Goal: Task Accomplishment & Management: Complete application form

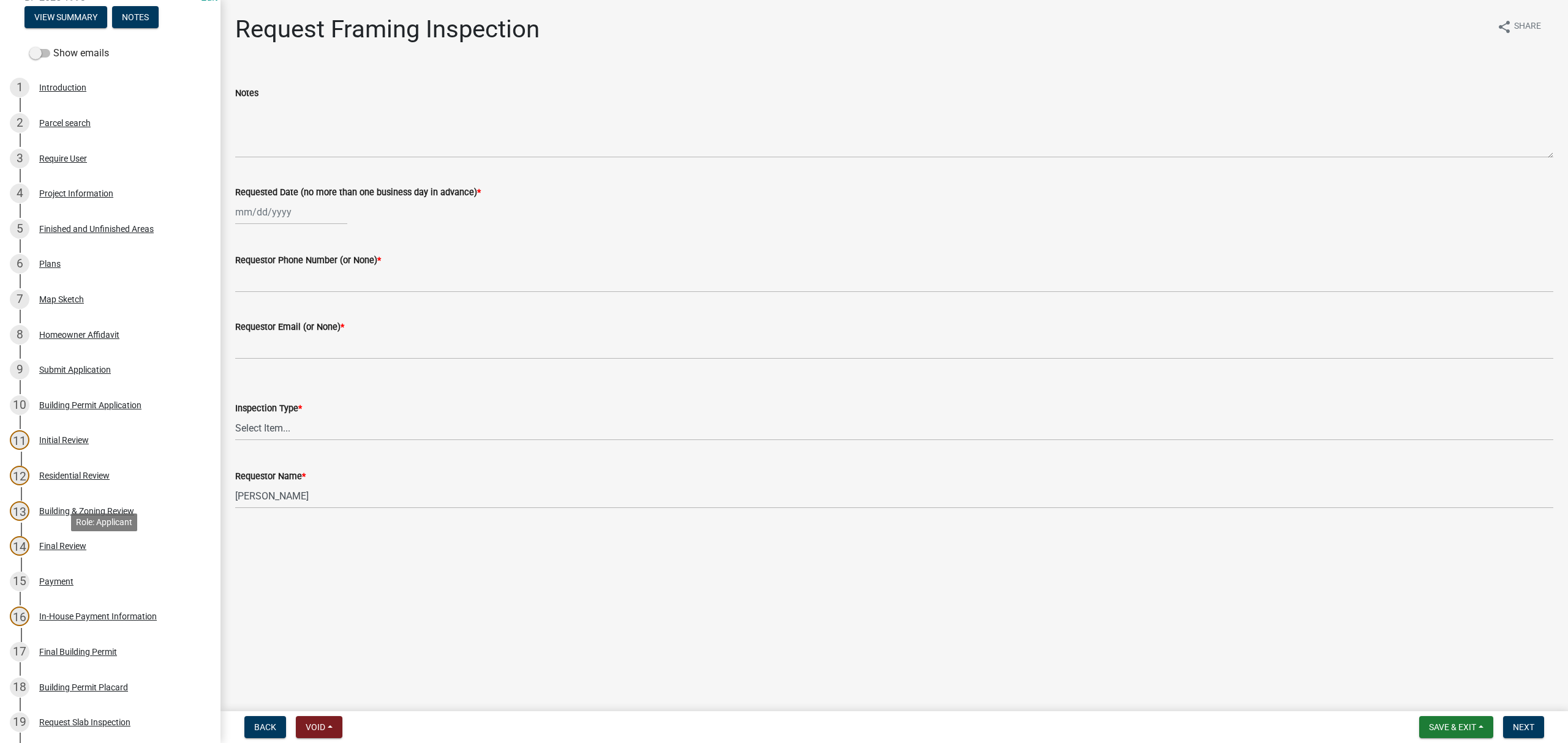
scroll to position [326, 0]
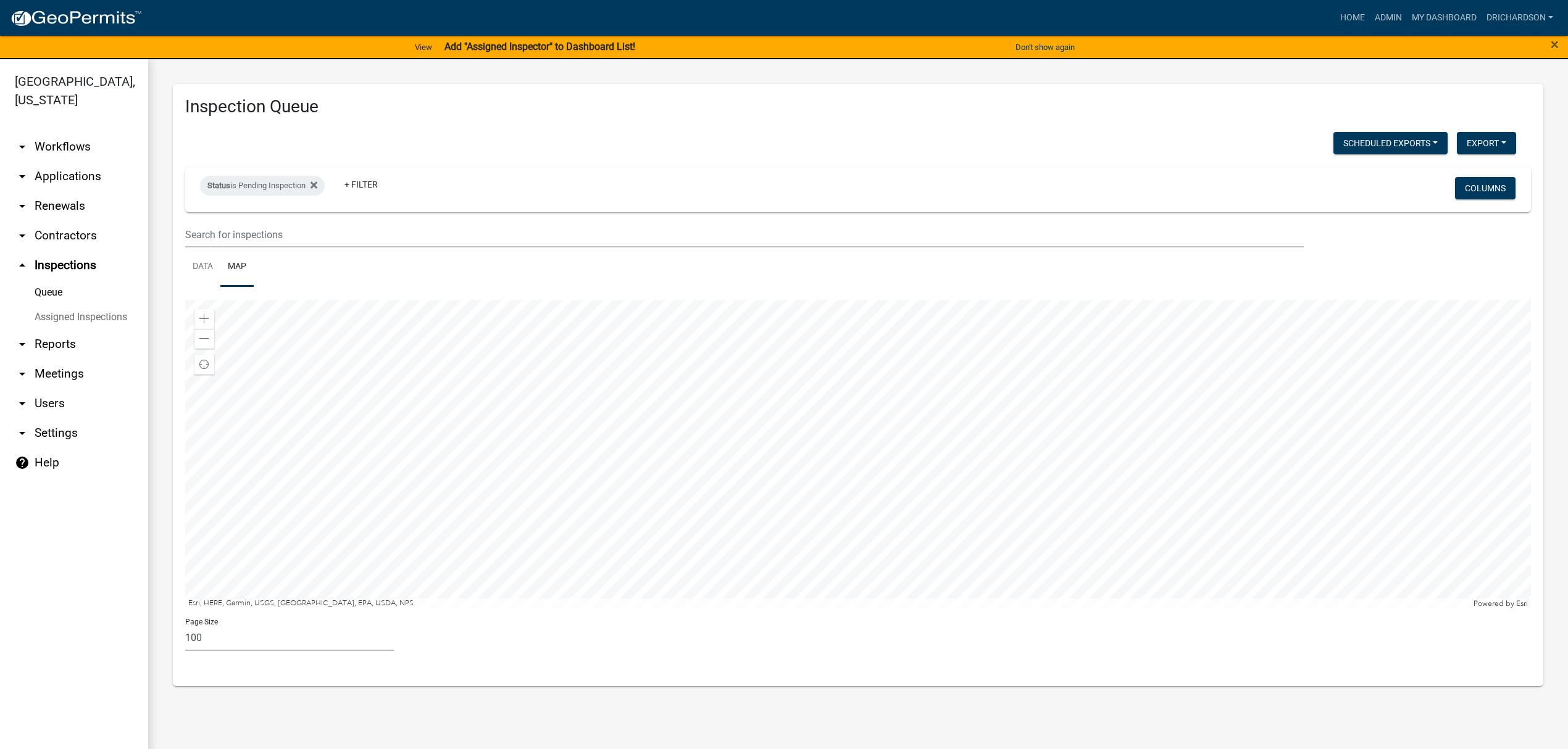
select select "3: 100"
click at [204, 269] on link "Data" at bounding box center [203, 267] width 35 height 39
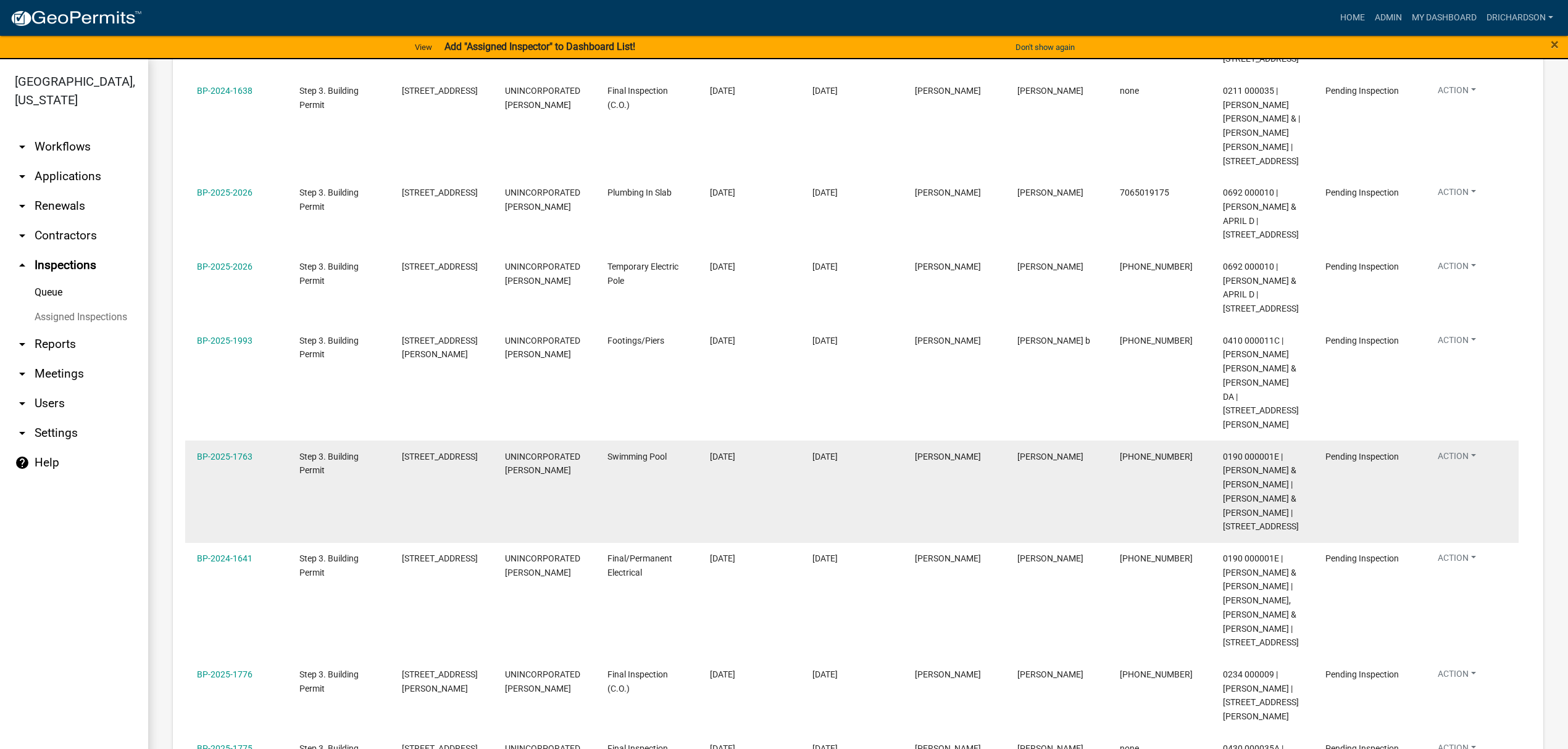
scroll to position [411, 0]
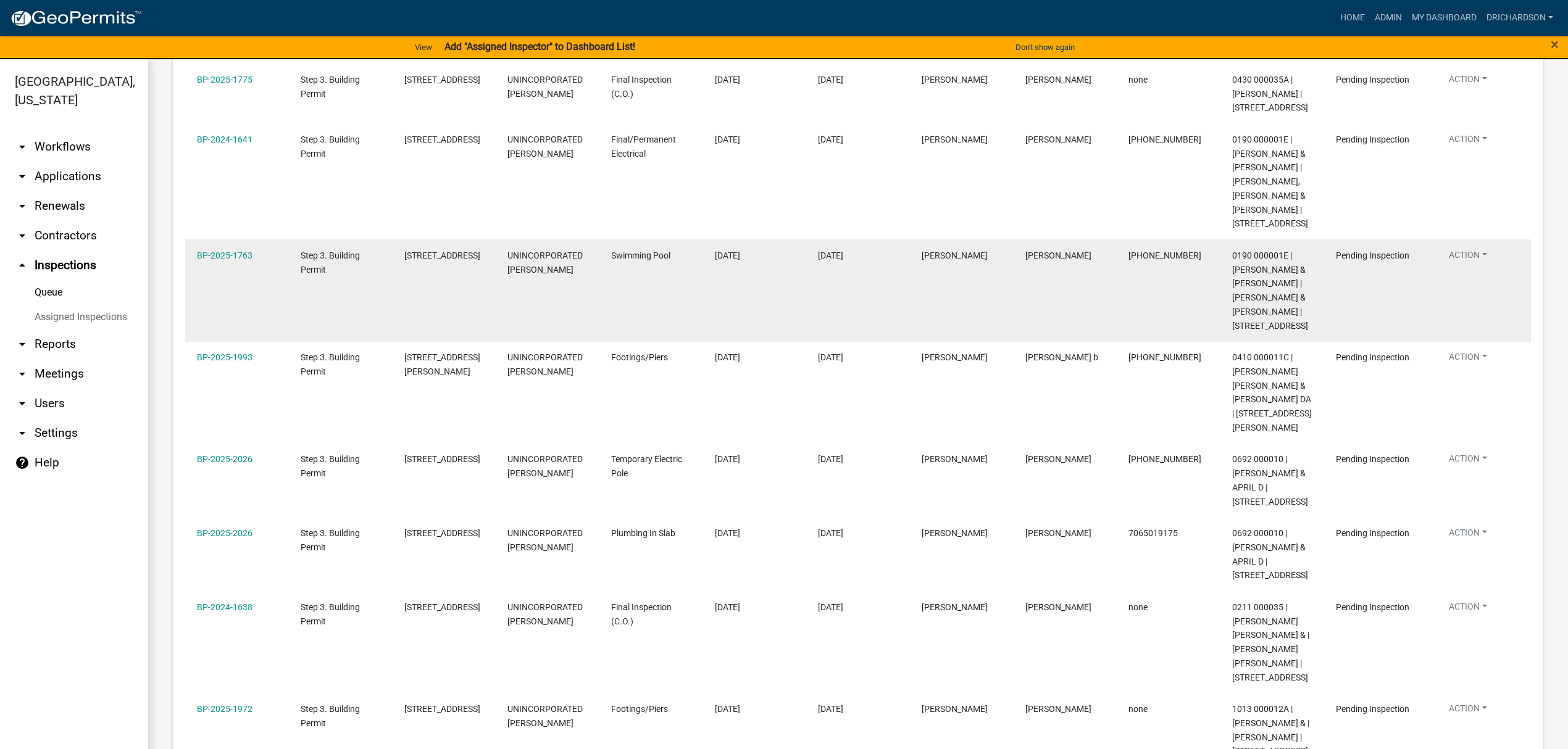
scroll to position [329, 0]
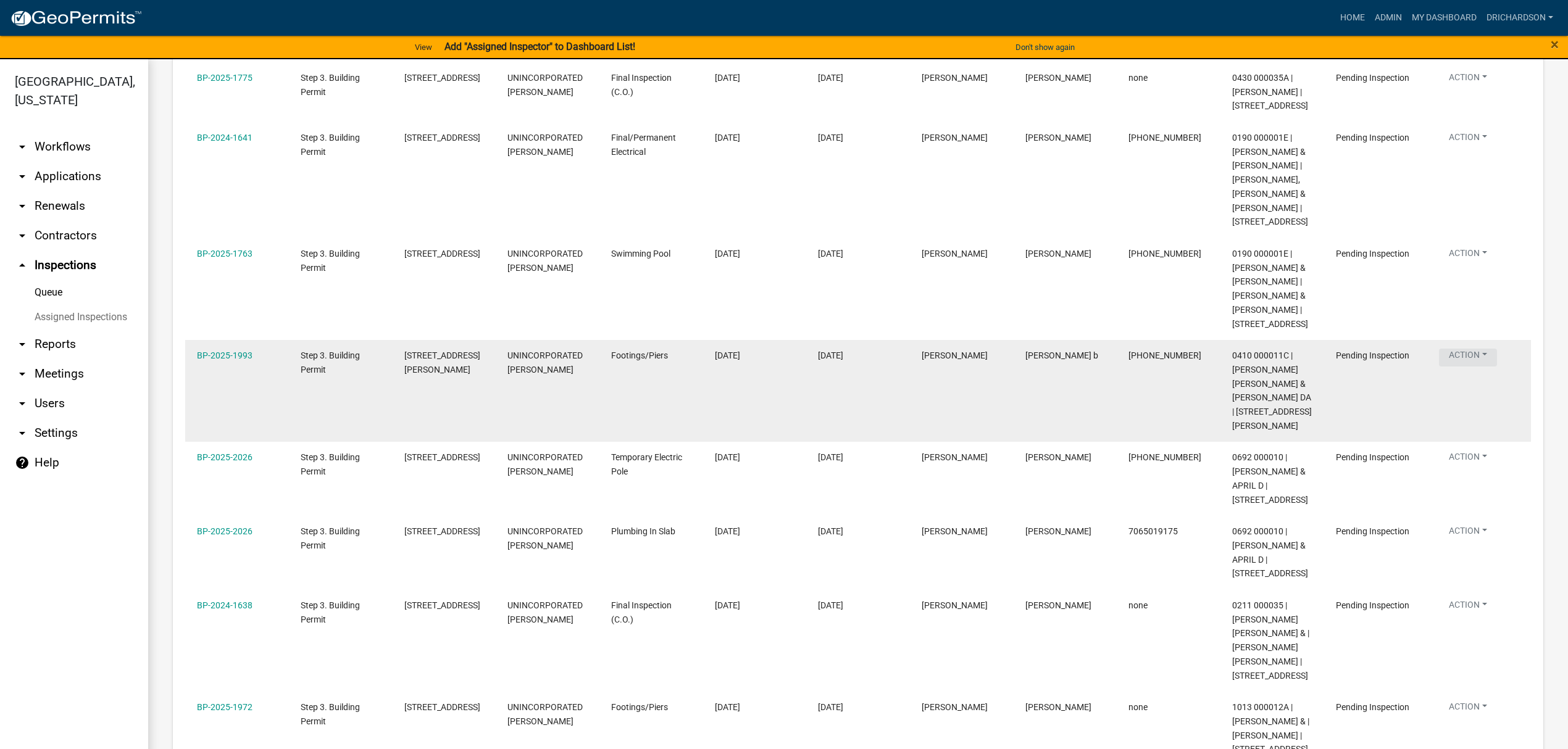
click at [1467, 15] on button "Action" at bounding box center [1468, 6] width 58 height 18
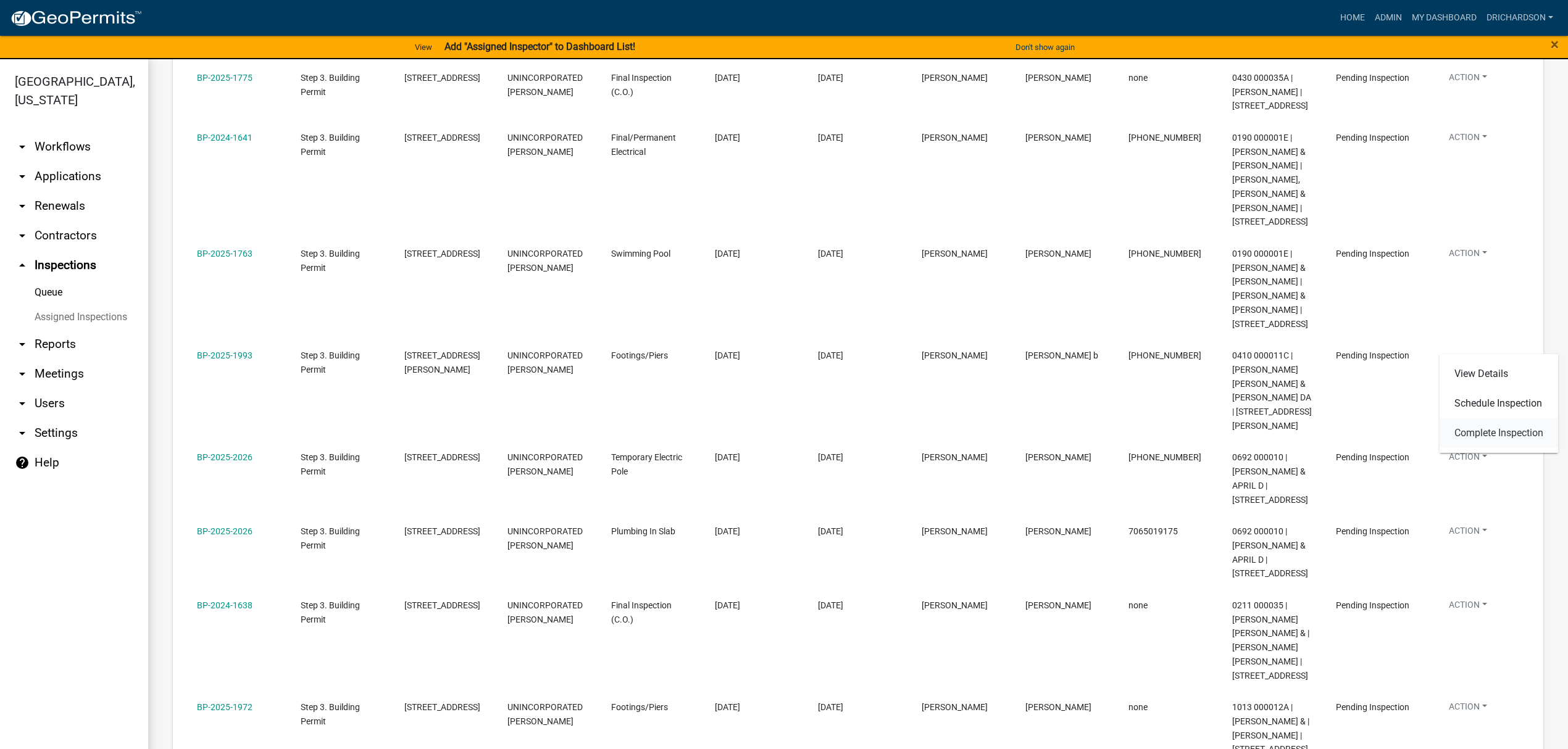
click at [1473, 423] on link "Complete Inspection" at bounding box center [1499, 433] width 119 height 29
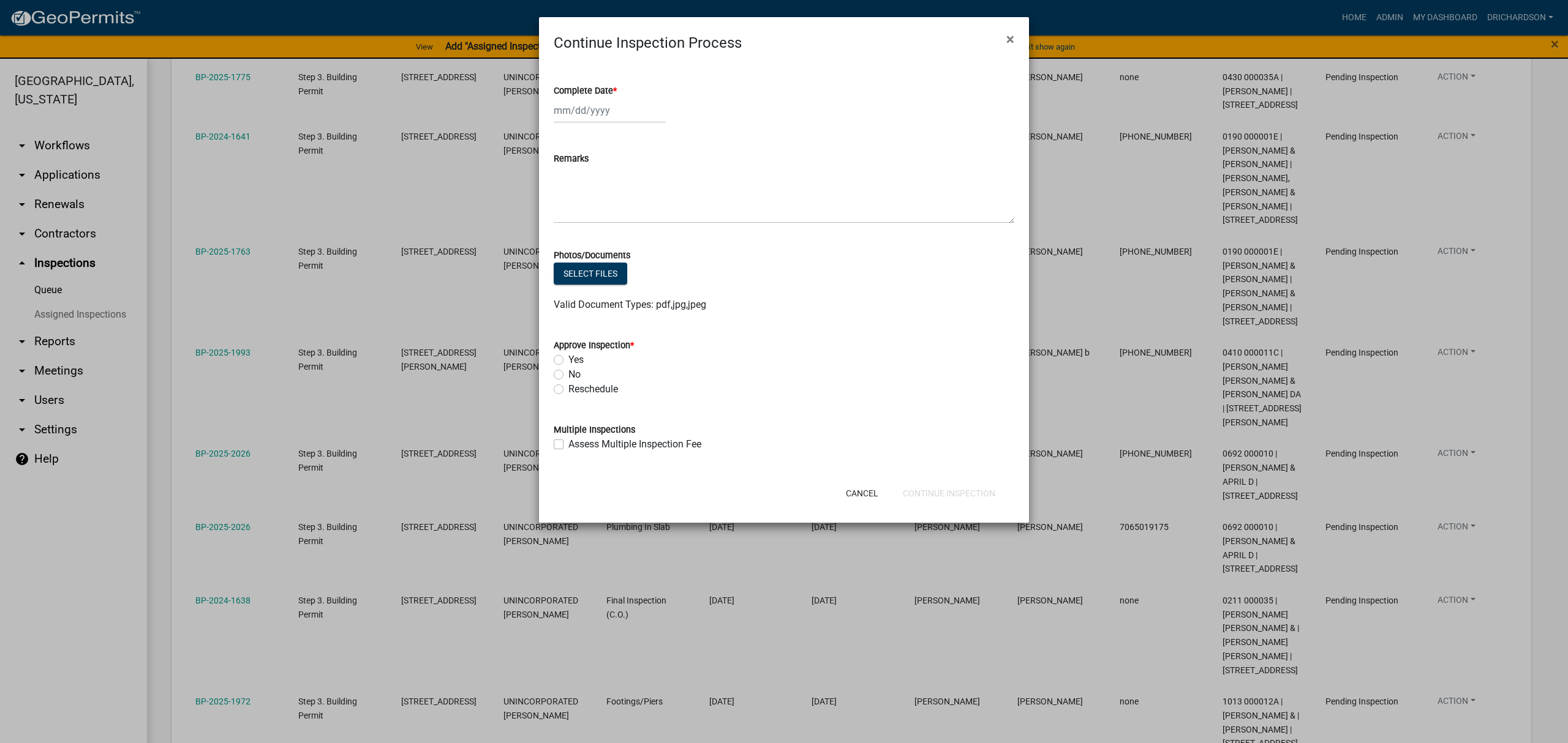
click at [568, 361] on label "Yes" at bounding box center [576, 360] width 15 height 15
click at [568, 361] on input "Yes" at bounding box center [572, 356] width 8 height 8
radio input "true"
click at [579, 114] on div at bounding box center [609, 110] width 112 height 25
select select "8"
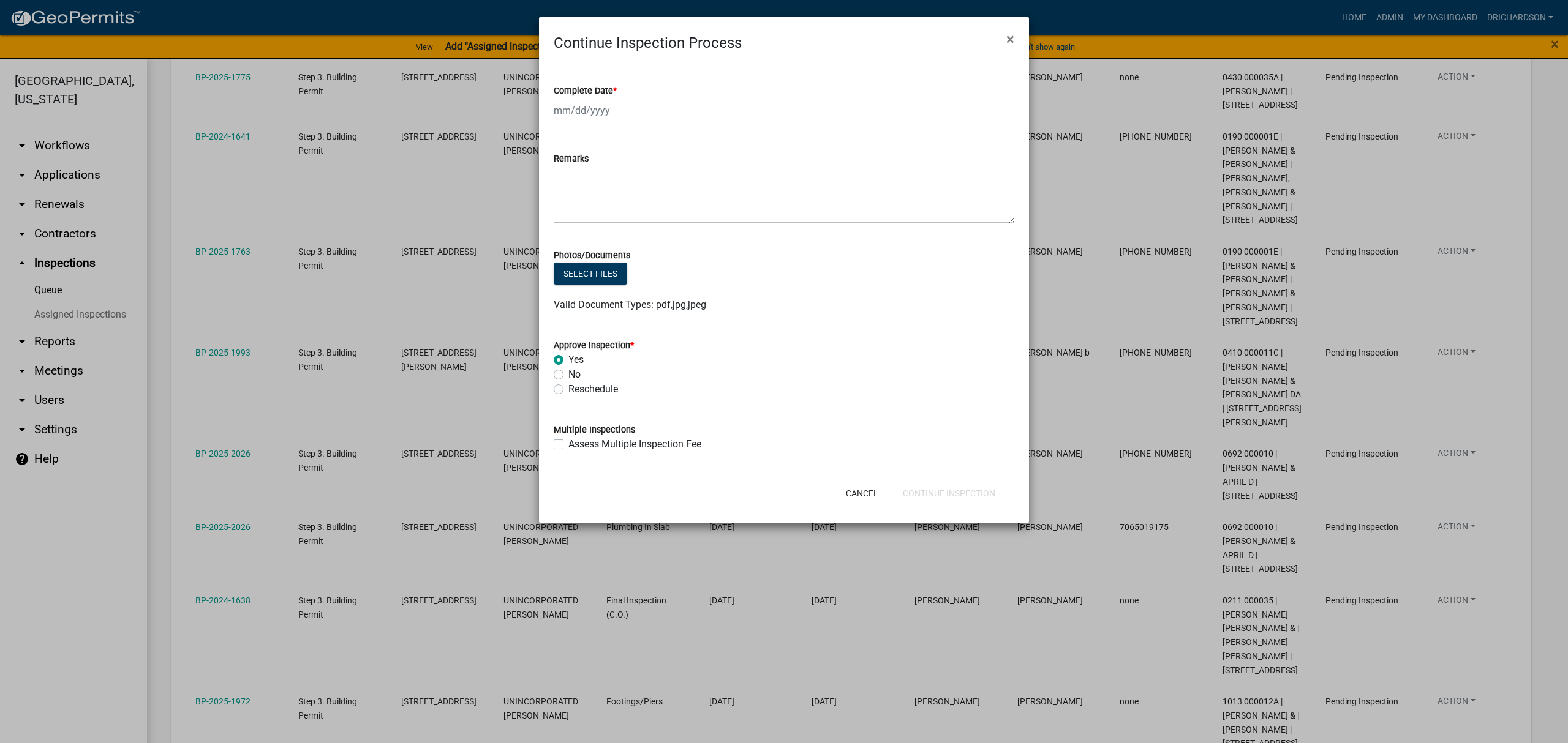
select select "2025"
click at [579, 238] on div "19" at bounding box center [586, 234] width 20 height 20
type input "[DATE]"
click at [953, 495] on button "Continue Inspection" at bounding box center [949, 494] width 112 height 22
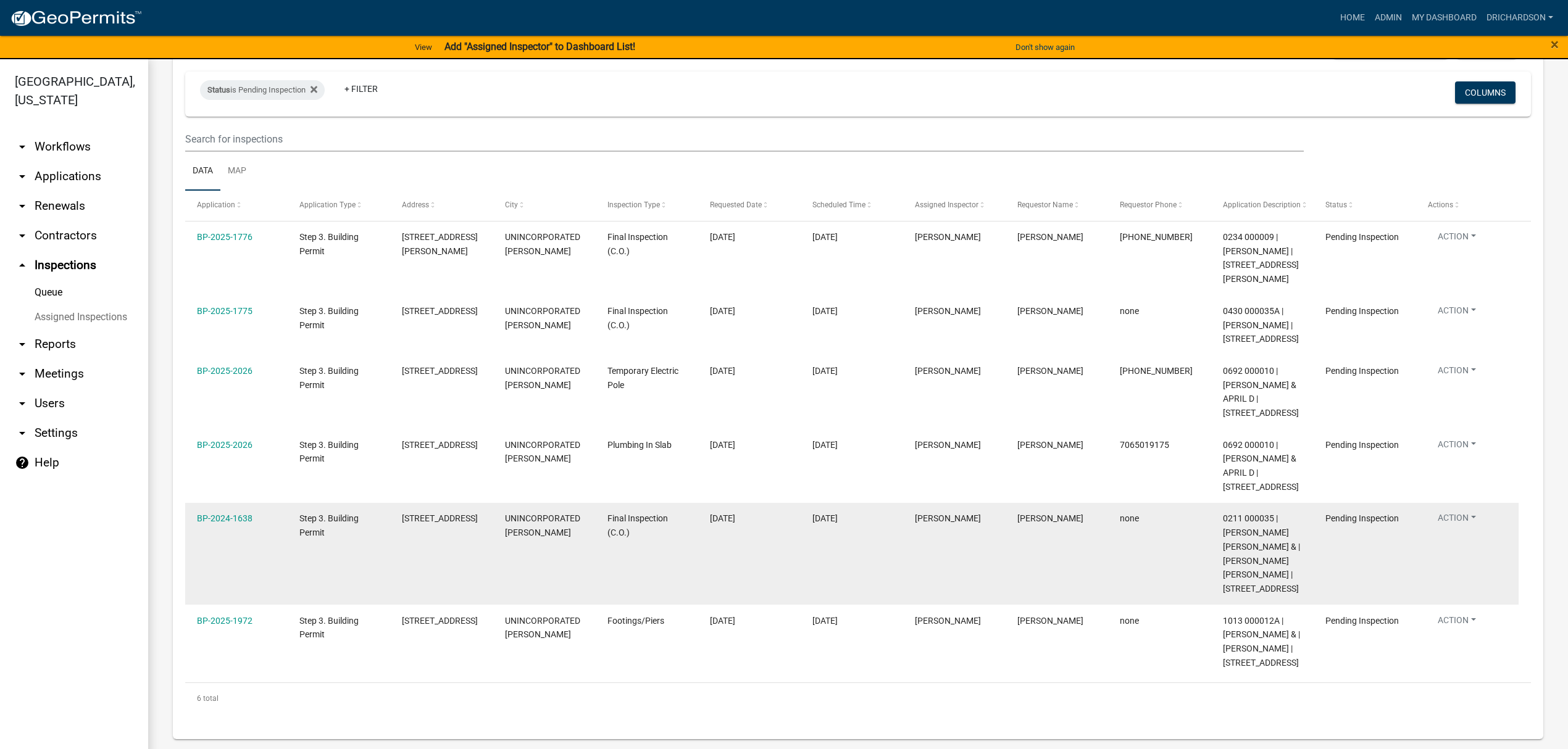
scroll to position [123, 0]
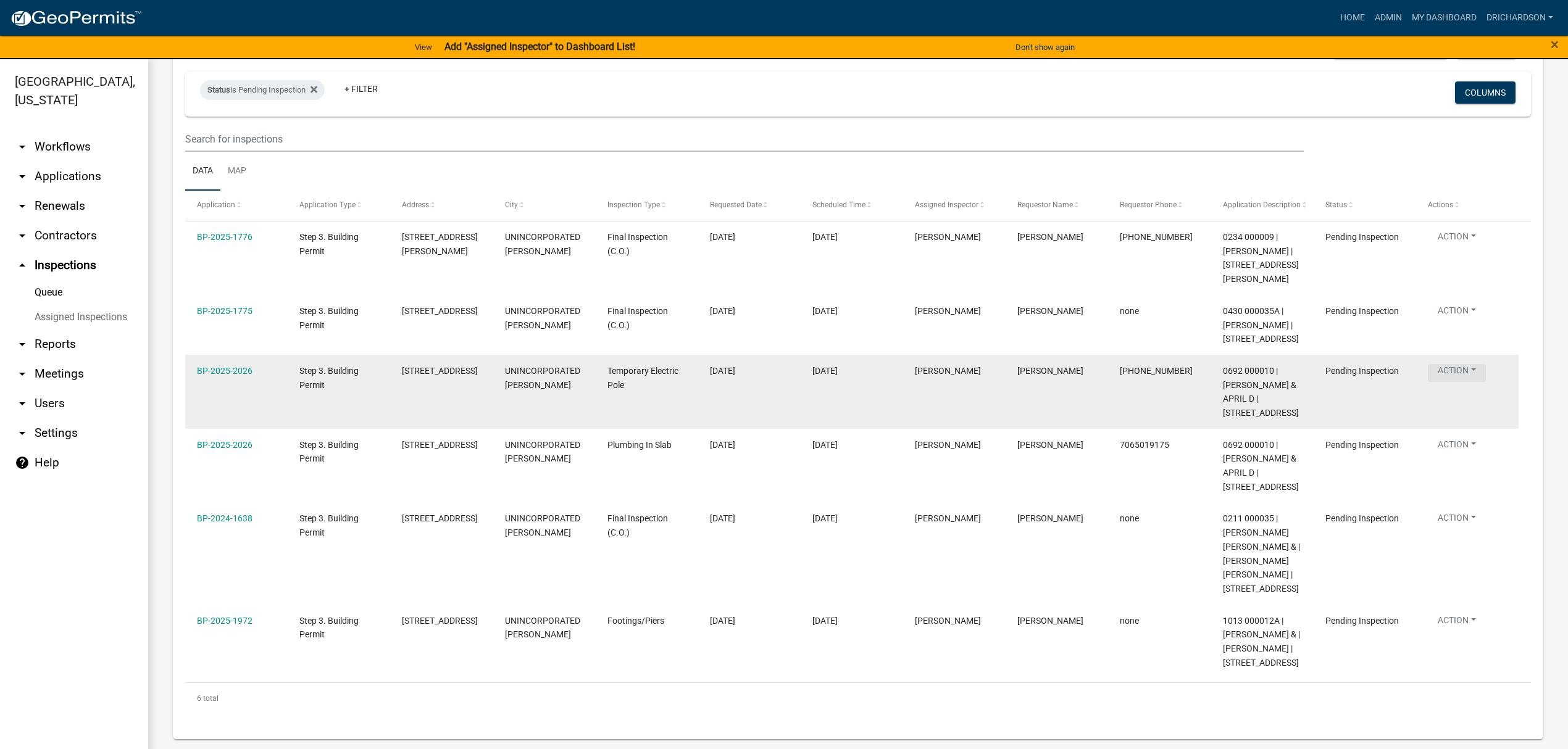
click at [1453, 248] on button "Action" at bounding box center [1457, 239] width 58 height 18
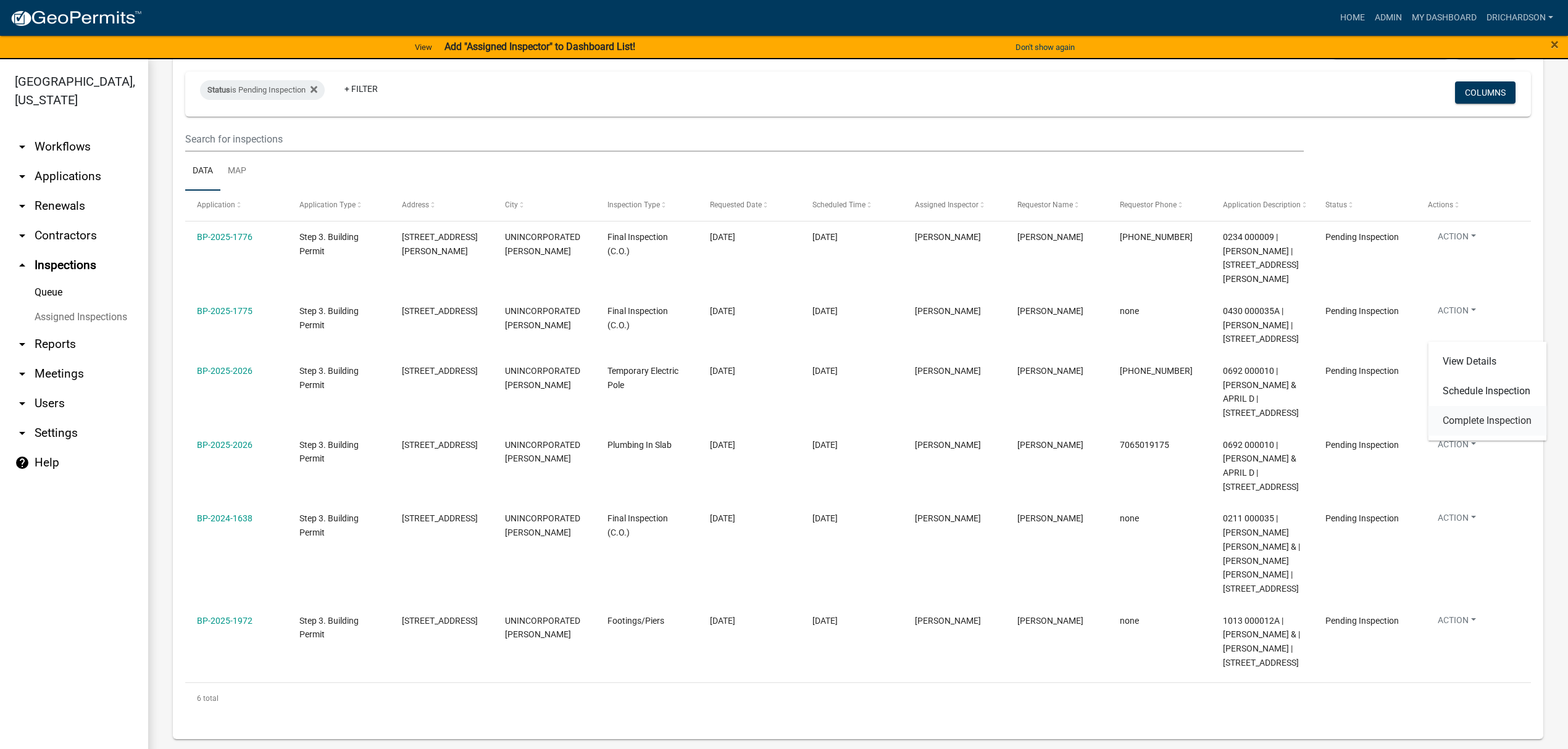
click at [1473, 416] on link "Complete Inspection" at bounding box center [1488, 420] width 119 height 29
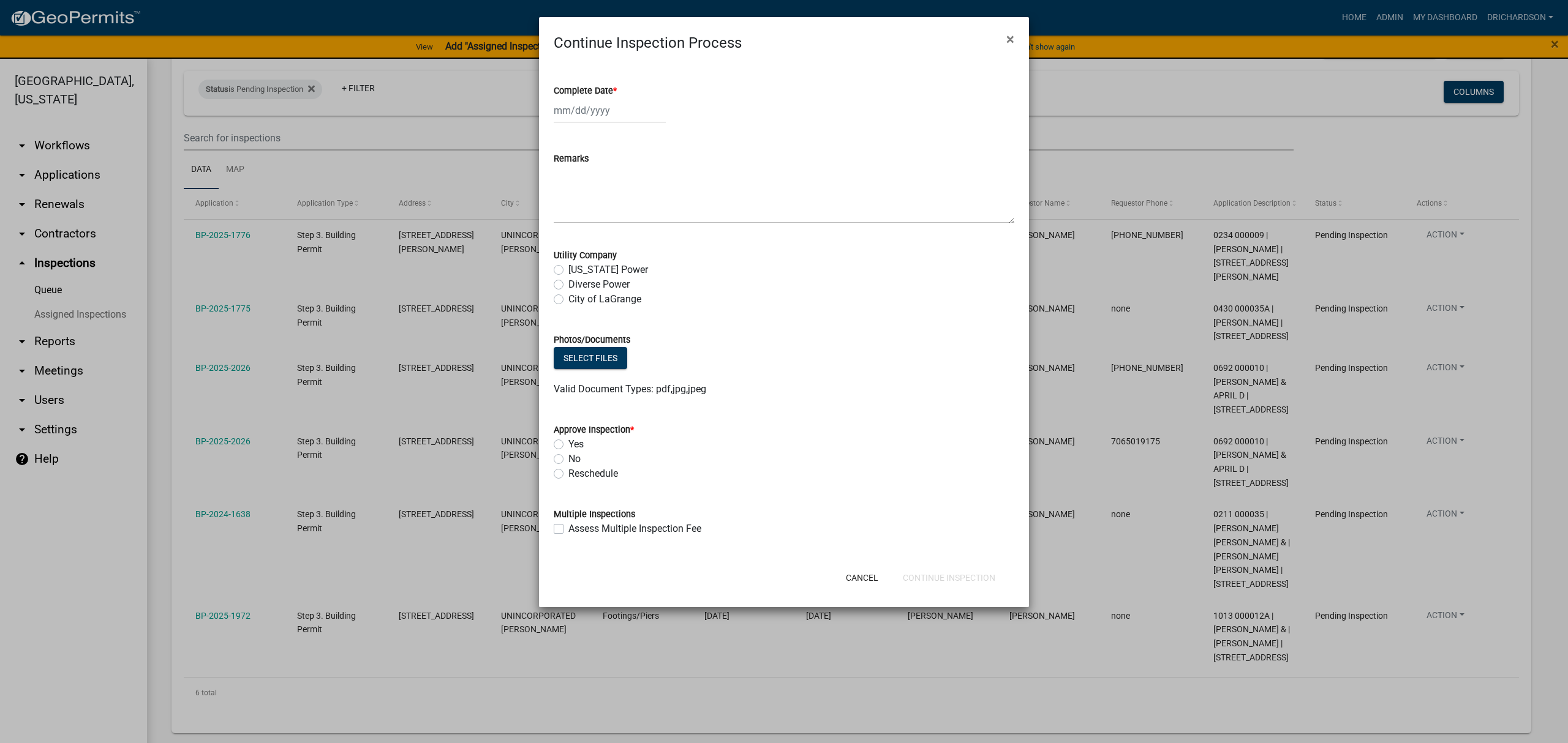
click at [569, 104] on div at bounding box center [609, 110] width 112 height 25
select select "8"
select select "2025"
drag, startPoint x: 583, startPoint y: 233, endPoint x: 557, endPoint y: 309, distance: 80.3
click at [583, 235] on div "19" at bounding box center [586, 234] width 20 height 20
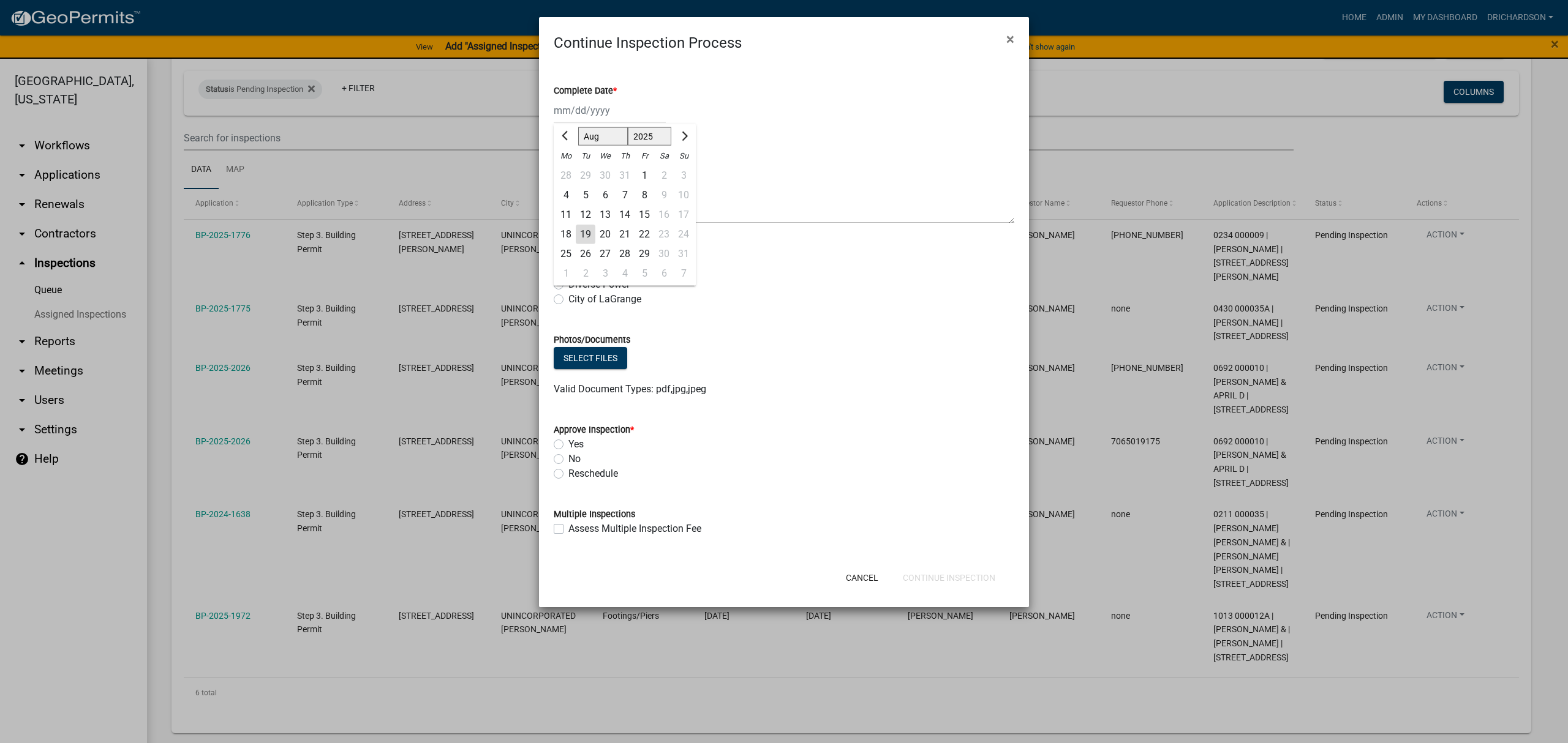
type input "[DATE]"
drag, startPoint x: 557, startPoint y: 285, endPoint x: 556, endPoint y: 329, distance: 44.0
click at [568, 287] on label "Diverse Power" at bounding box center [599, 285] width 61 height 15
click at [568, 285] on input "Diverse Power" at bounding box center [572, 281] width 8 height 8
radio input "true"
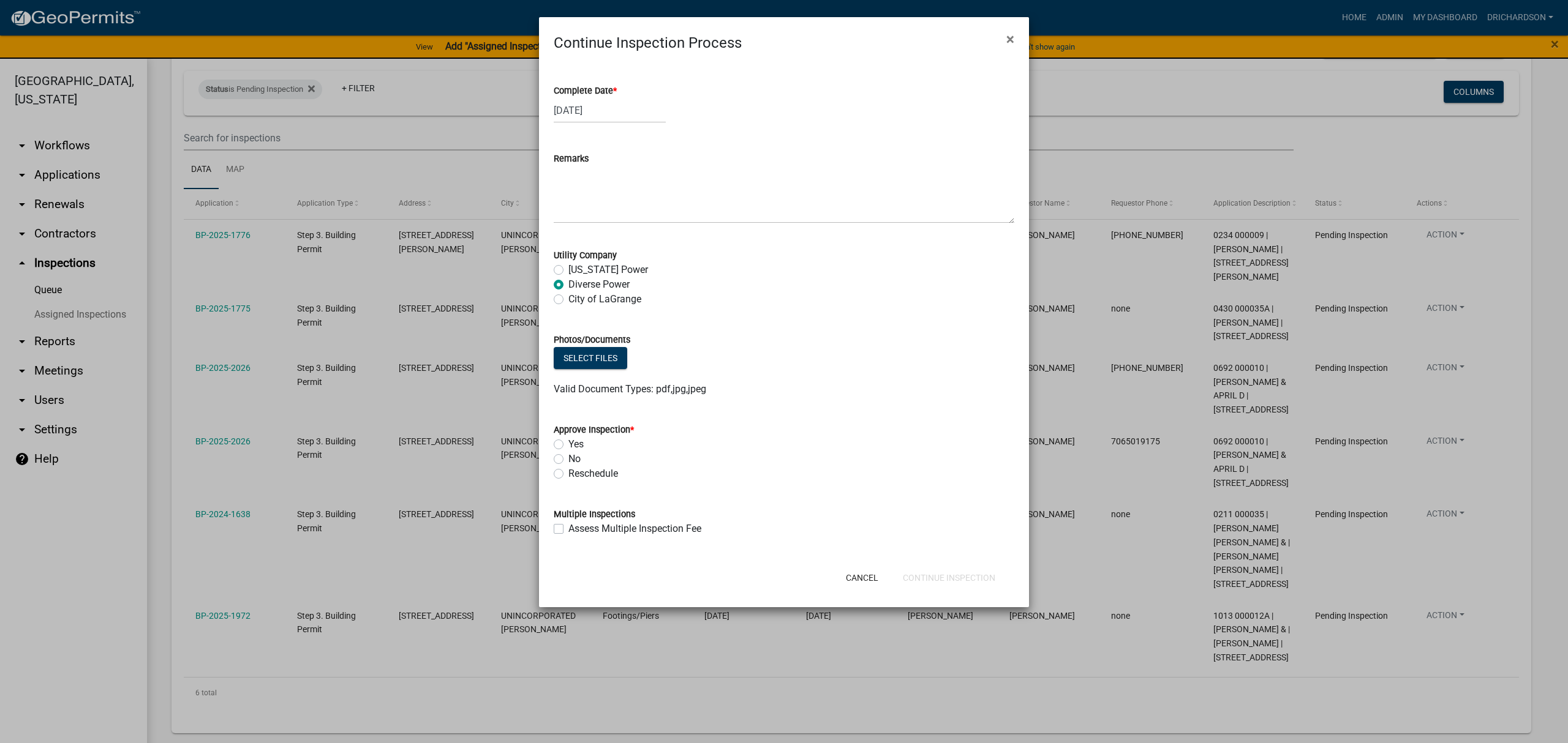
click at [568, 442] on label "Yes" at bounding box center [576, 444] width 15 height 15
click at [568, 442] on input "Yes" at bounding box center [572, 440] width 8 height 8
radio input "true"
click at [965, 576] on button "Continue Inspection" at bounding box center [949, 578] width 112 height 22
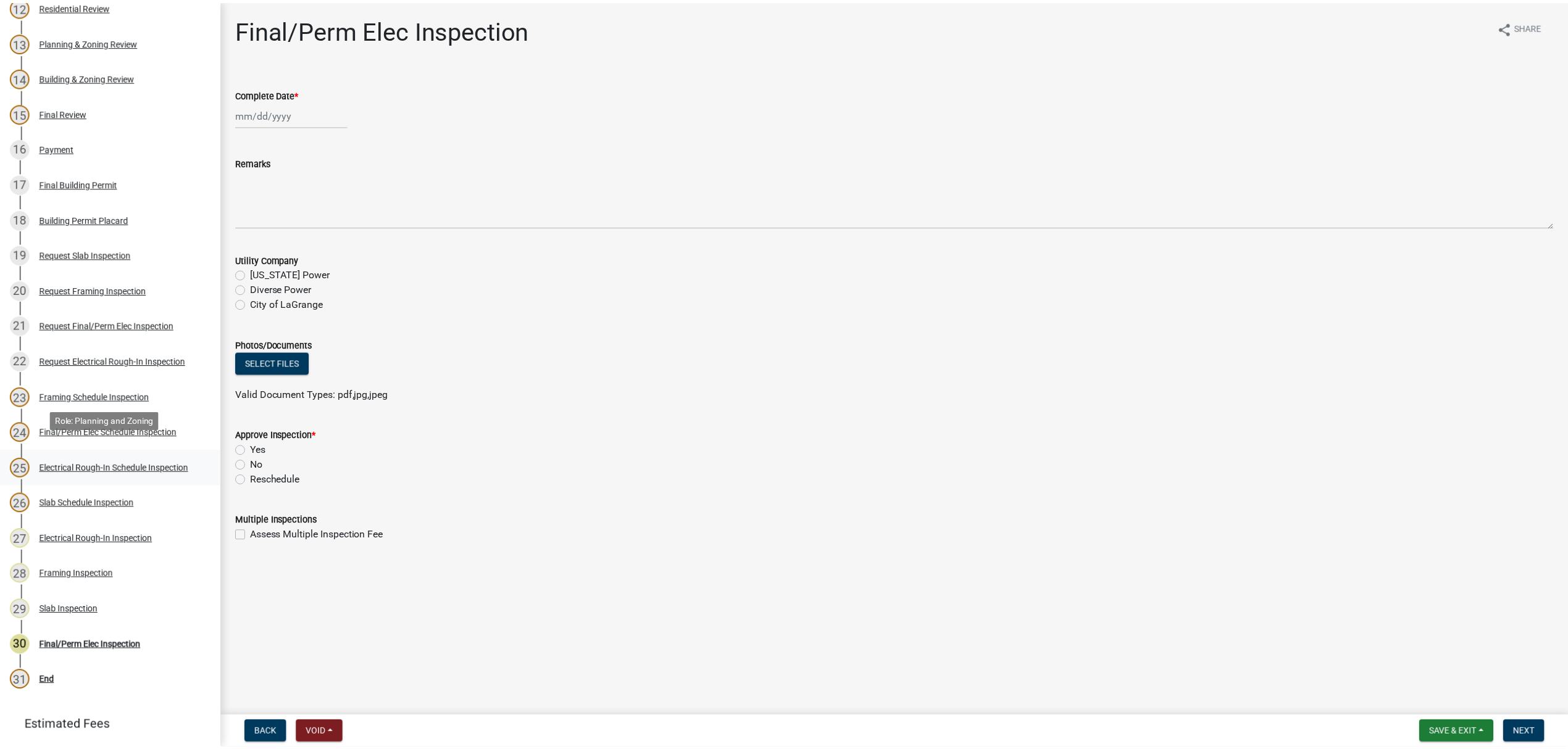
scroll to position [637, 0]
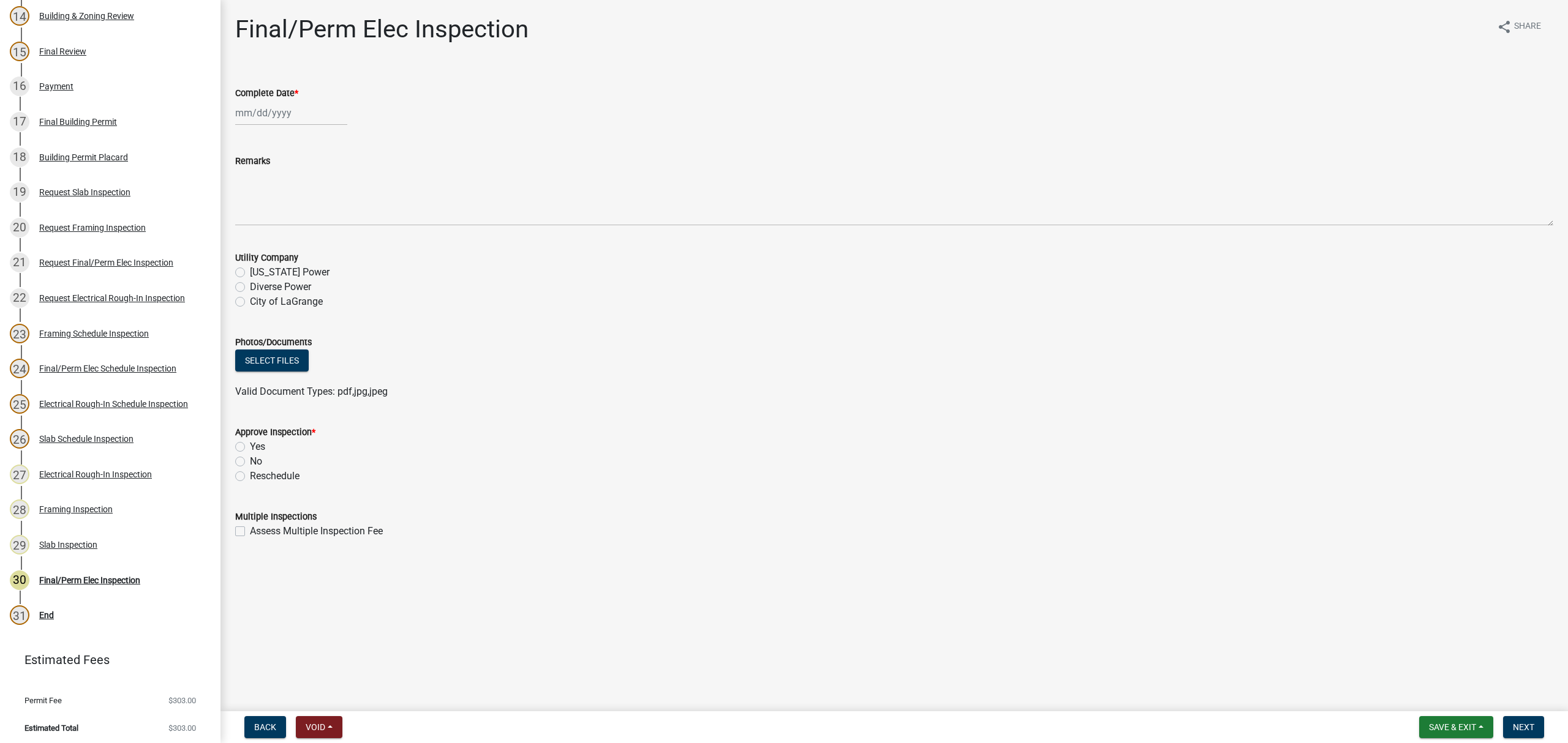
click at [250, 286] on label "Diverse Power" at bounding box center [280, 287] width 61 height 15
click at [250, 286] on input "Diverse Power" at bounding box center [254, 283] width 8 height 8
radio input "true"
select select "8"
select select "2025"
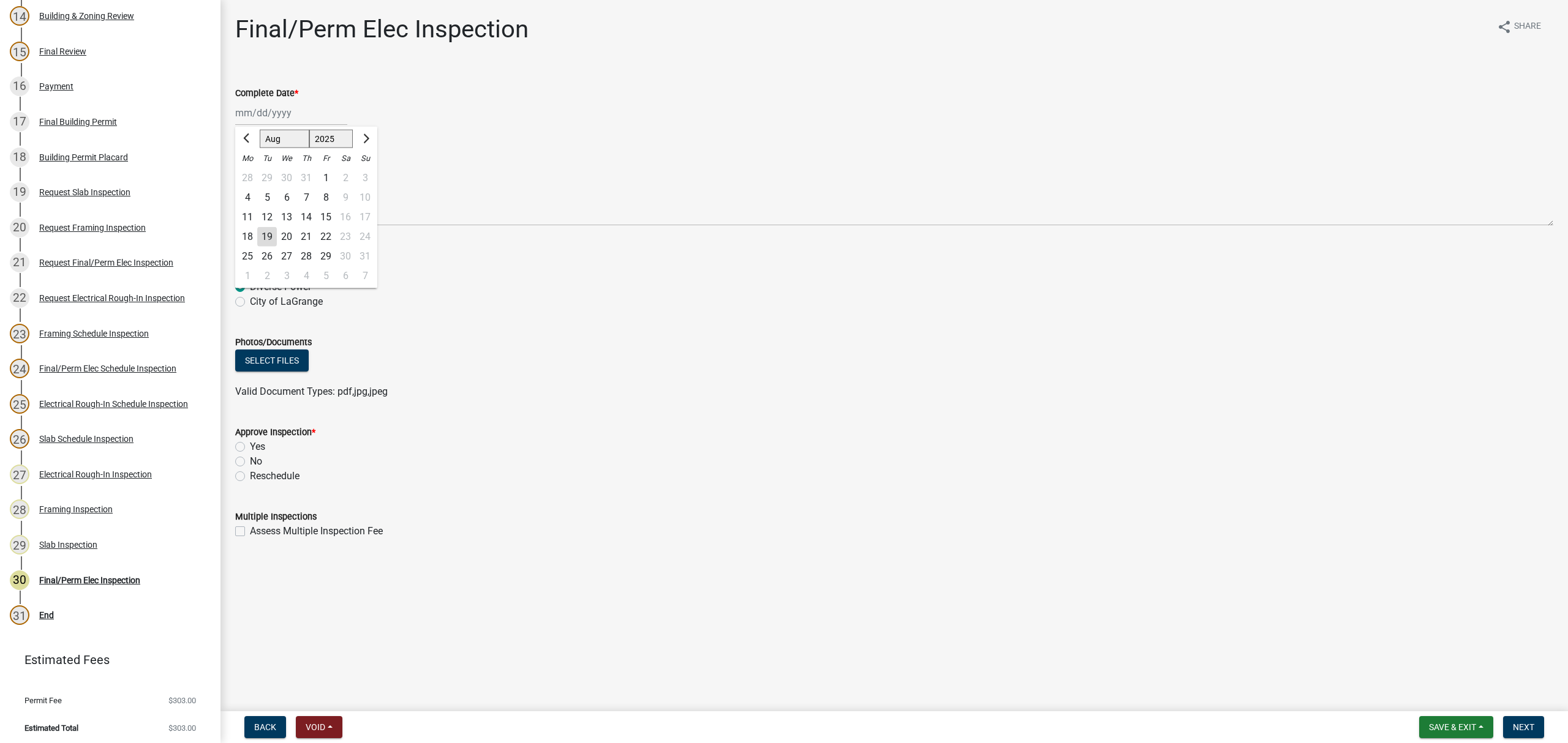
drag, startPoint x: 266, startPoint y: 121, endPoint x: 267, endPoint y: 135, distance: 14.0
click at [266, 121] on div "Jan Feb Mar Apr May Jun Jul Aug Sep Oct Nov Dec 1525 1526 1527 1528 1529 1530 1…" at bounding box center [291, 113] width 112 height 25
click at [267, 241] on div "19" at bounding box center [267, 237] width 20 height 20
type input "08/19/2025"
click at [250, 448] on label "Yes" at bounding box center [258, 447] width 15 height 15
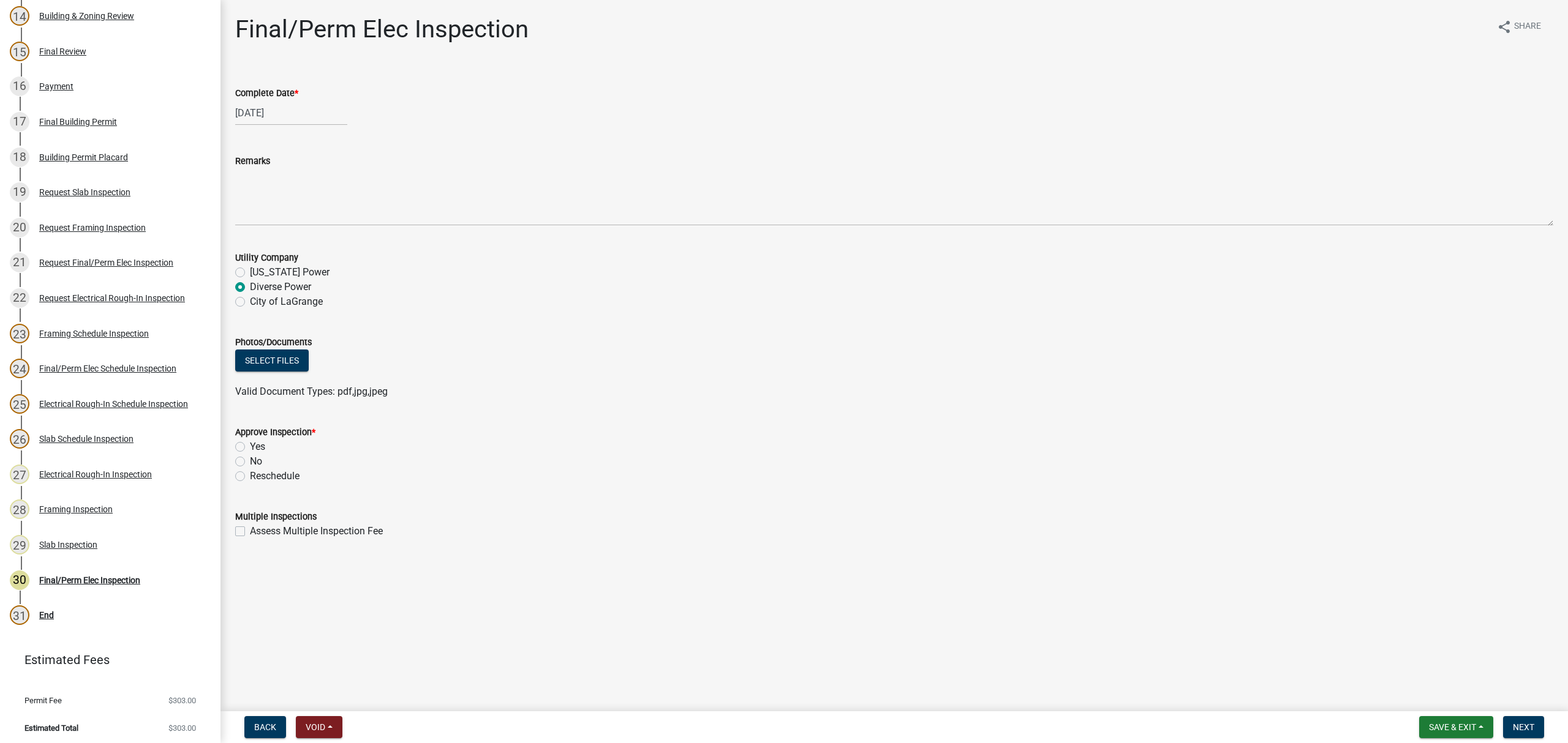
click at [250, 447] on input "Yes" at bounding box center [254, 443] width 8 height 8
radio input "true"
click at [1524, 729] on span "Next" at bounding box center [1523, 728] width 22 height 10
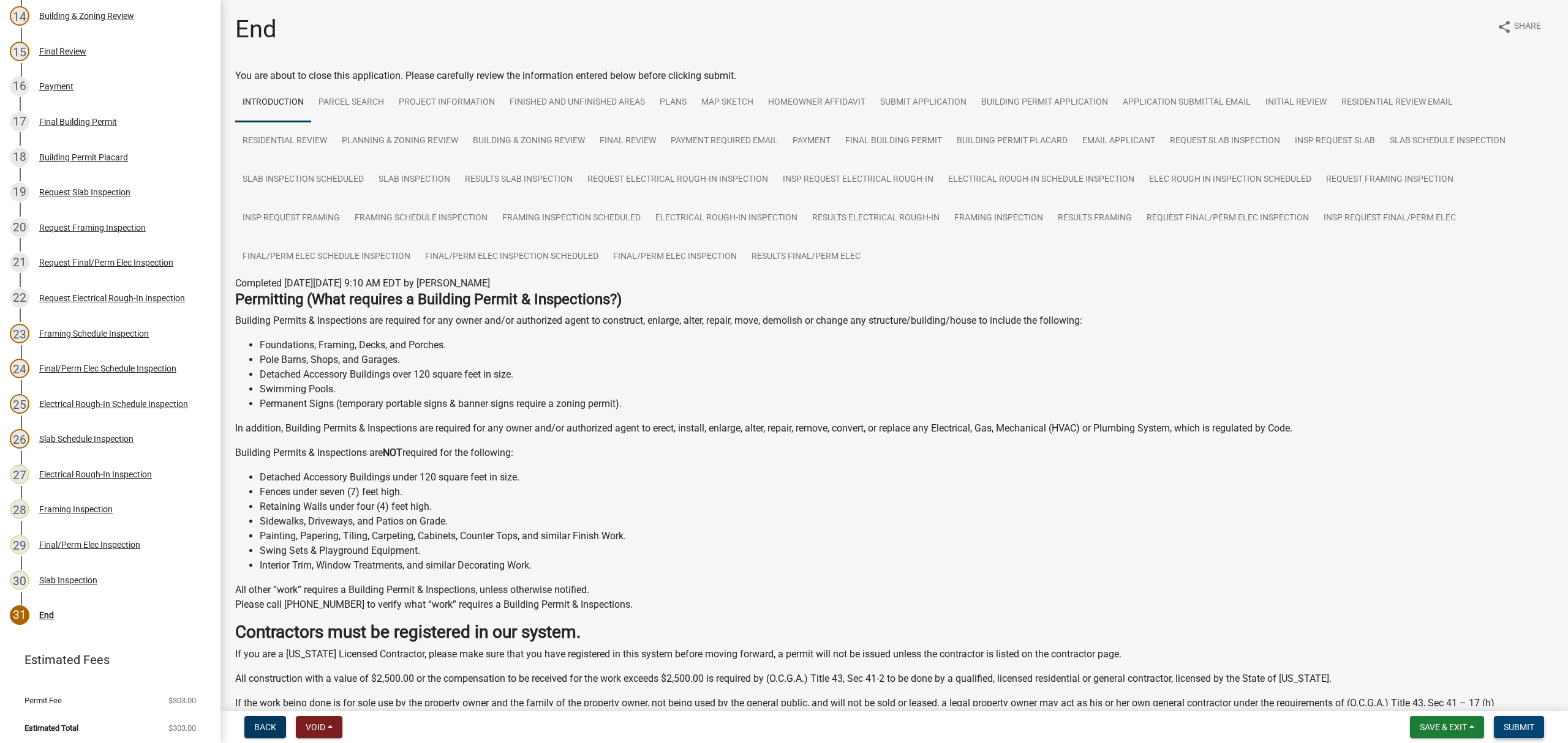
click at [1534, 724] on span "Submit" at bounding box center [1518, 728] width 30 height 10
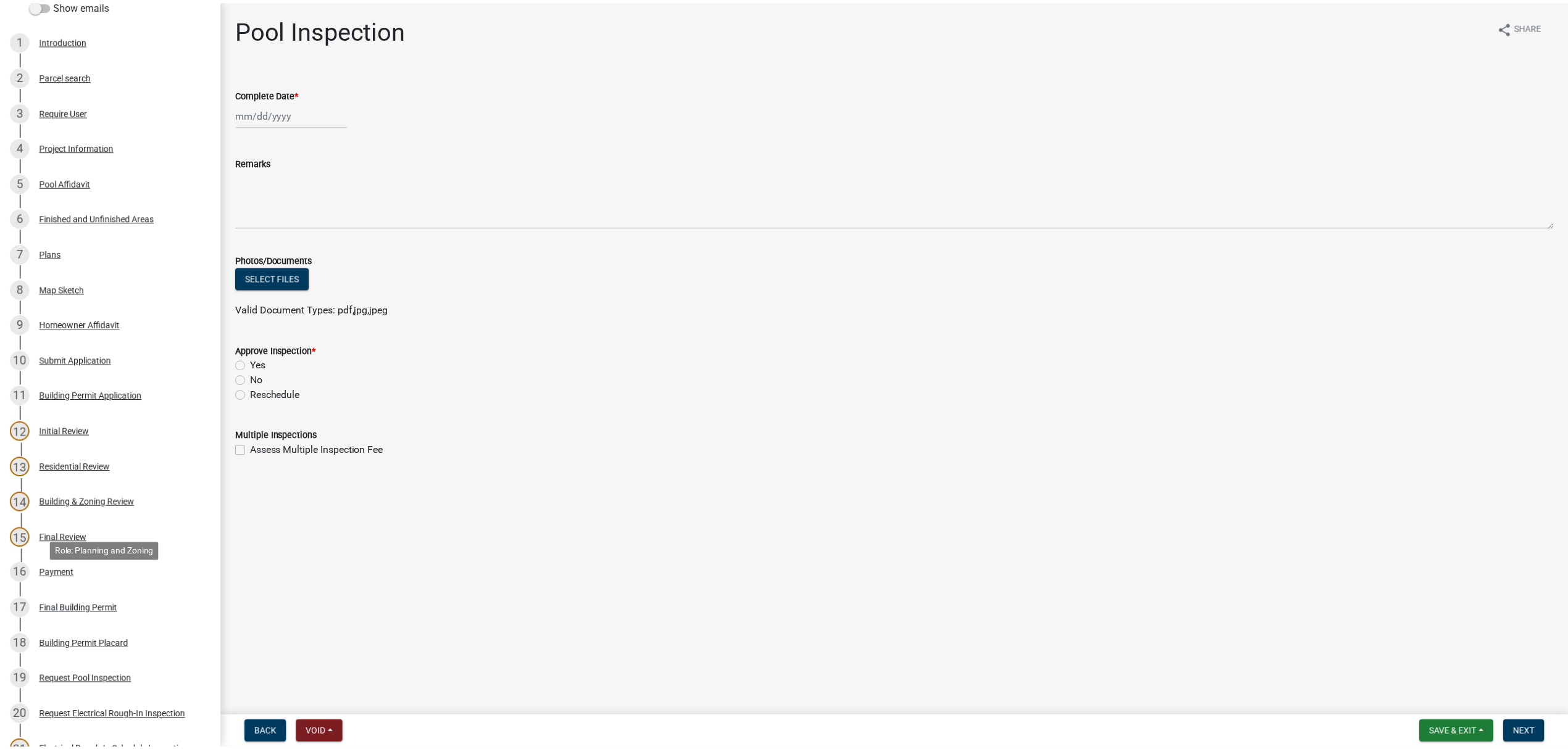
scroll to position [423, 0]
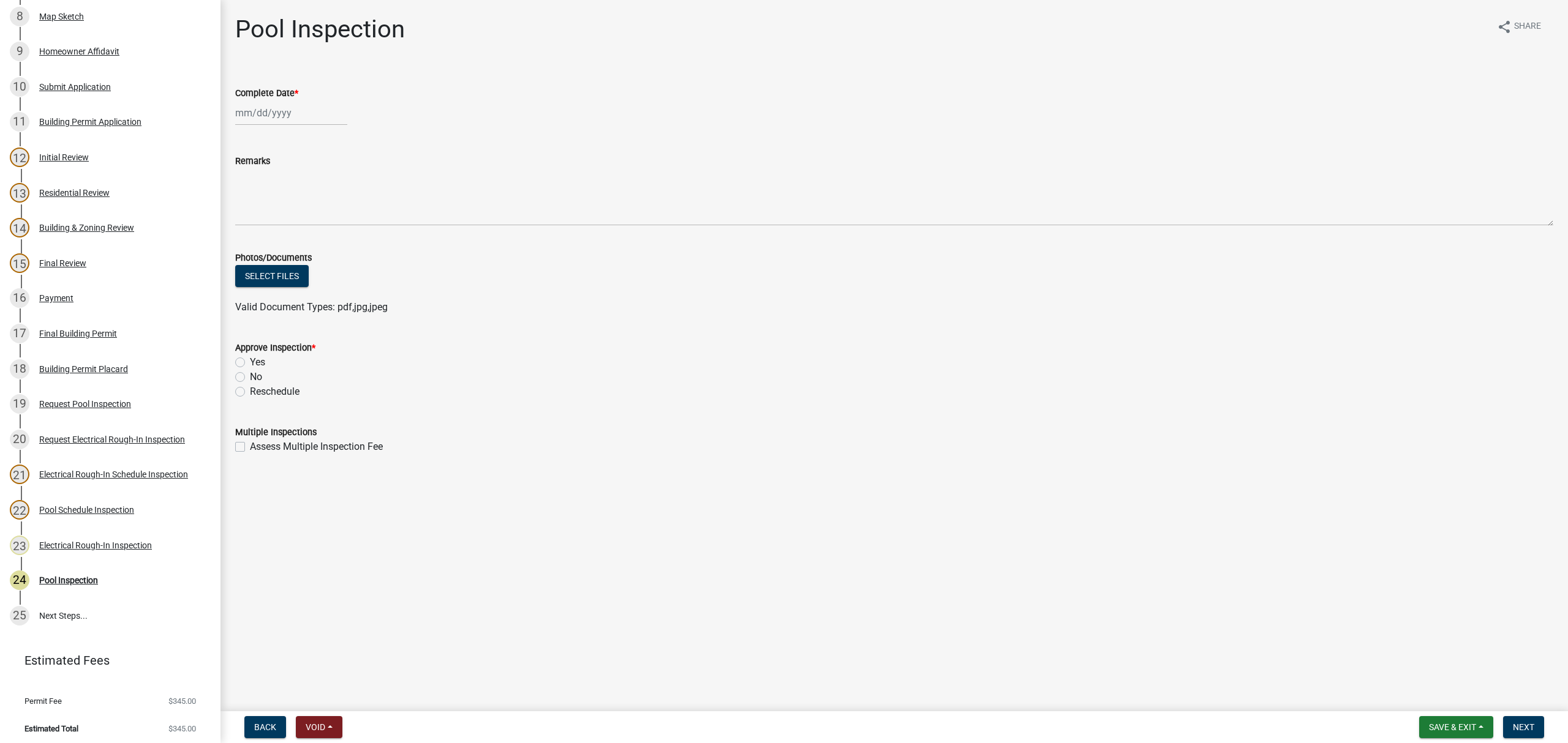
click at [250, 363] on label "Yes" at bounding box center [258, 363] width 15 height 15
click at [250, 363] on input "Yes" at bounding box center [254, 359] width 8 height 8
radio input "true"
click at [305, 111] on div at bounding box center [291, 113] width 112 height 25
select select "8"
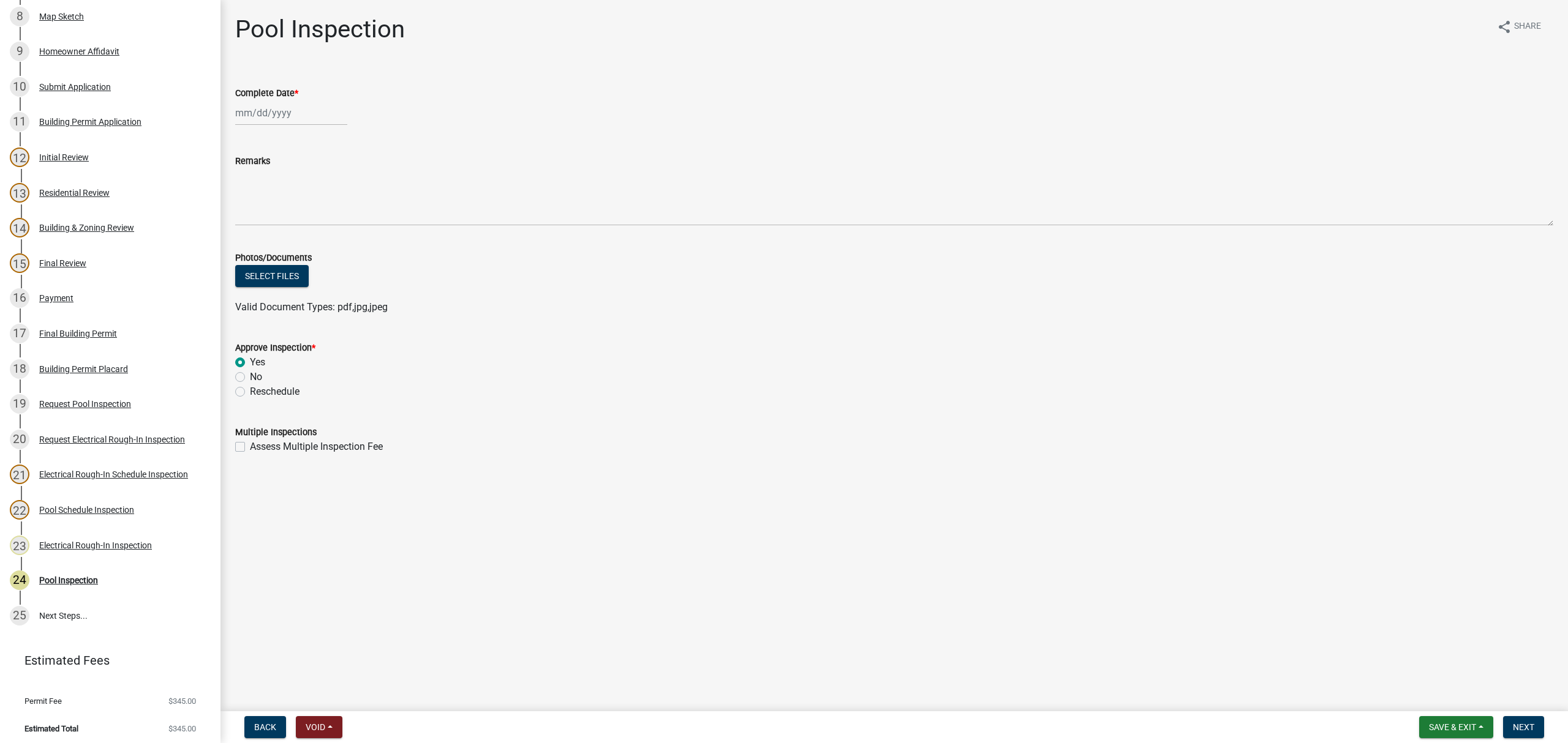
select select "2025"
click at [267, 241] on div "19" at bounding box center [267, 237] width 20 height 20
type input "[DATE]"
click at [1525, 729] on span "Next" at bounding box center [1523, 728] width 22 height 10
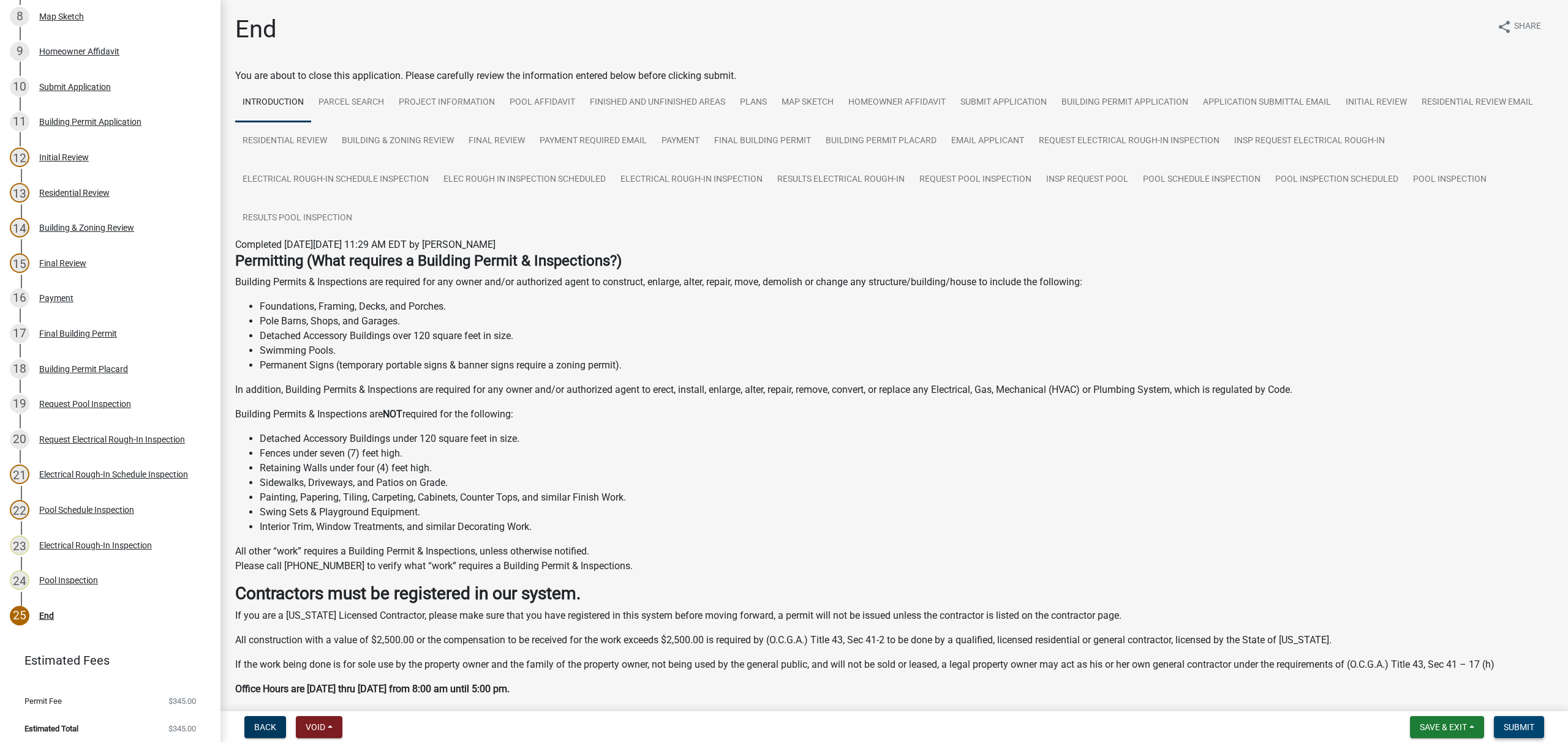
click at [1518, 735] on button "Submit" at bounding box center [1518, 728] width 50 height 22
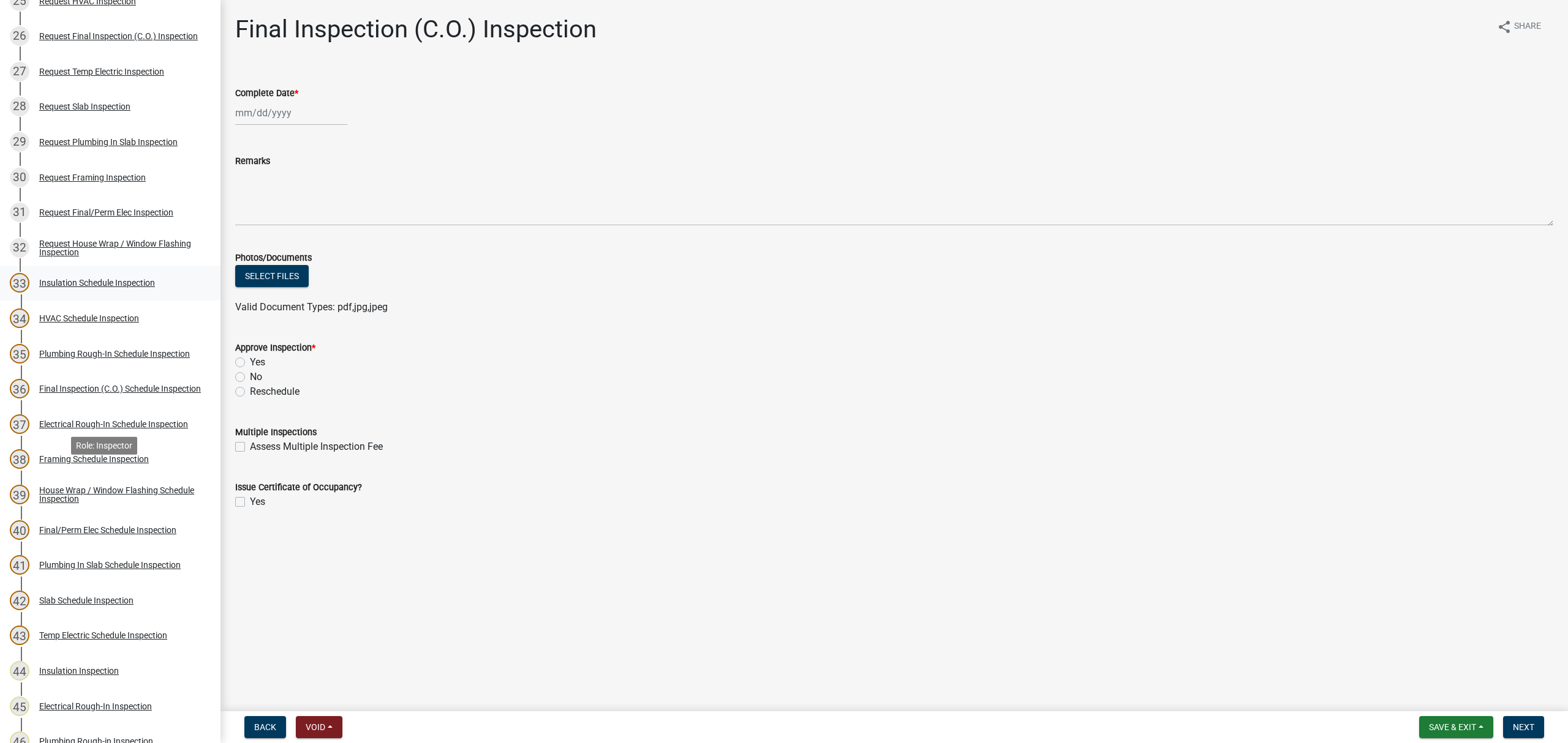
scroll to position [1224, 0]
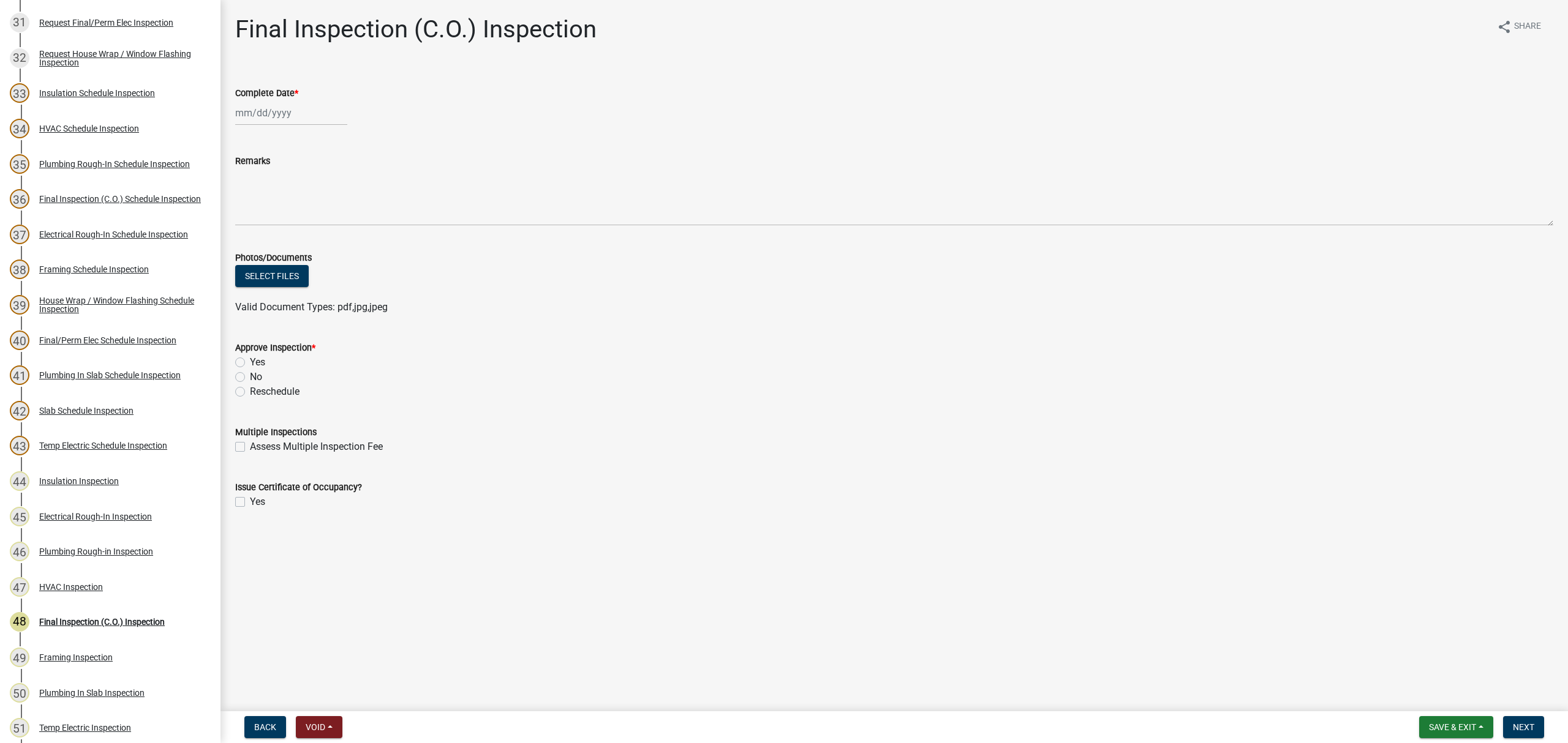
select select "8"
select select "2025"
click at [258, 116] on div "[PERSON_NAME] Feb Mar Apr [PERSON_NAME][DATE] Oct Nov [DATE] 1526 1527 1528 152…" at bounding box center [291, 113] width 112 height 25
drag, startPoint x: 271, startPoint y: 236, endPoint x: 271, endPoint y: 325, distance: 89.0
click at [269, 238] on div "19" at bounding box center [267, 237] width 20 height 20
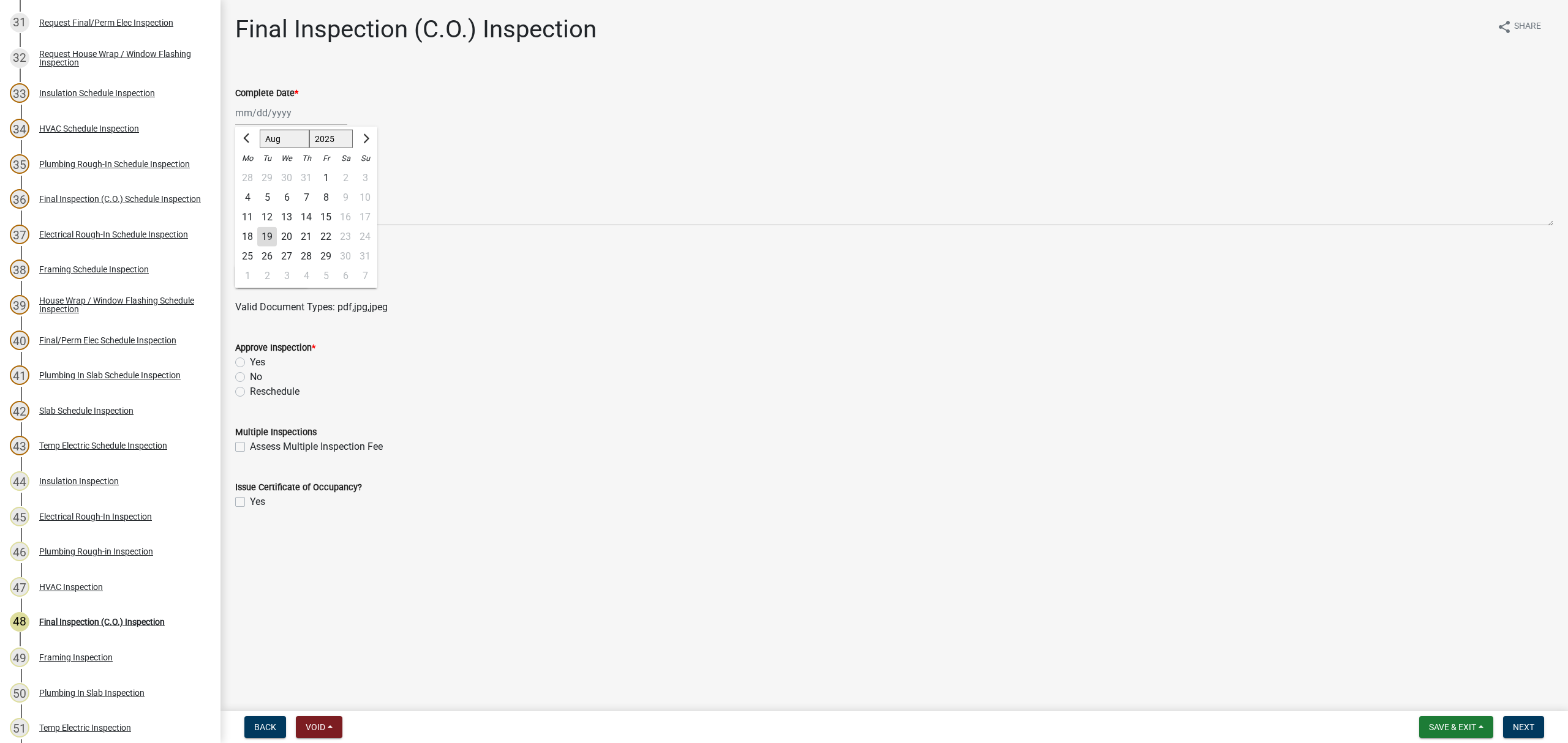
type input "[DATE]"
click at [250, 358] on label "Yes" at bounding box center [258, 363] width 15 height 15
click at [250, 358] on input "Yes" at bounding box center [254, 359] width 8 height 8
radio input "true"
click at [250, 498] on label "Yes" at bounding box center [258, 502] width 15 height 15
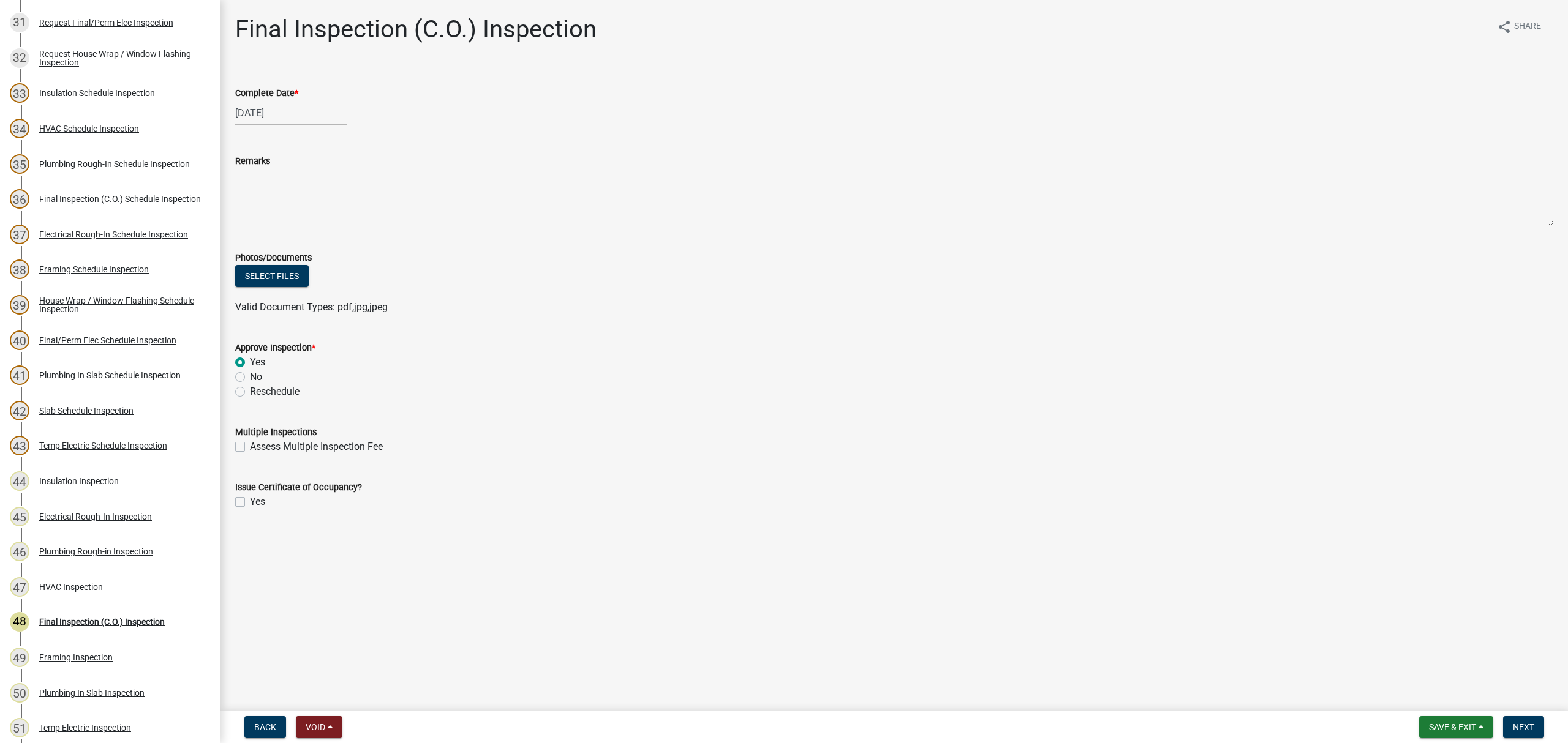
click at [250, 498] on input "Yes" at bounding box center [254, 499] width 8 height 8
checkbox input "true"
drag, startPoint x: 1524, startPoint y: 724, endPoint x: 1133, endPoint y: 642, distance: 399.5
click at [1523, 724] on span "Next" at bounding box center [1523, 728] width 22 height 10
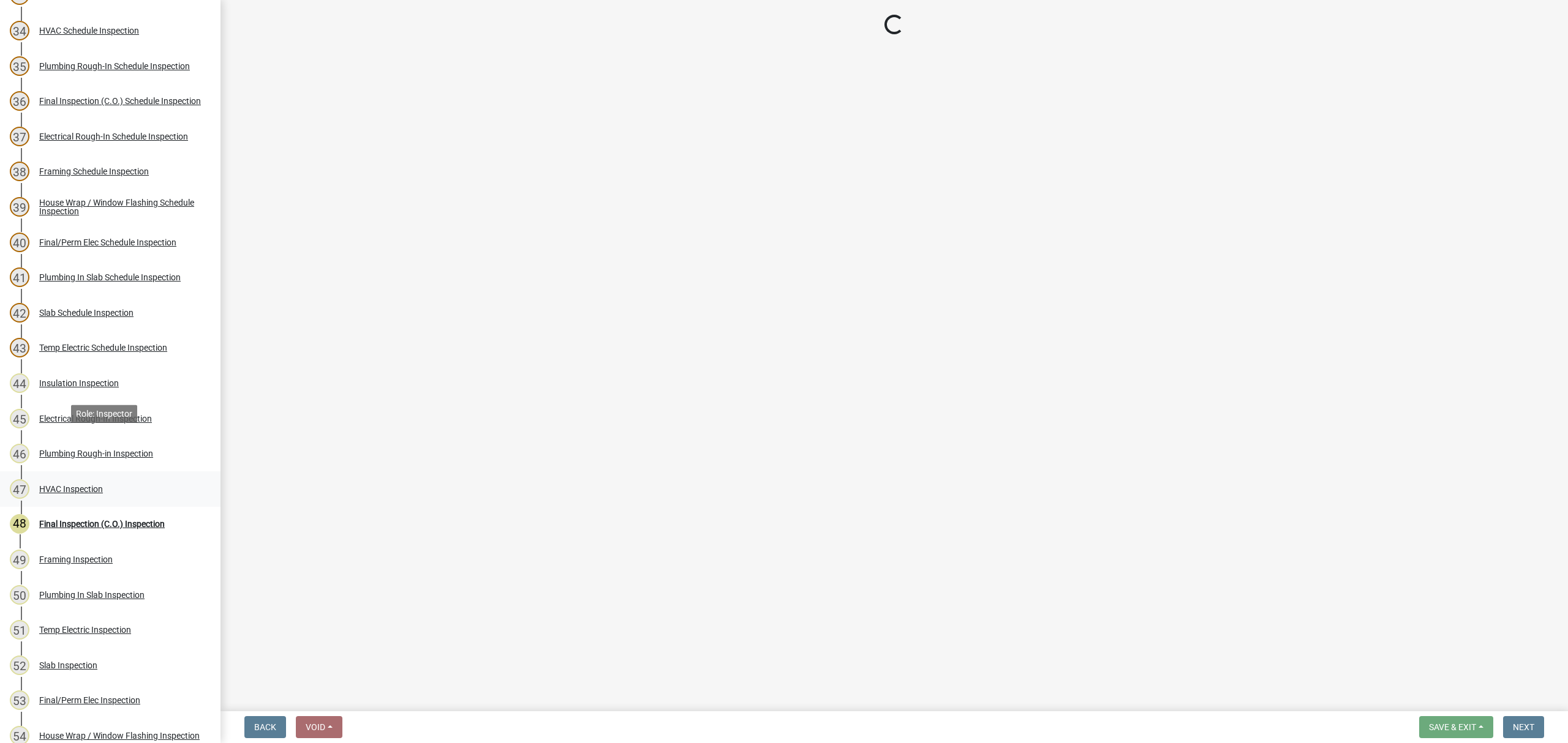
scroll to position [1478, 0]
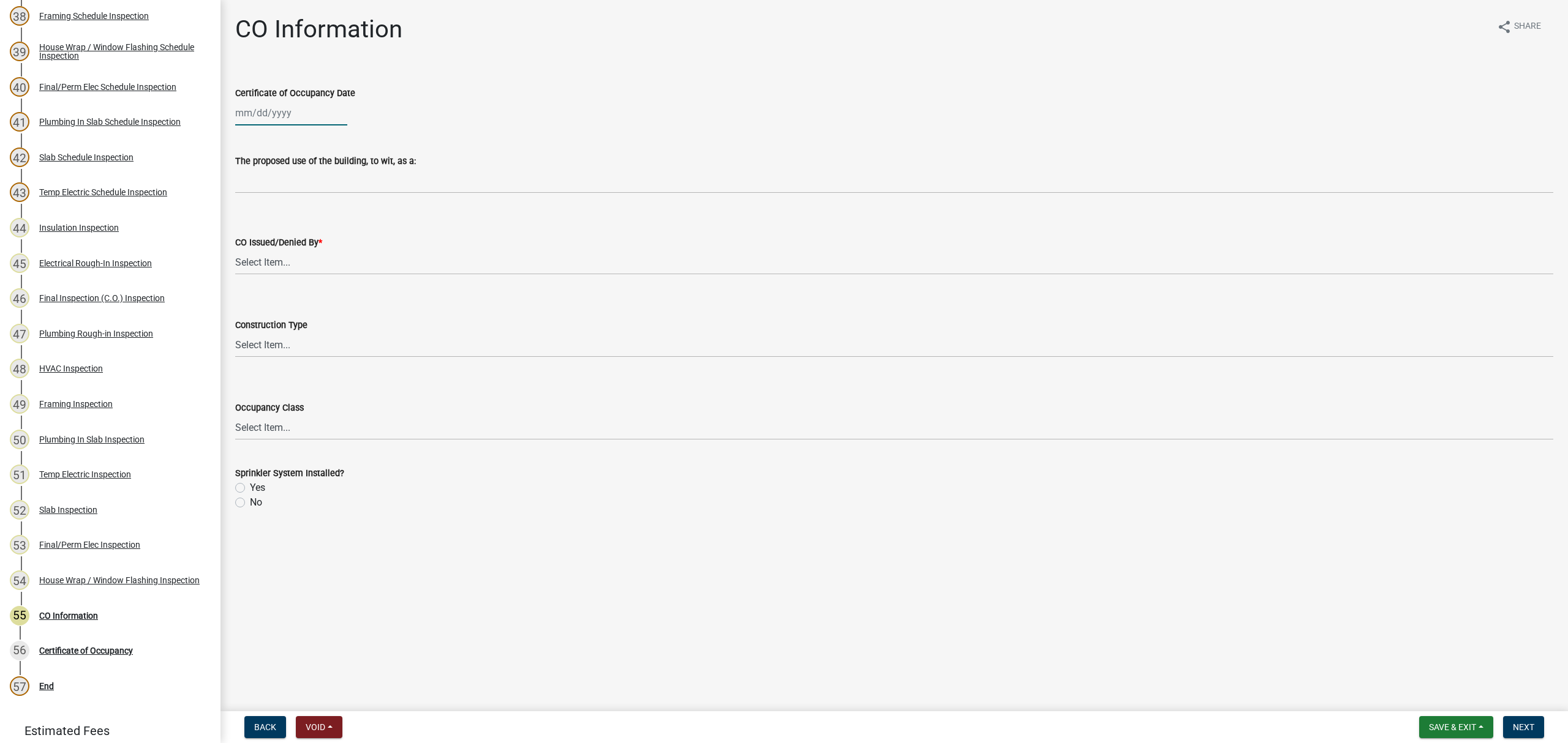
select select "8"
select select "2025"
drag, startPoint x: 288, startPoint y: 113, endPoint x: 288, endPoint y: 126, distance: 13.0
click at [288, 113] on div "[PERSON_NAME] Feb Mar Apr [PERSON_NAME][DATE] Oct Nov [DATE] 1526 1527 1528 152…" at bounding box center [291, 113] width 112 height 25
click at [266, 236] on div "19" at bounding box center [267, 237] width 20 height 20
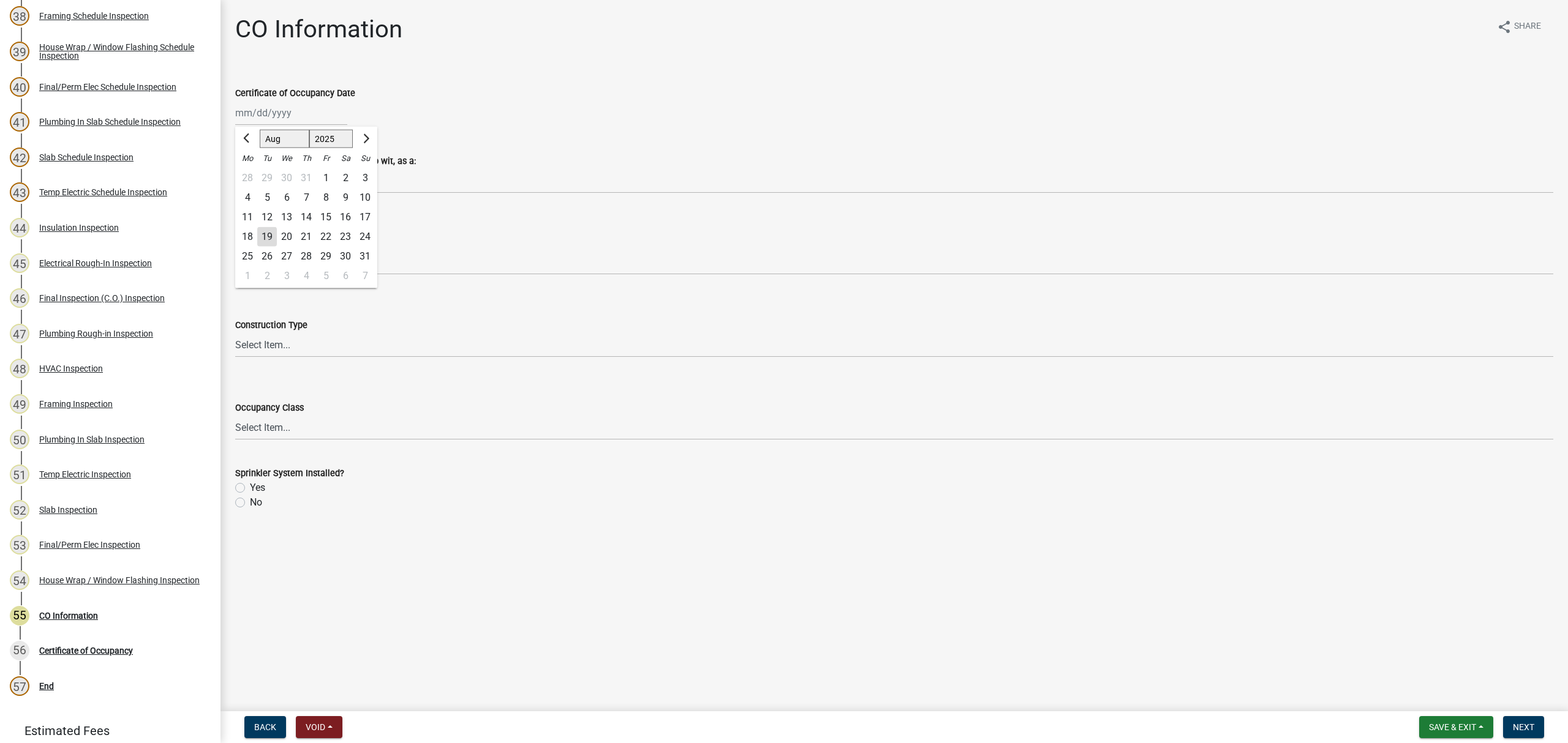
type input "[DATE]"
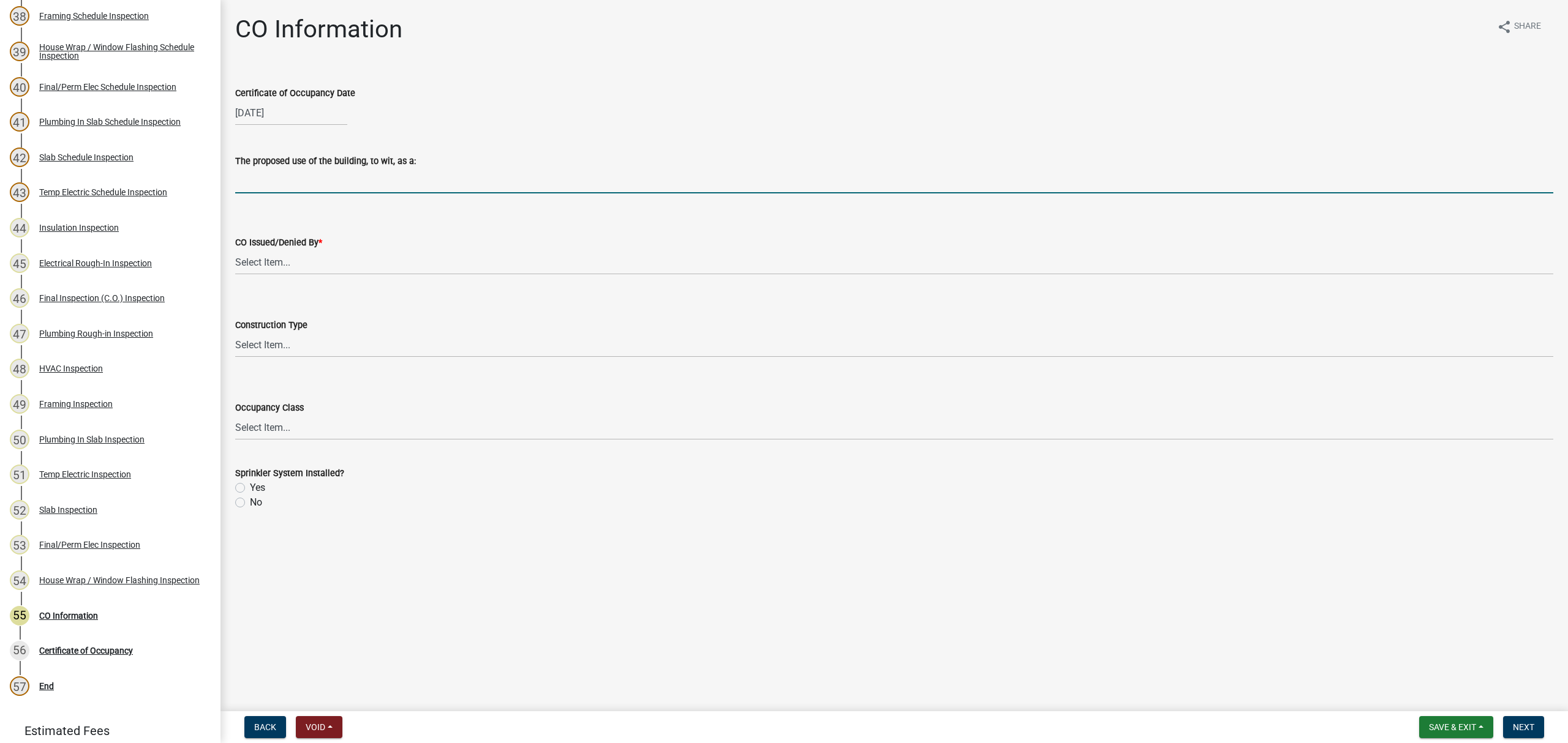
click at [285, 187] on input "The proposed use of the building, to wit, as a:" at bounding box center [894, 181] width 1318 height 25
type input "Single Family Dwelling"
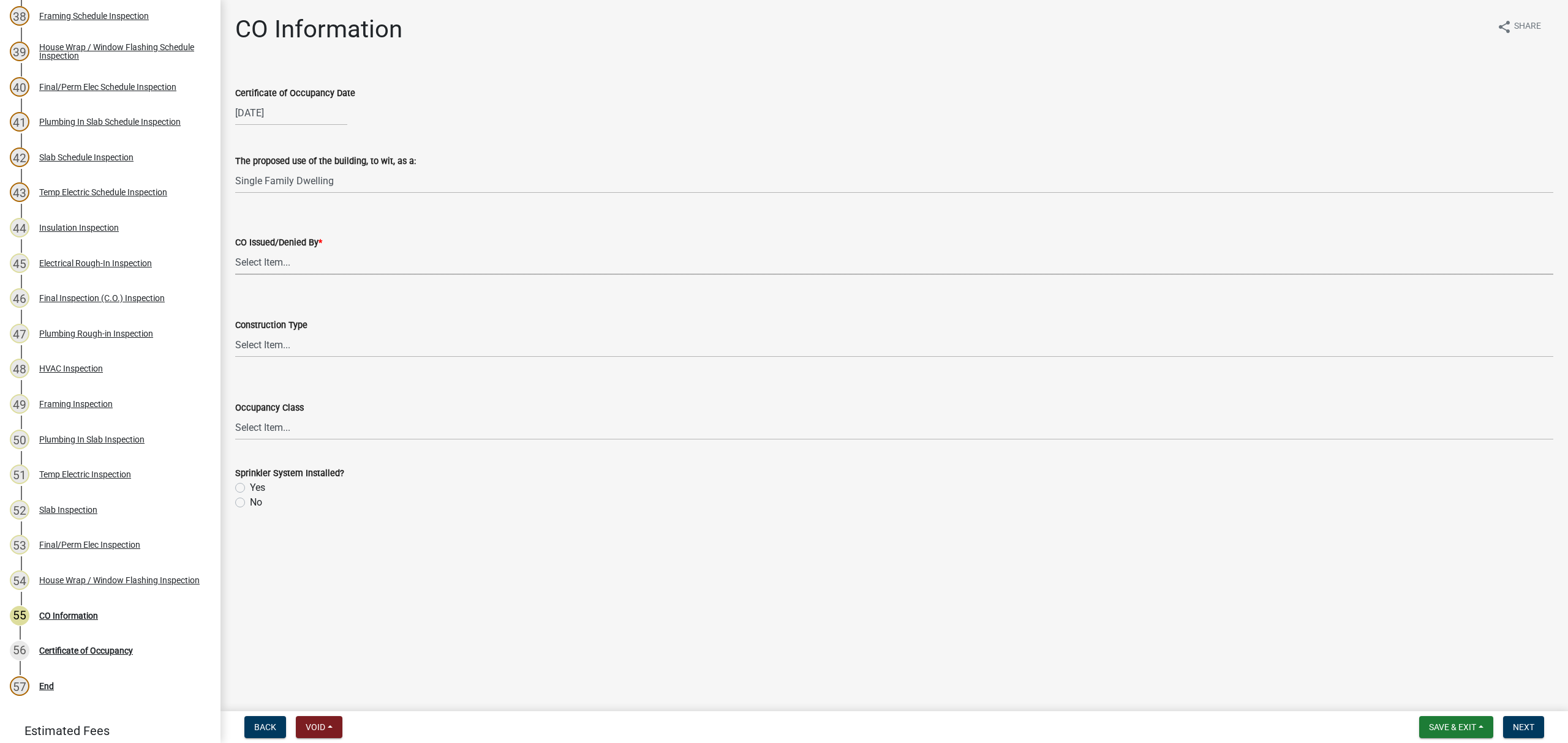
click at [314, 256] on select "Select Item... Douglas Richardson Kevin Norred William Huff" at bounding box center [894, 262] width 1318 height 25
click at [235, 250] on select "Select Item... Douglas Richardson Kevin Norred William Huff" at bounding box center [894, 262] width 1318 height 25
select select "ea213384-acee-4232-a46b-1cca64df1aeb"
click at [285, 339] on select "Select Item... IA IB IIA IIB IIIA IIIB IV VA VB" at bounding box center [894, 345] width 1318 height 25
click at [235, 332] on select "Select Item... IA IB IIA IIB IIIA IIIB IV VA VB" at bounding box center [894, 345] width 1318 height 25
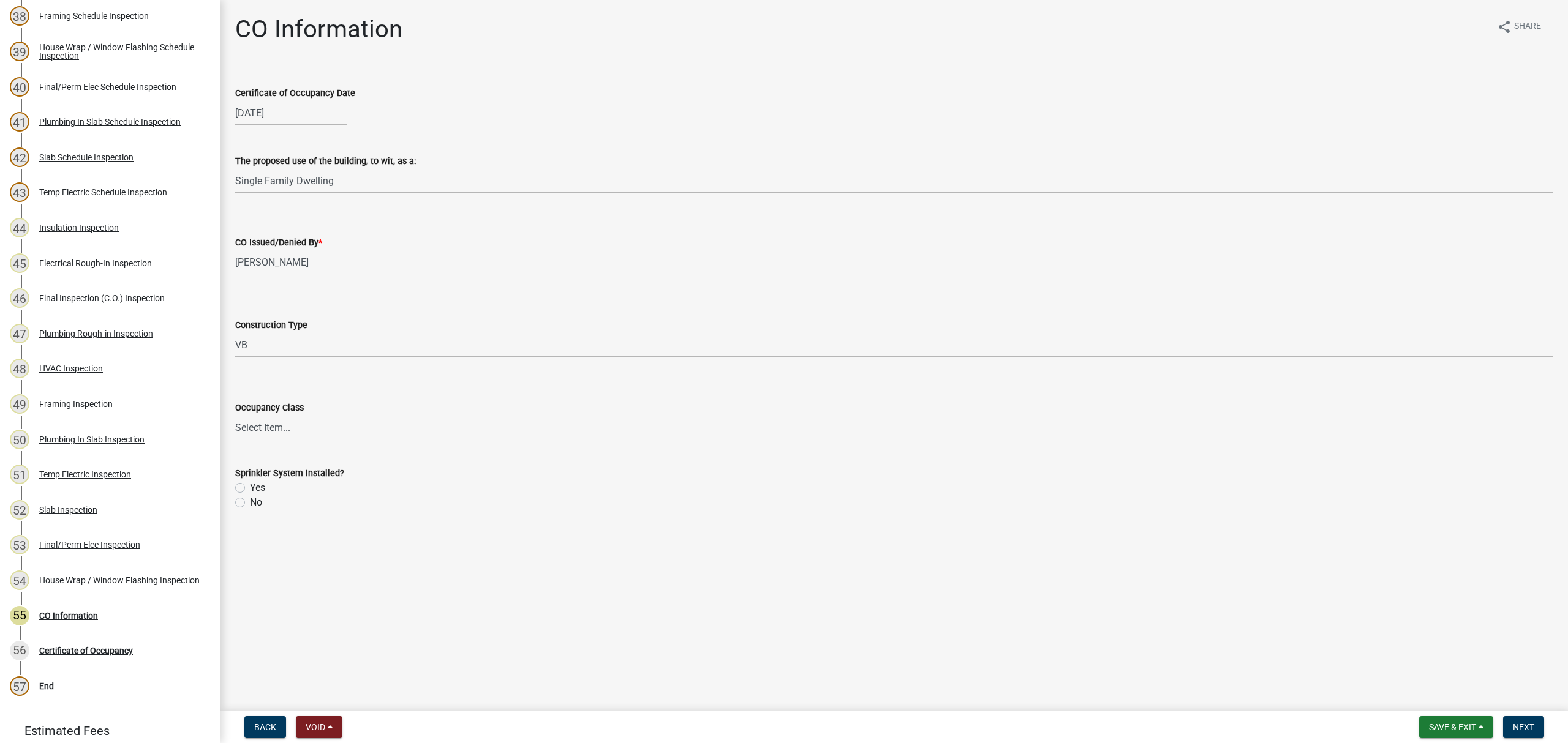
select select "613829fe-e856-4ec9-b302-0a679a094cbd"
click at [285, 436] on select "Select Item... A-1 A-2 A-3 A-4 A-5 B E F-1 F-2 H-1 H-2 H-3 H-4 H-5 I-1 I-2 I-3 …" at bounding box center [894, 427] width 1318 height 25
click at [235, 415] on select "Select Item... A-1 A-2 A-3 A-4 A-5 B E F-1 F-2 H-1 H-2 H-3 H-4 H-5 I-1 I-2 I-3 …" at bounding box center [894, 427] width 1318 height 25
select select "200c632f-6558-45ce-8dcd-e6bfe067d1f2"
click at [250, 502] on label "No" at bounding box center [256, 502] width 12 height 15
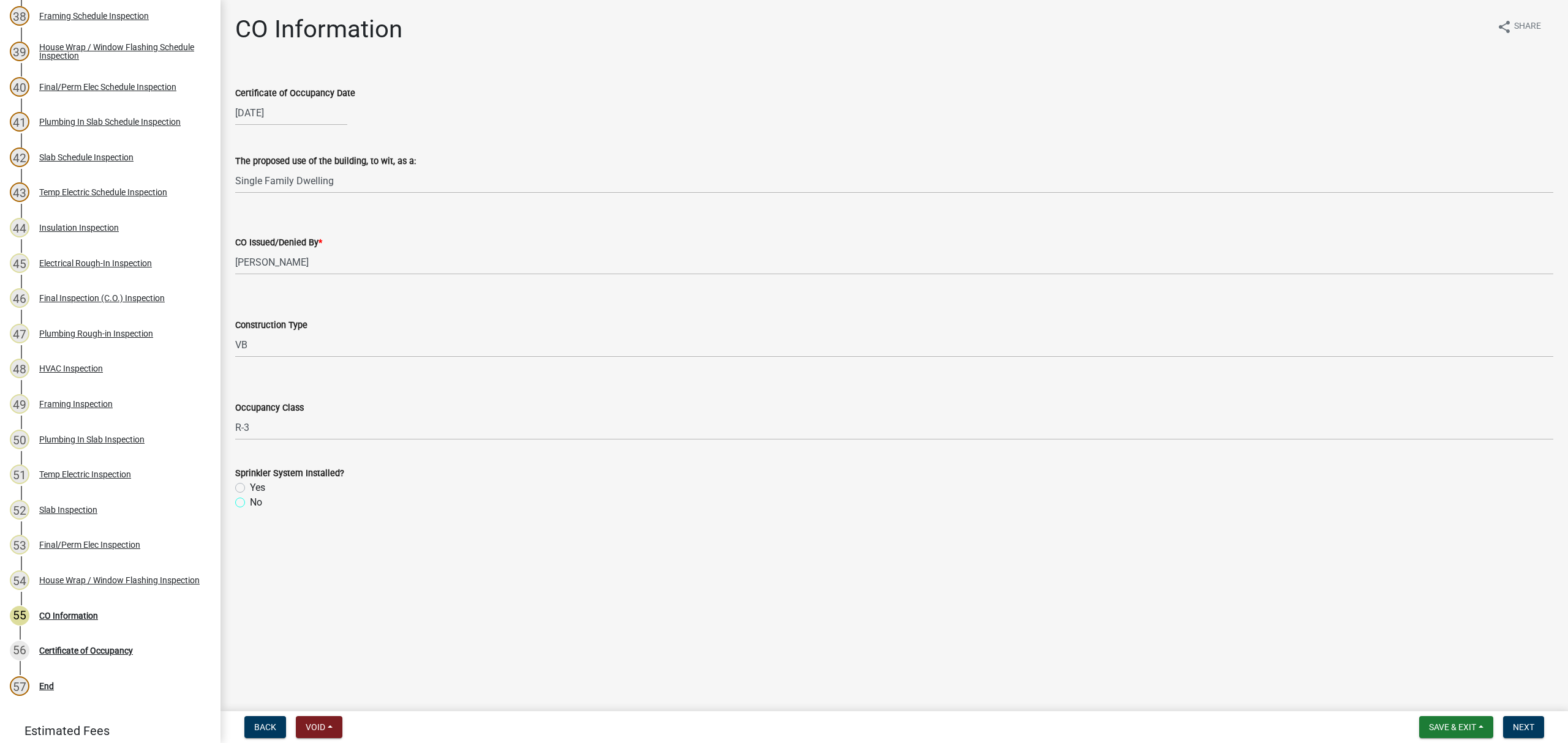
click at [250, 502] on input "No" at bounding box center [254, 499] width 8 height 8
radio input "true"
click at [1517, 724] on span "Next" at bounding box center [1523, 728] width 22 height 10
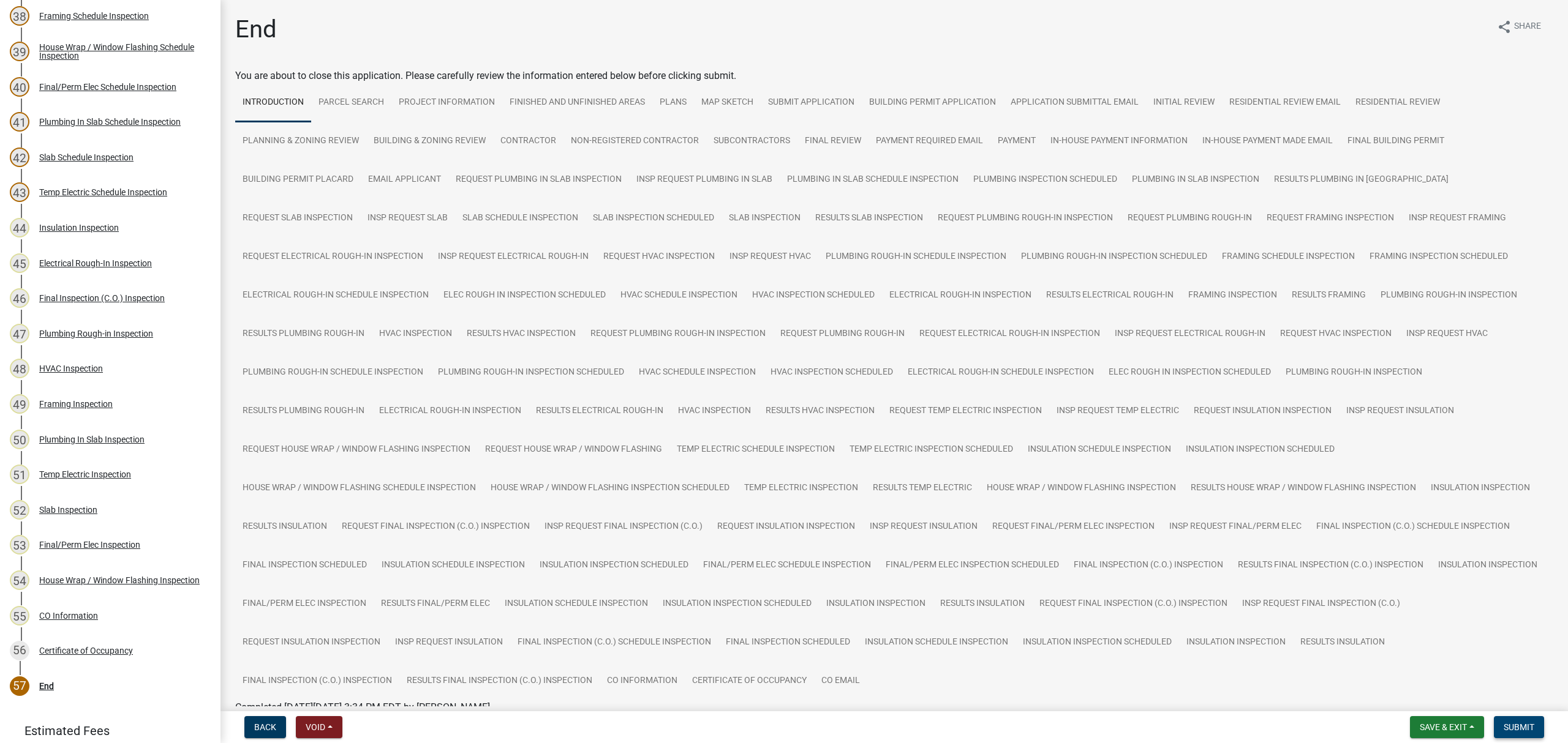
click at [1533, 718] on button "Submit" at bounding box center [1518, 728] width 50 height 22
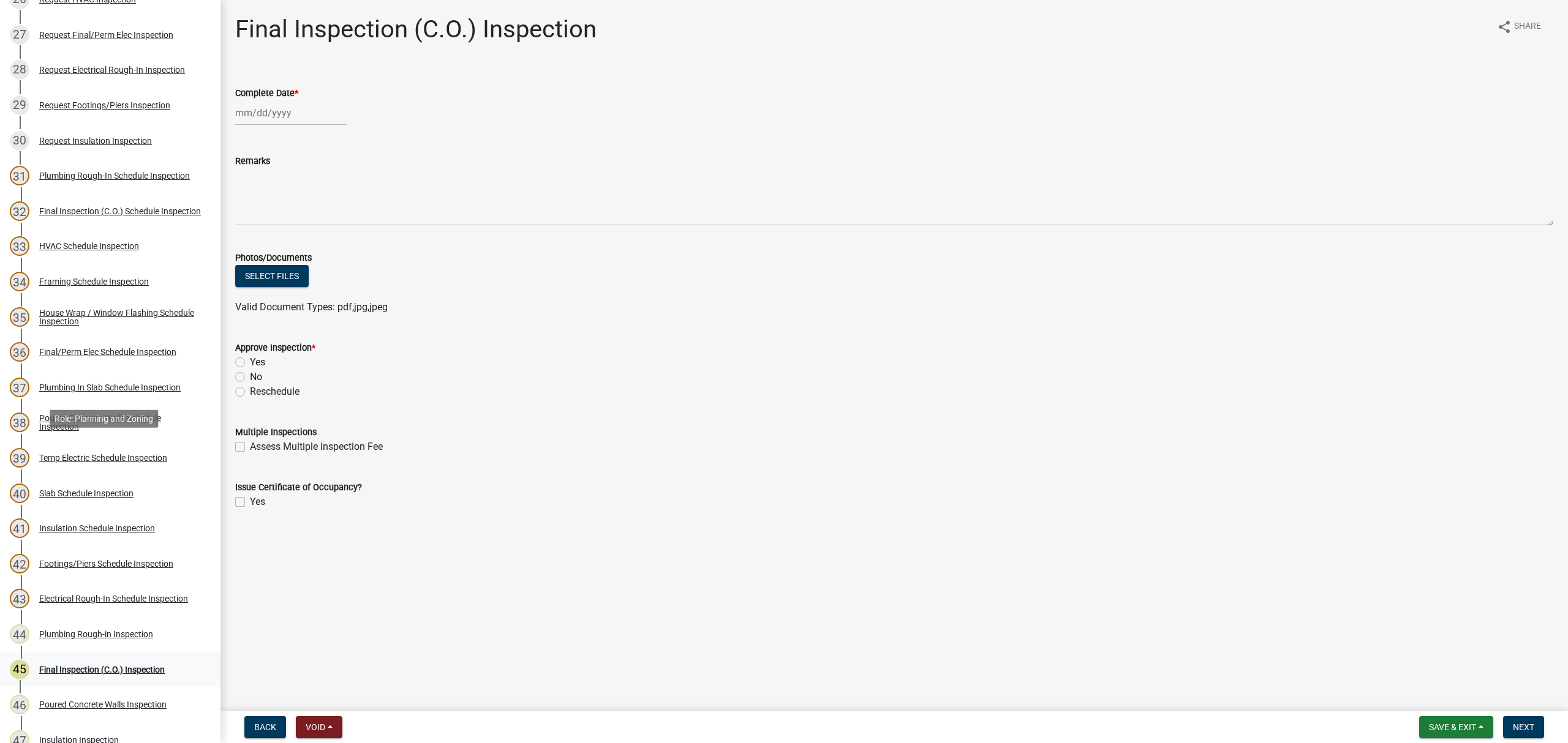
scroll to position [1222, 0]
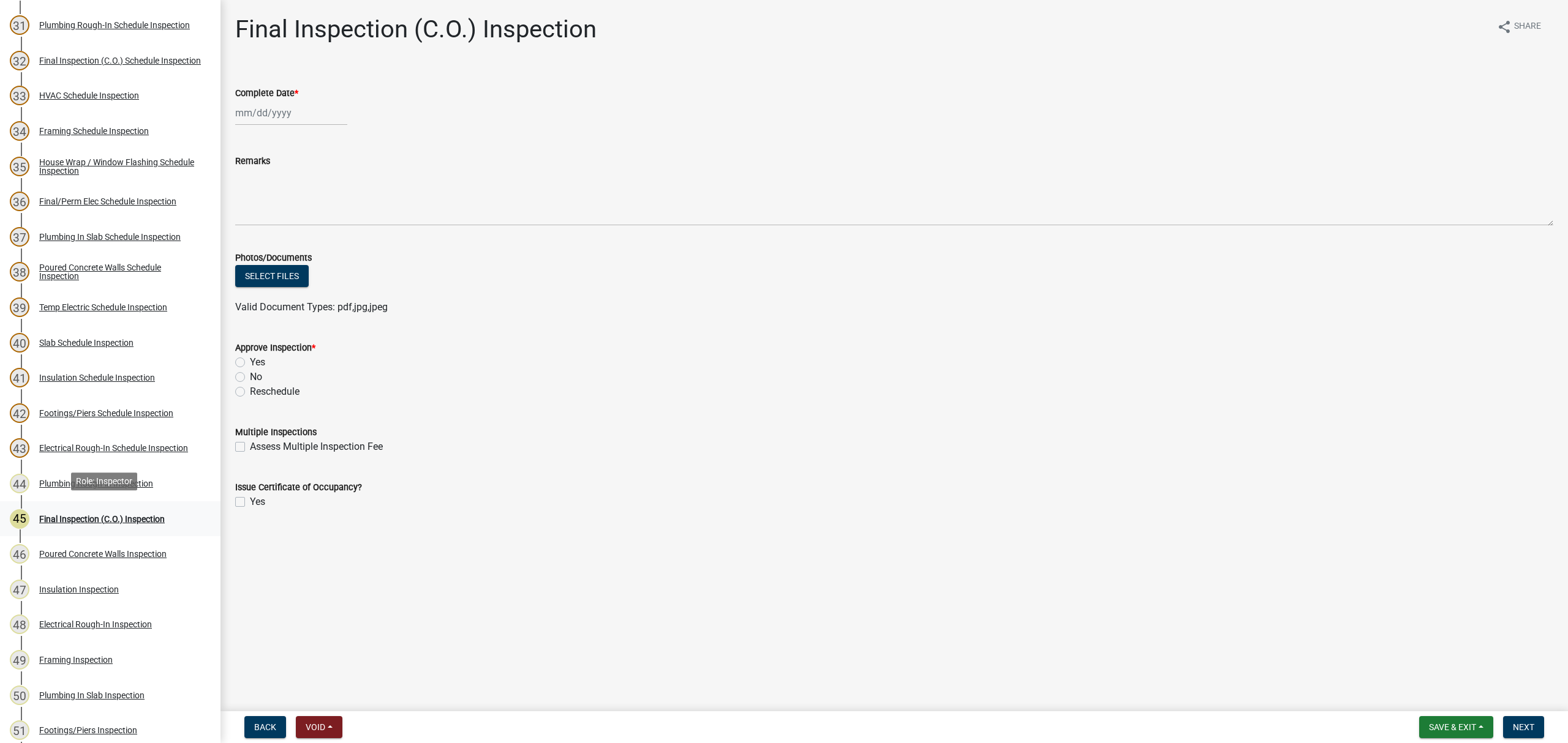
click at [96, 515] on div "Final Inspection (C.O.) Inspection" at bounding box center [102, 519] width 126 height 9
select select "8"
select select "2025"
drag, startPoint x: 259, startPoint y: 110, endPoint x: 270, endPoint y: 126, distance: 19.4
click at [259, 110] on div "[PERSON_NAME] Feb Mar Apr [PERSON_NAME][DATE] Oct Nov [DATE] 1526 1527 1528 152…" at bounding box center [291, 113] width 112 height 25
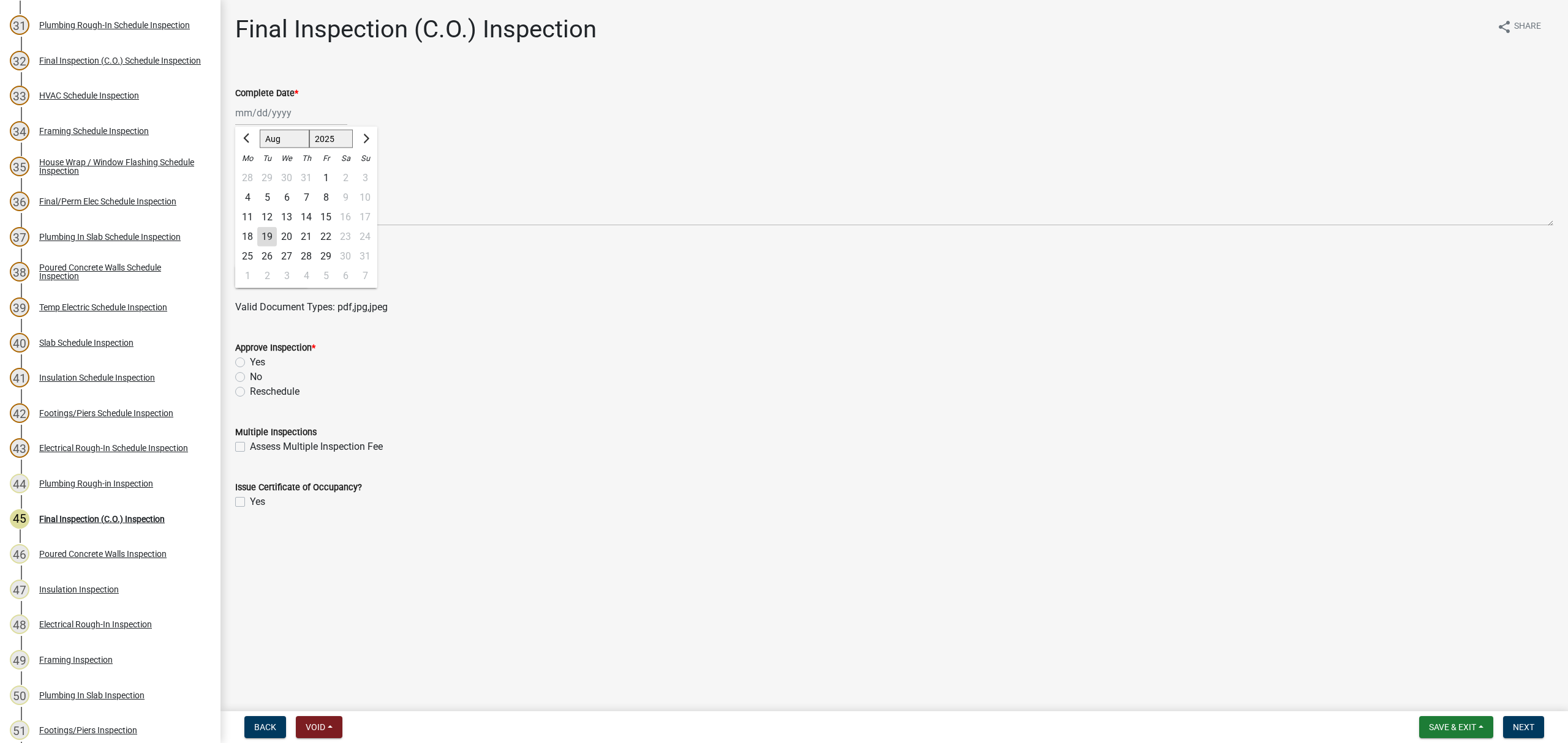
drag, startPoint x: 266, startPoint y: 240, endPoint x: 251, endPoint y: 327, distance: 88.3
click at [266, 241] on div "19" at bounding box center [267, 237] width 20 height 20
type input "[DATE]"
drag, startPoint x: 240, startPoint y: 359, endPoint x: 250, endPoint y: 466, distance: 107.5
click at [240, 367] on div "Yes" at bounding box center [894, 363] width 1318 height 15
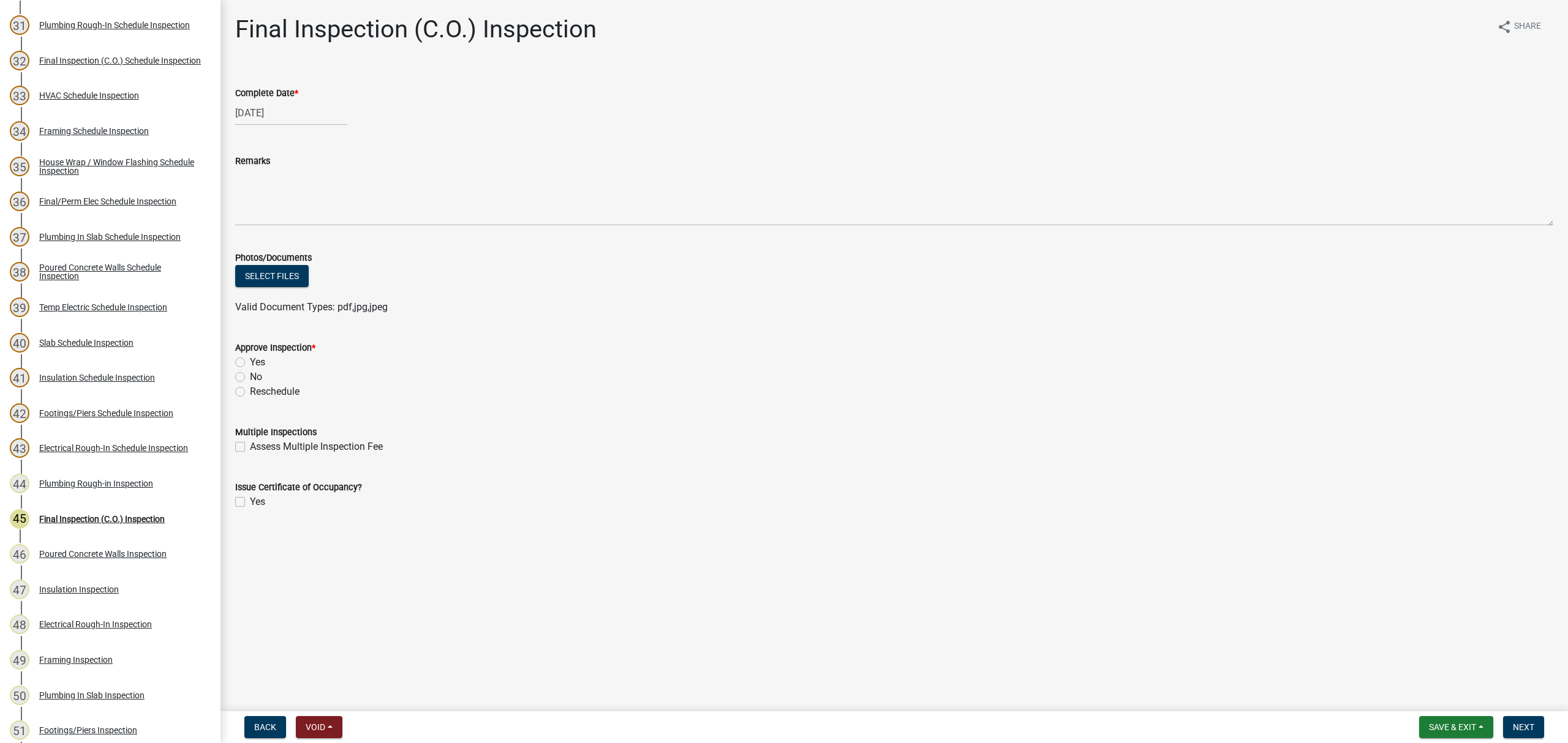
click at [250, 503] on label "Yes" at bounding box center [258, 502] width 15 height 15
click at [250, 502] on input "Yes" at bounding box center [254, 499] width 8 height 8
checkbox input "true"
click at [1522, 728] on span "Next" at bounding box center [1523, 728] width 22 height 10
click at [250, 359] on label "Yes" at bounding box center [258, 363] width 15 height 15
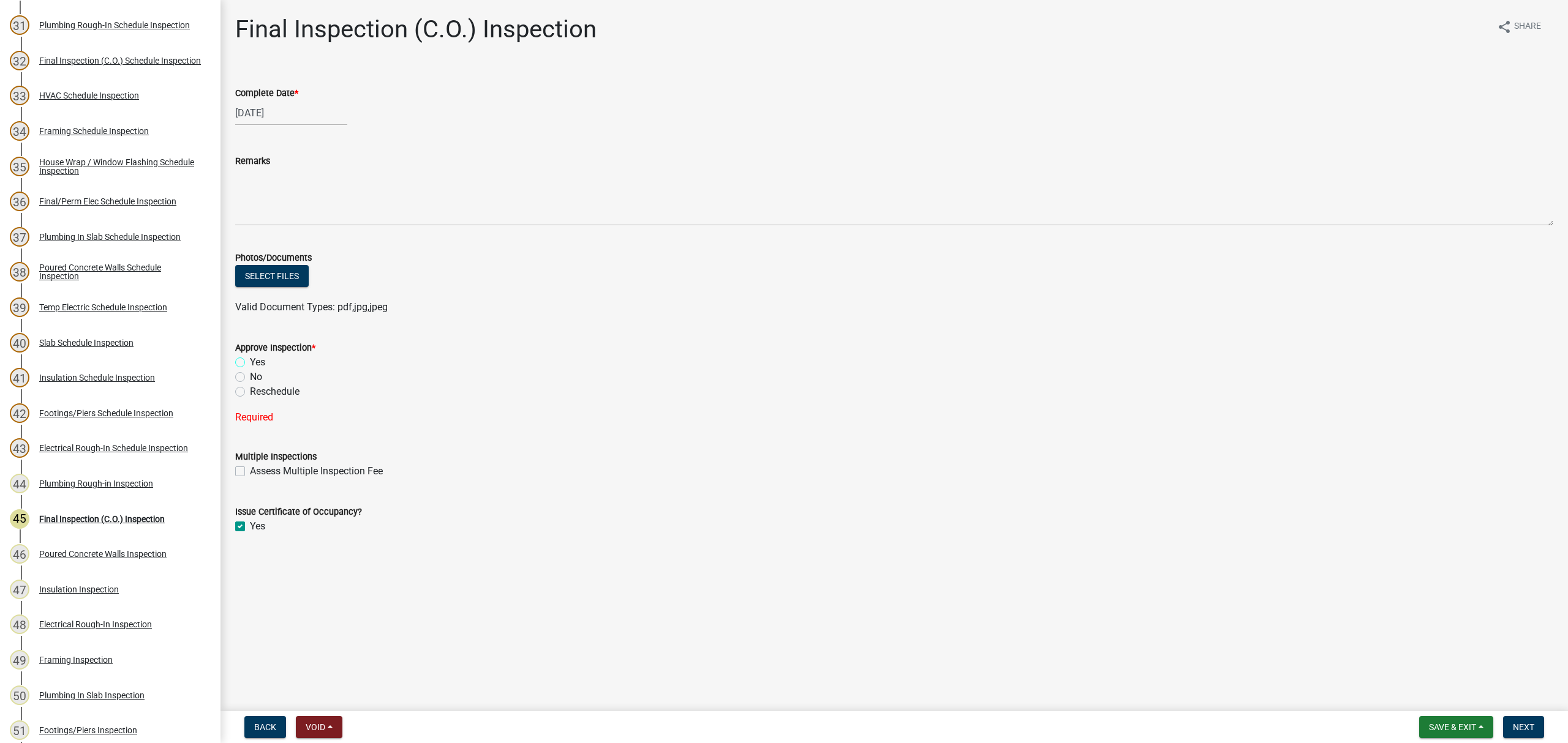
click at [250, 359] on input "Yes" at bounding box center [254, 359] width 8 height 8
radio input "true"
click at [1530, 731] on span "Next" at bounding box center [1523, 728] width 22 height 10
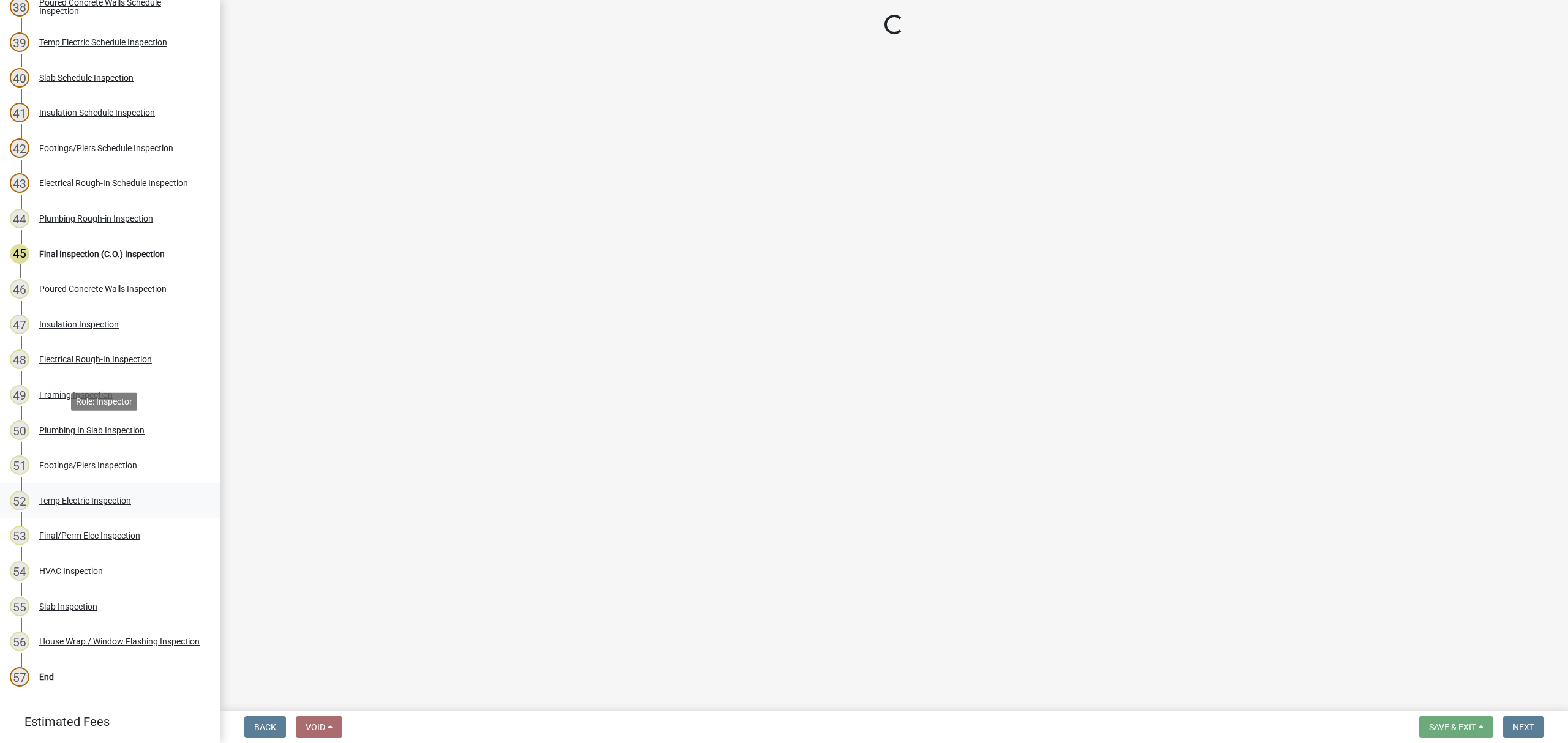
scroll to position [1548, 0]
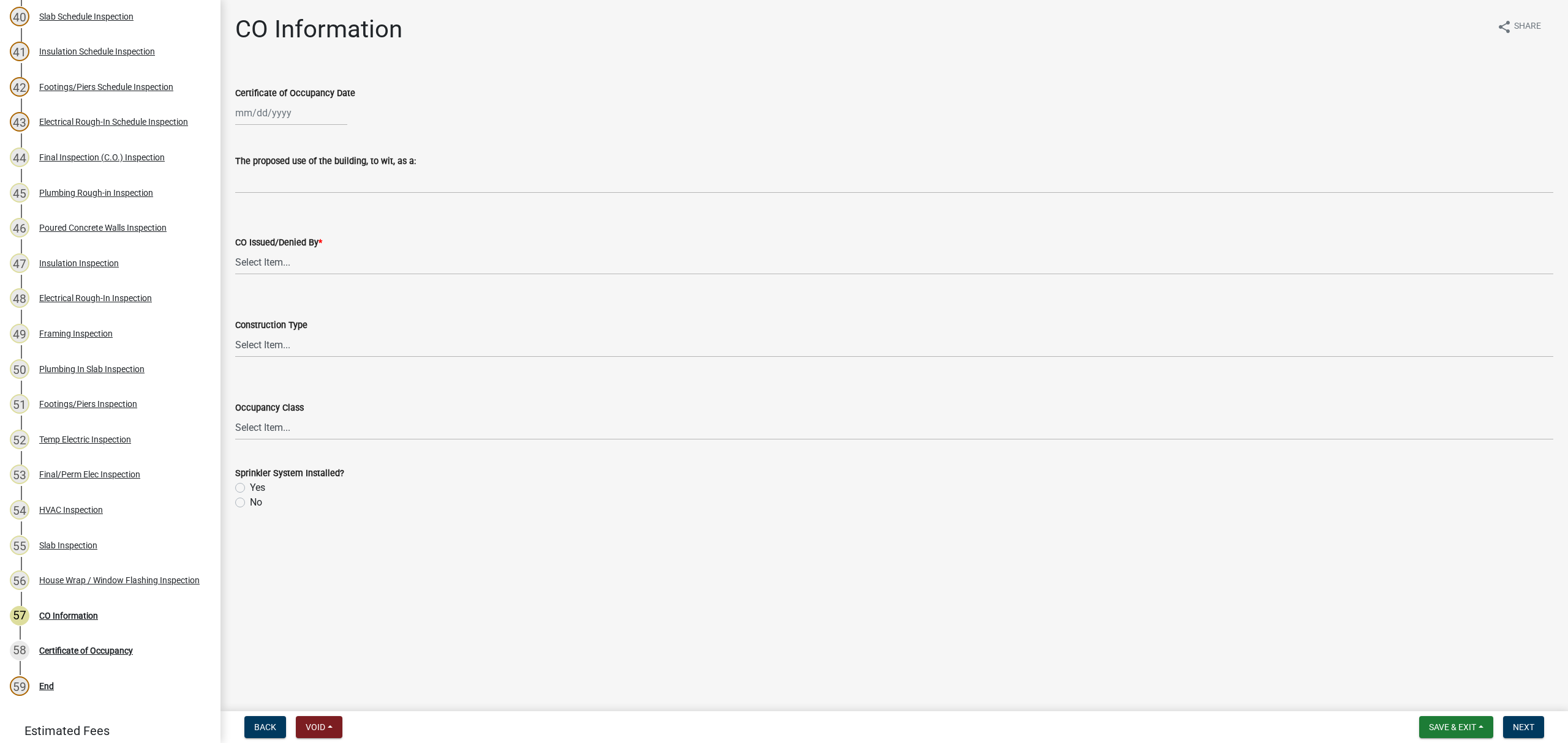
click at [272, 123] on div at bounding box center [291, 113] width 112 height 25
select select "8"
select select "2025"
click at [266, 233] on div "19" at bounding box center [267, 237] width 20 height 20
type input "[DATE]"
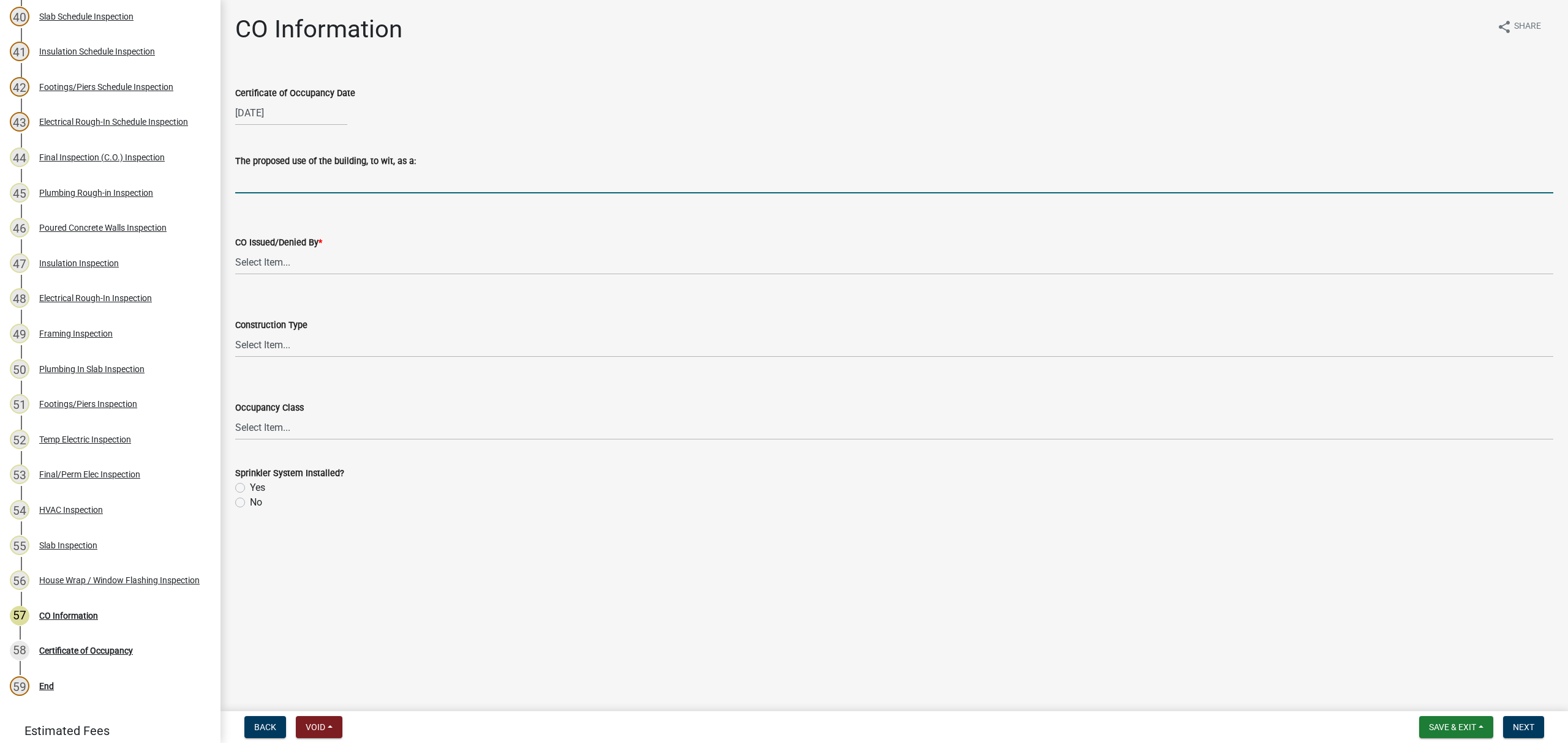
click at [285, 183] on input "The proposed use of the building, to wit, as a:" at bounding box center [894, 181] width 1318 height 25
type input "Single Family Dwelling"
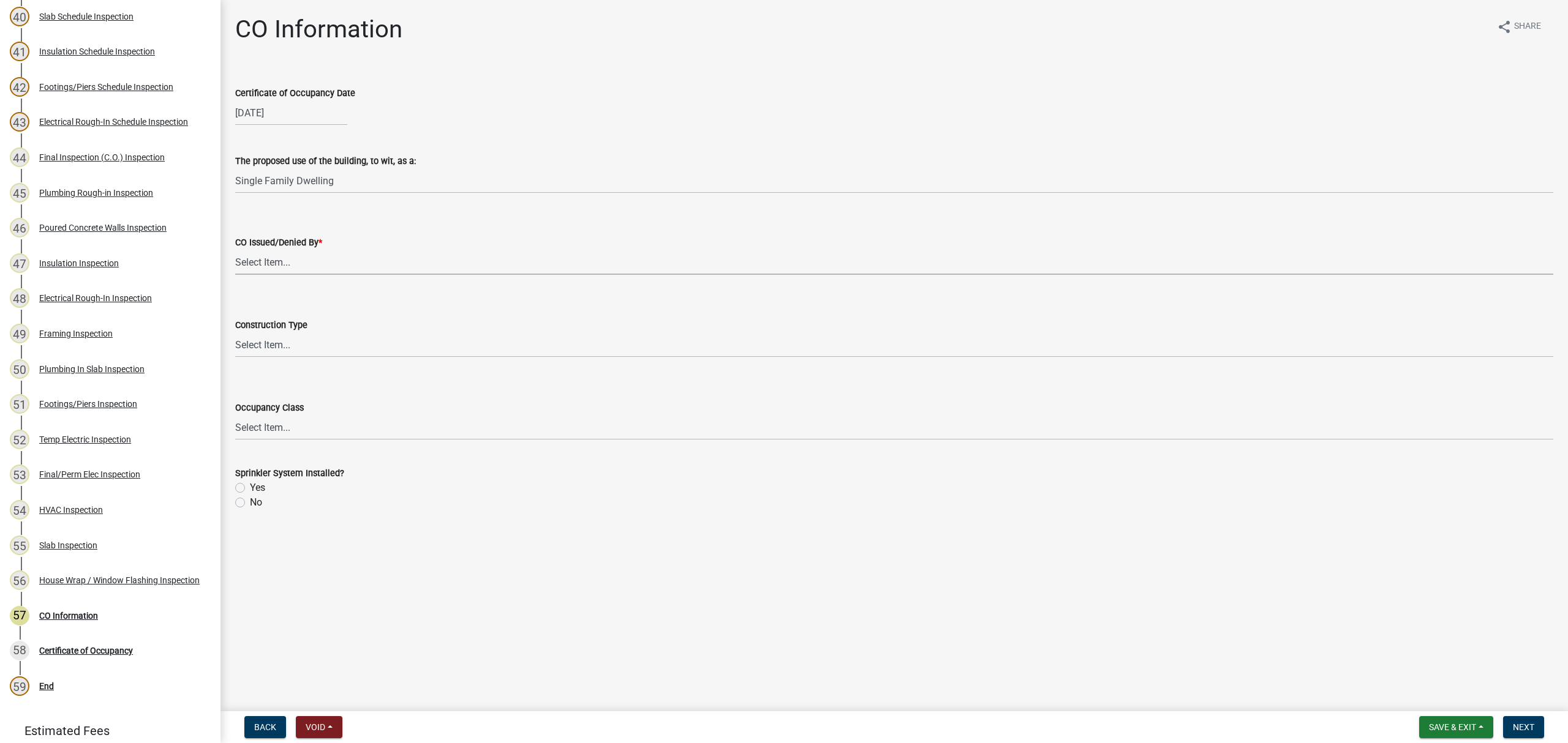
drag, startPoint x: 290, startPoint y: 260, endPoint x: 293, endPoint y: 274, distance: 14.3
click at [292, 263] on select "Select Item... Douglas Richardson Kevin Norred William Huff" at bounding box center [894, 262] width 1318 height 25
click at [235, 250] on select "Select Item... Douglas Richardson Kevin Norred William Huff" at bounding box center [894, 262] width 1318 height 25
select select "ea213384-acee-4232-a46b-1cca64df1aeb"
click at [300, 343] on select "Select Item... IA IB IIA IIB IIIA IIIB IV VA VB" at bounding box center [894, 345] width 1318 height 25
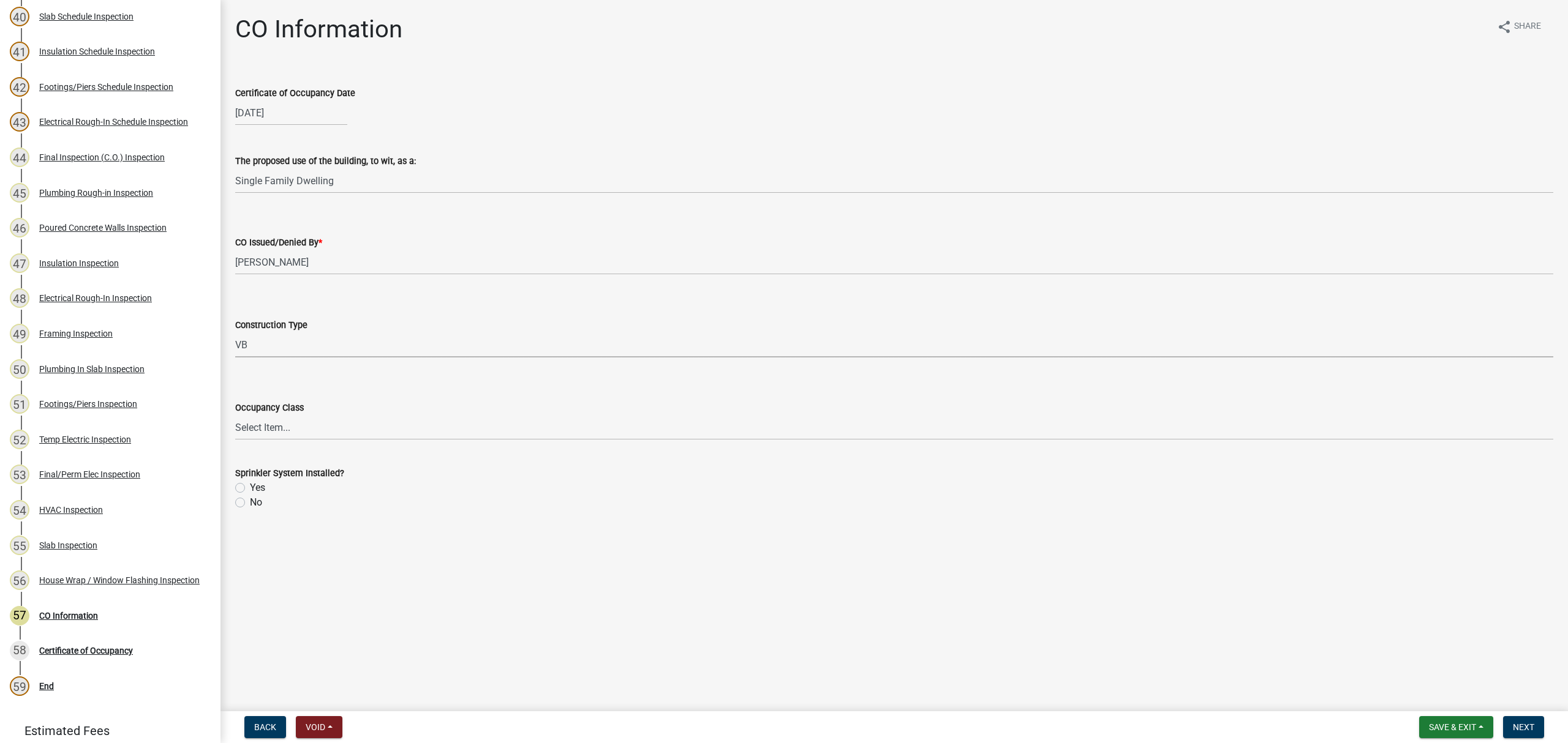
click at [235, 332] on select "Select Item... IA IB IIA IIB IIIA IIIB IV VA VB" at bounding box center [894, 345] width 1318 height 25
select select "613829fe-e856-4ec9-b302-0a679a094cbd"
click at [312, 430] on select "Select Item... A-1 A-2 A-3 A-4 A-5 B E F-1 F-2 H-1 H-2 H-3 H-4 H-5 I-1 I-2 I-3 …" at bounding box center [894, 427] width 1318 height 25
click at [235, 415] on select "Select Item... A-1 A-2 A-3 A-4 A-5 B E F-1 F-2 H-1 H-2 H-3 H-4 H-5 I-1 I-2 I-3 …" at bounding box center [894, 427] width 1318 height 25
select select "200c632f-6558-45ce-8dcd-e6bfe067d1f2"
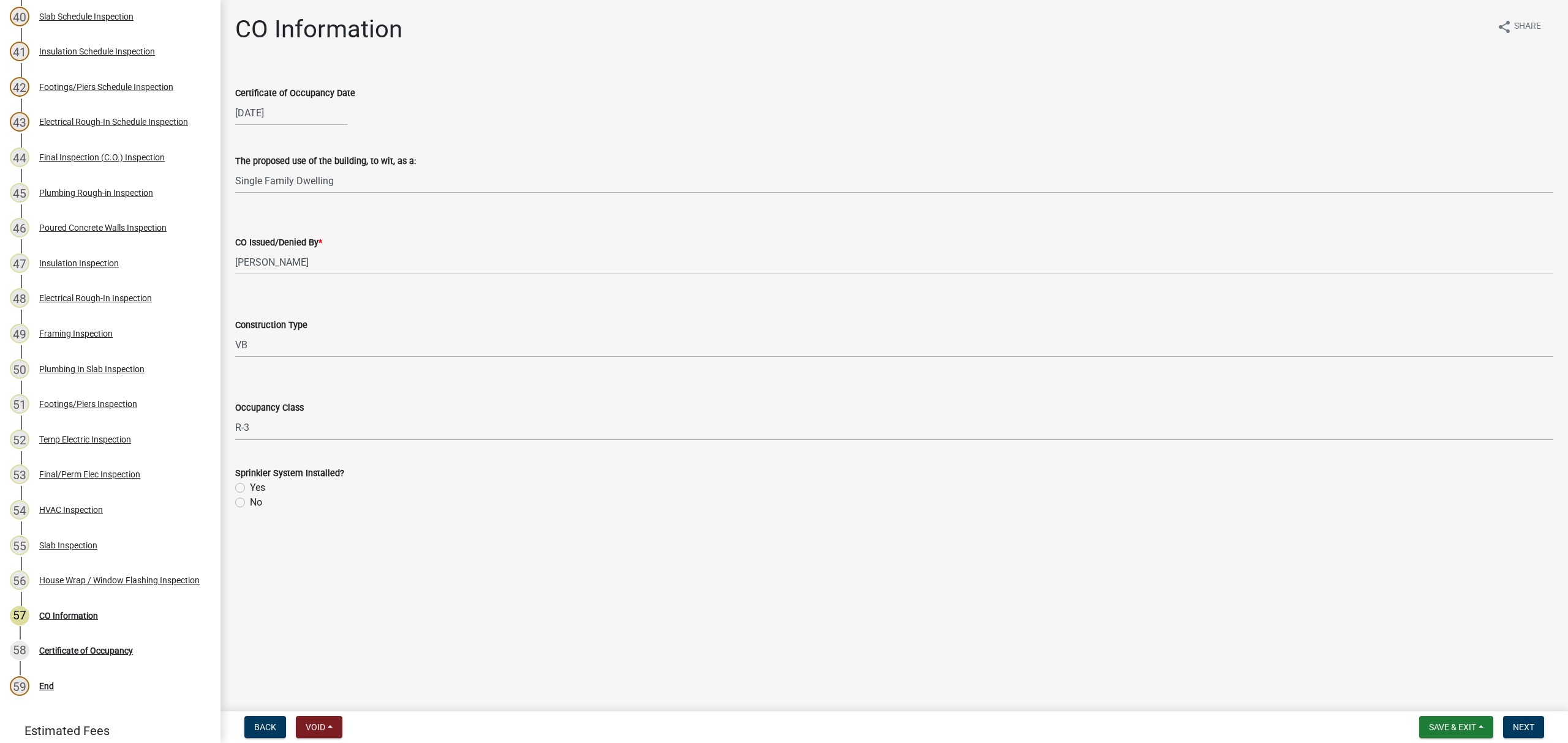
click at [250, 499] on label "No" at bounding box center [256, 502] width 12 height 15
click at [250, 499] on input "No" at bounding box center [254, 499] width 8 height 8
radio input "true"
click at [1517, 726] on span "Next" at bounding box center [1523, 728] width 22 height 10
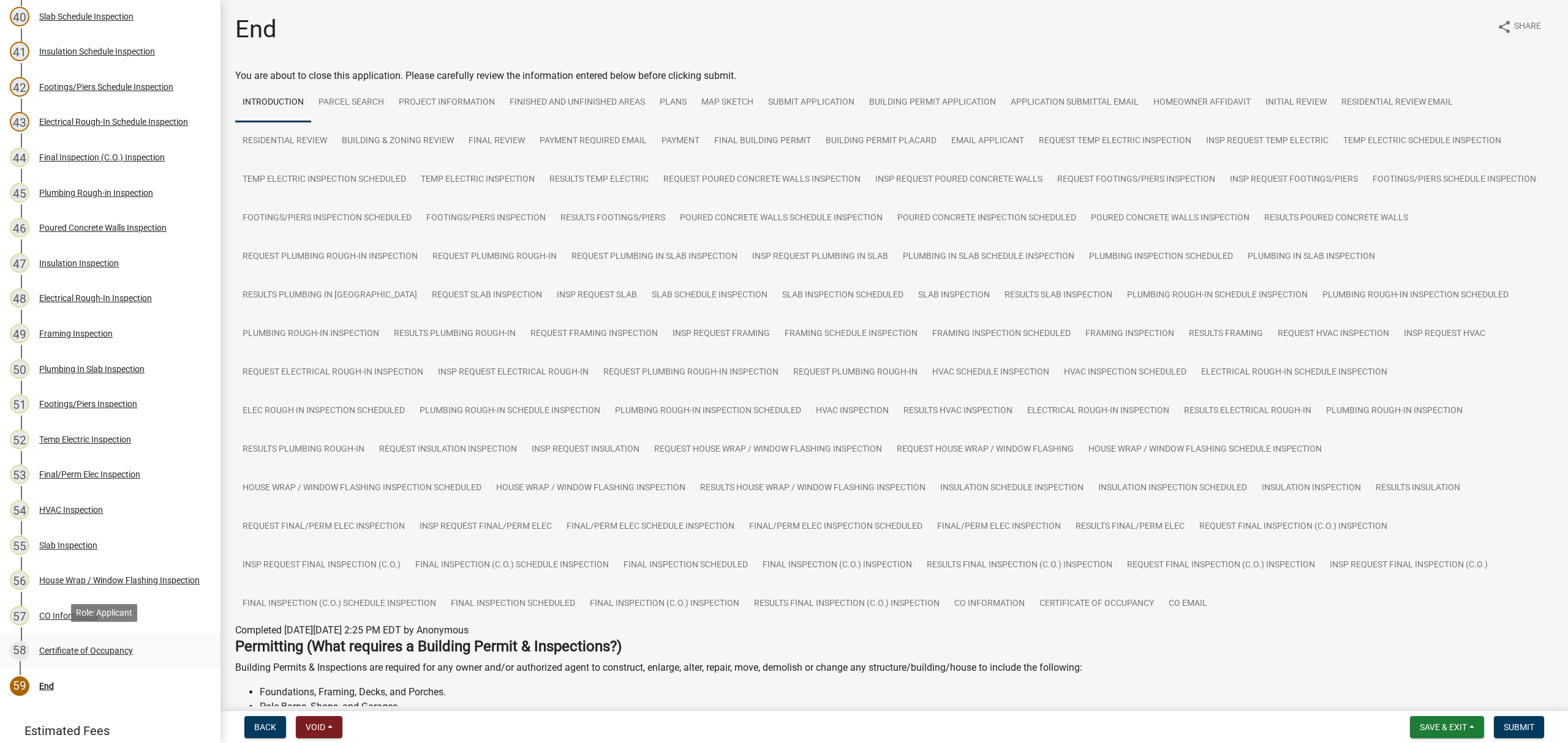
click at [72, 646] on div "Certificate of Occupancy" at bounding box center [85, 651] width 93 height 9
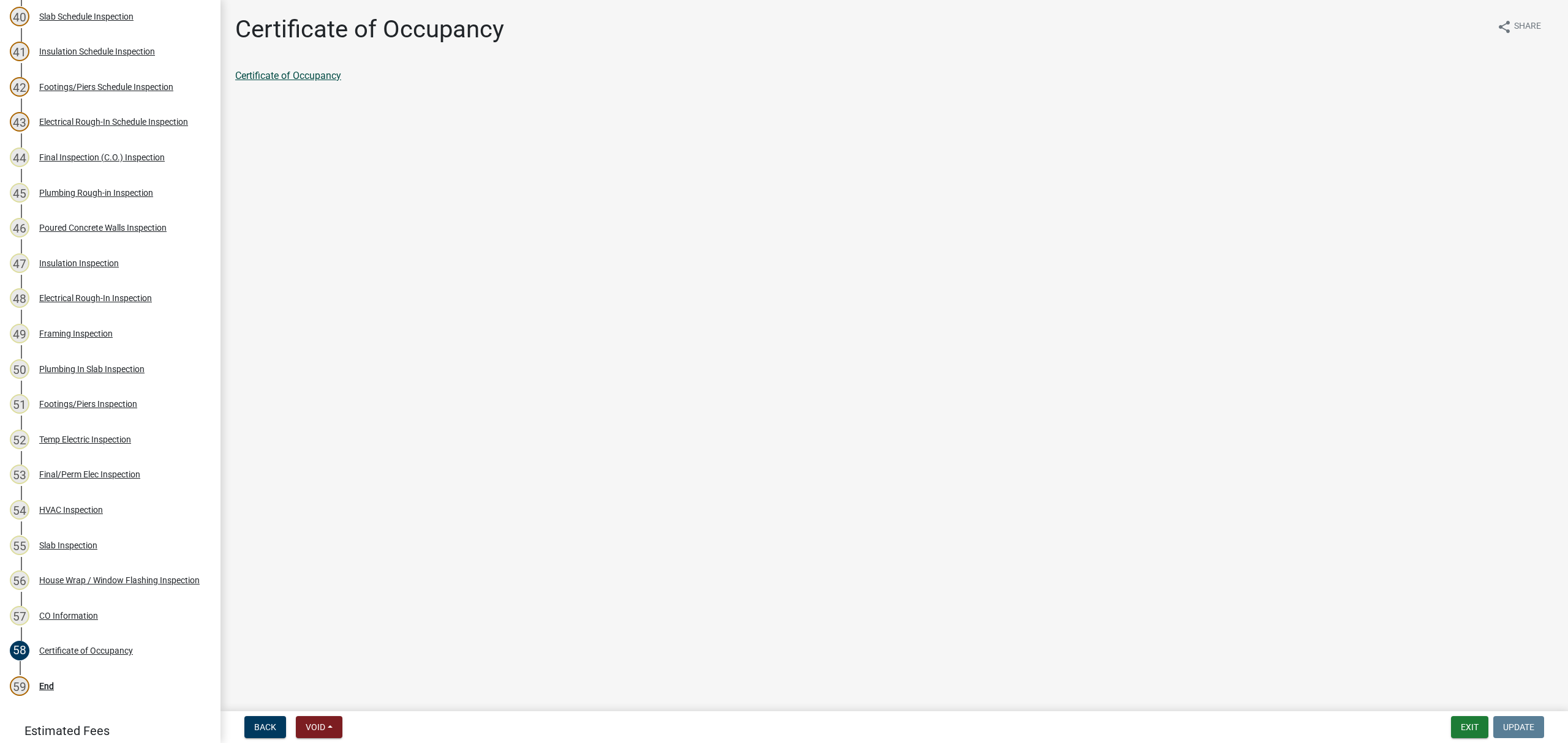
click at [318, 74] on link "Certificate of Occupancy" at bounding box center [288, 75] width 106 height 12
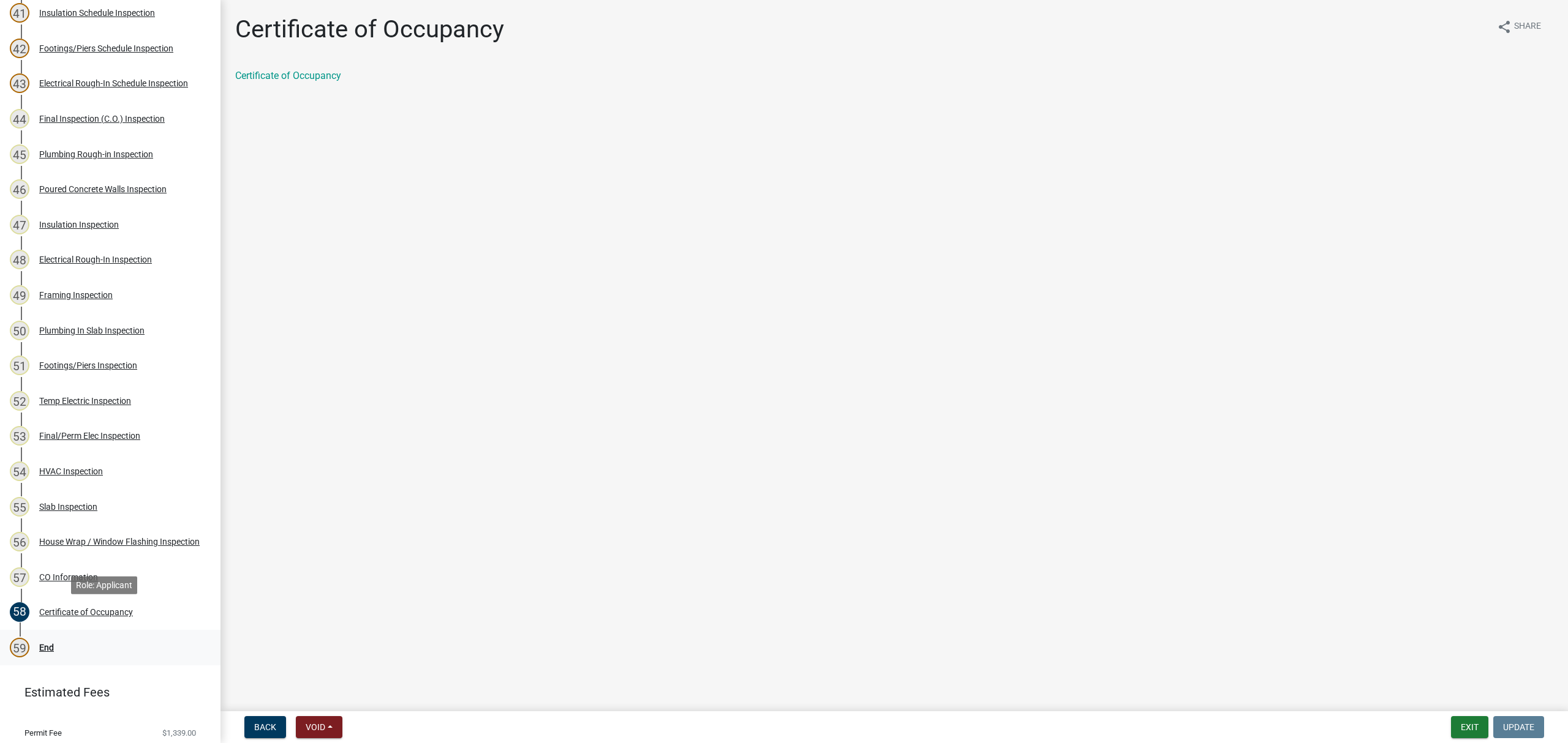
scroll to position [1618, 0]
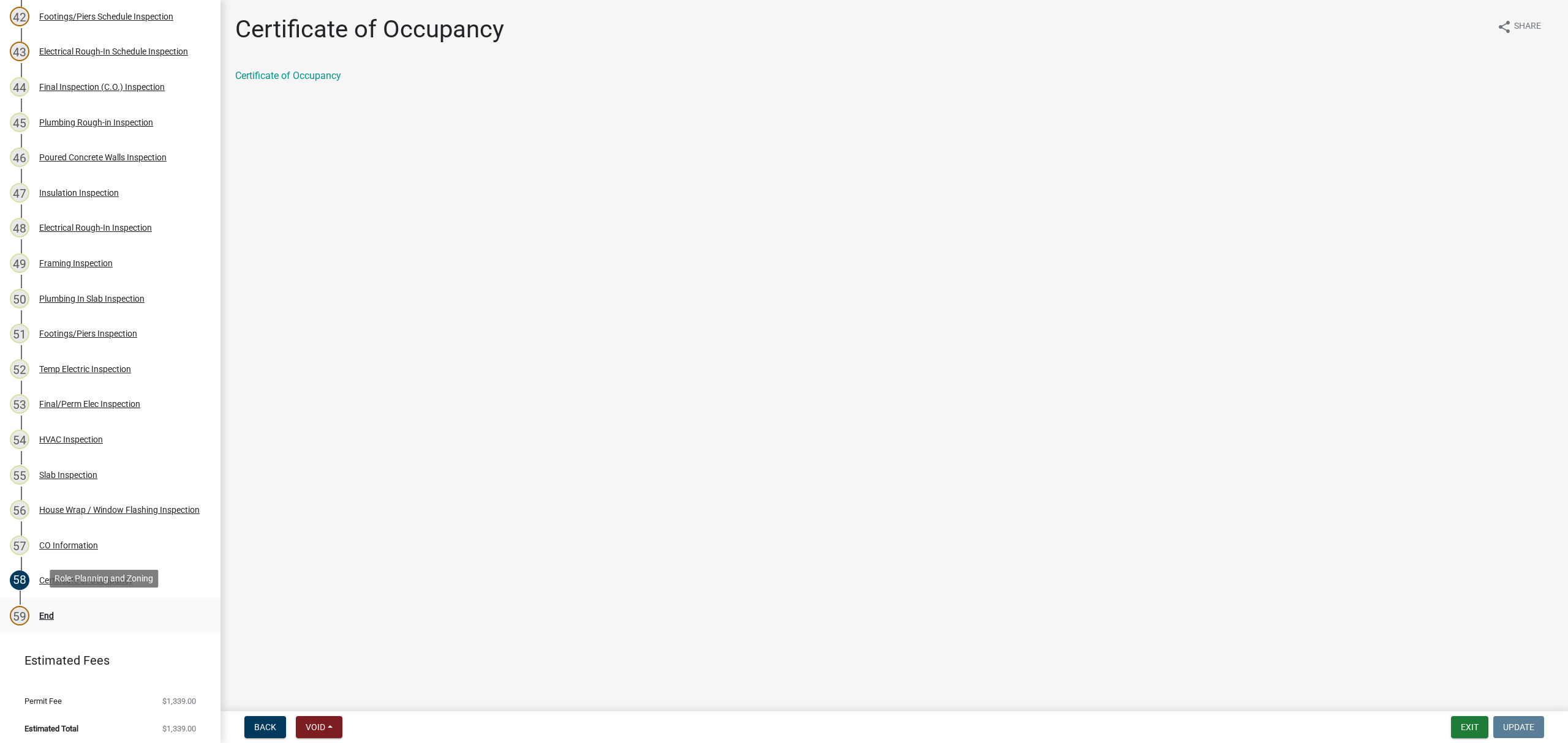
click at [49, 614] on div "End" at bounding box center [46, 616] width 15 height 9
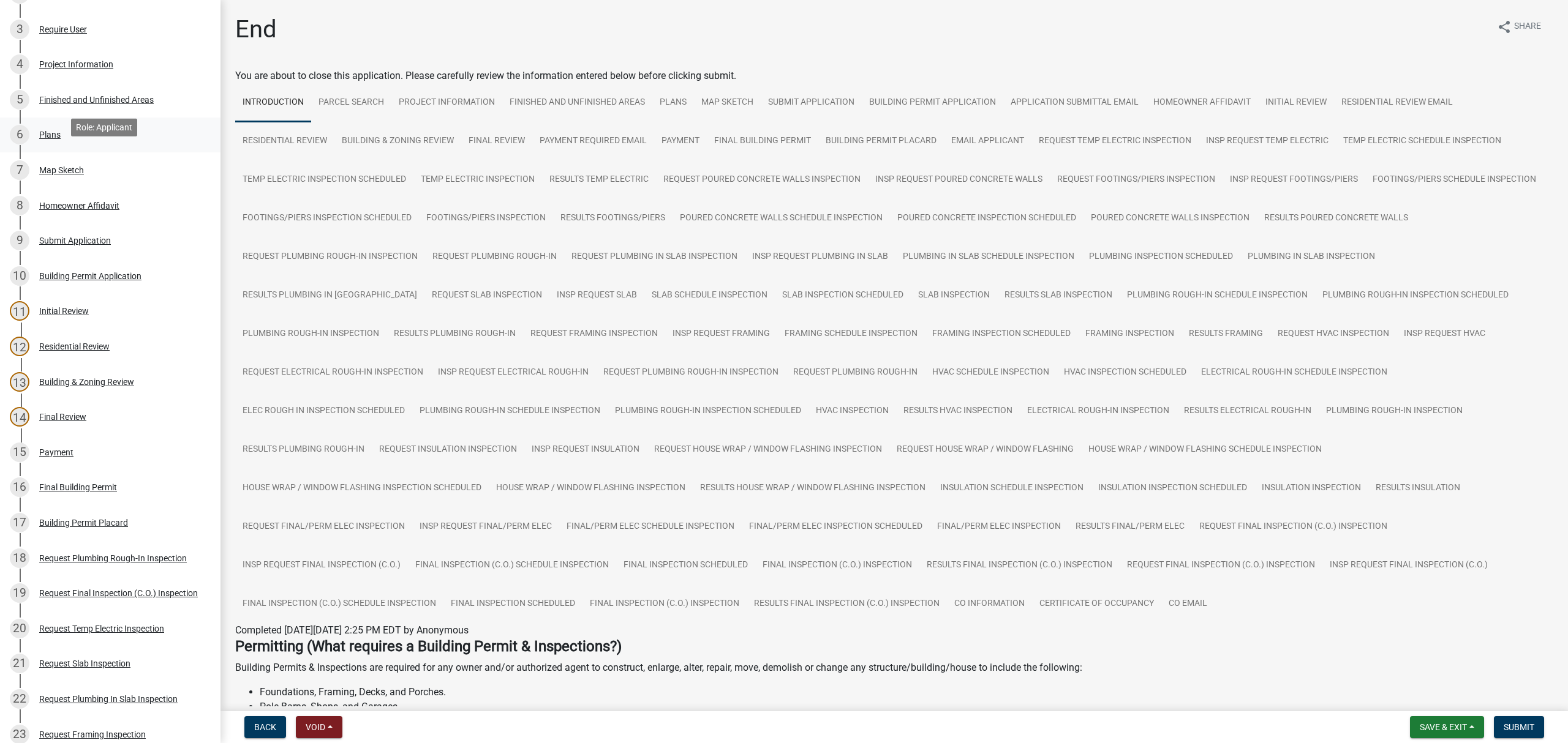
scroll to position [0, 0]
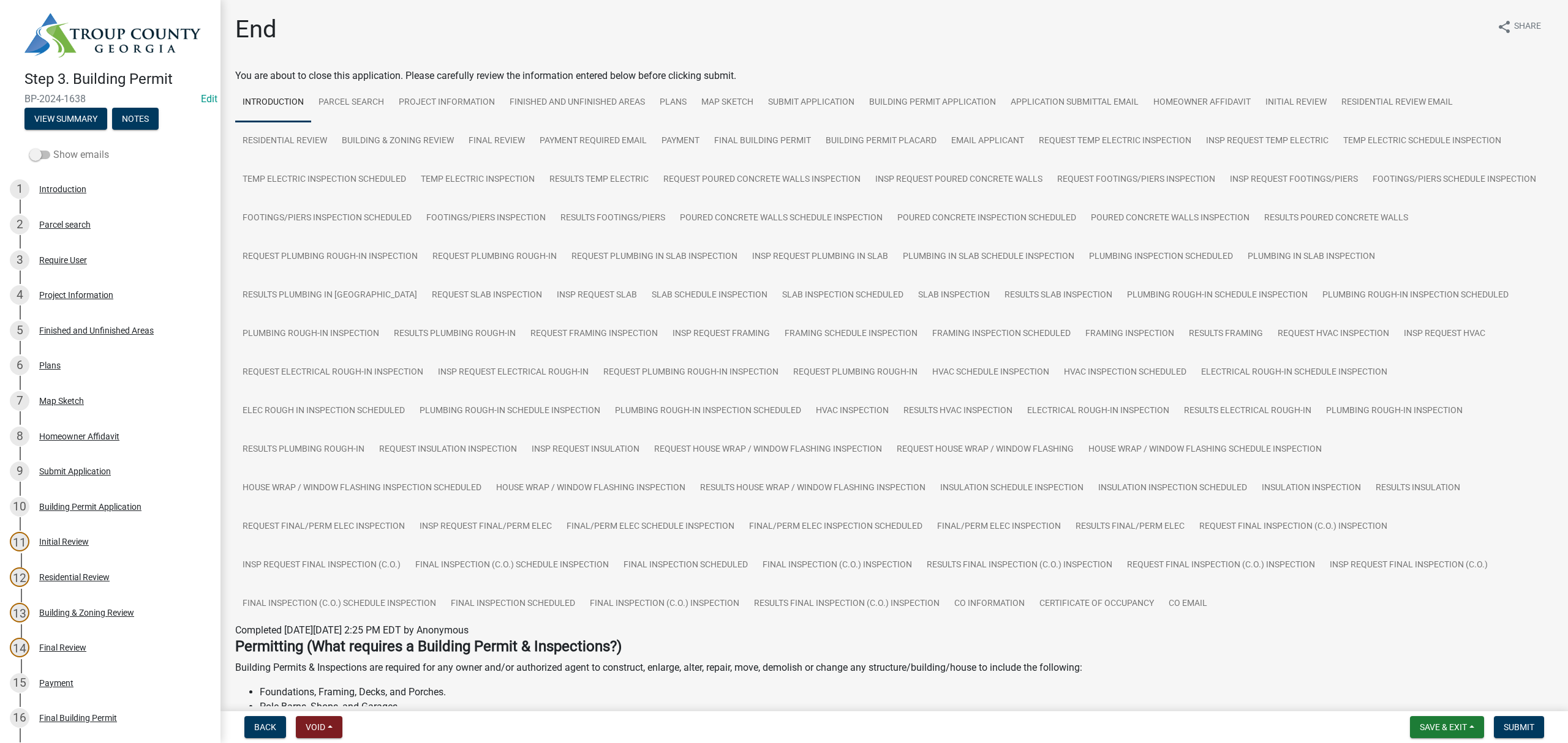
click at [42, 152] on span at bounding box center [40, 155] width 21 height 9
click at [53, 147] on input "Show emails" at bounding box center [53, 147] width 0 height 0
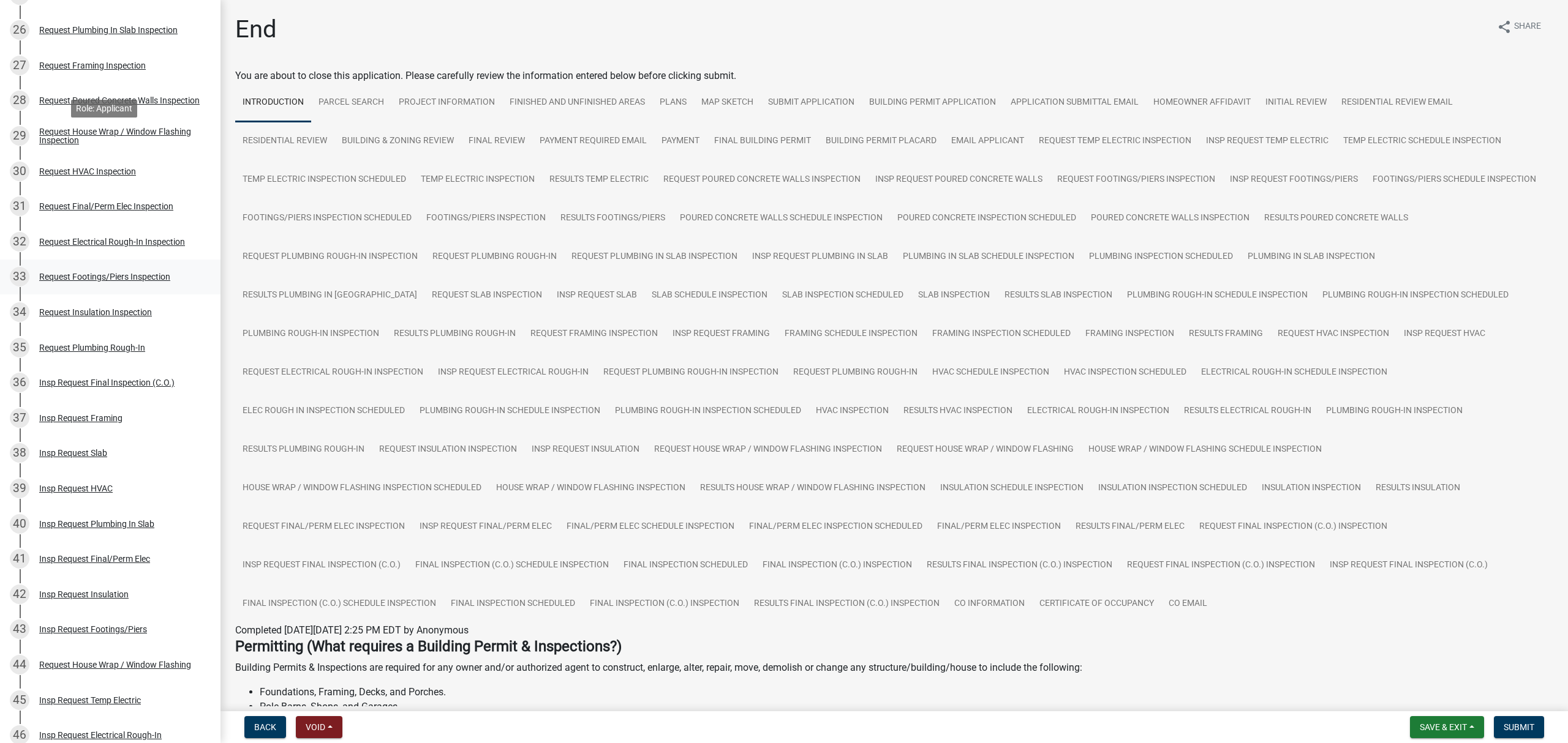
scroll to position [1306, 0]
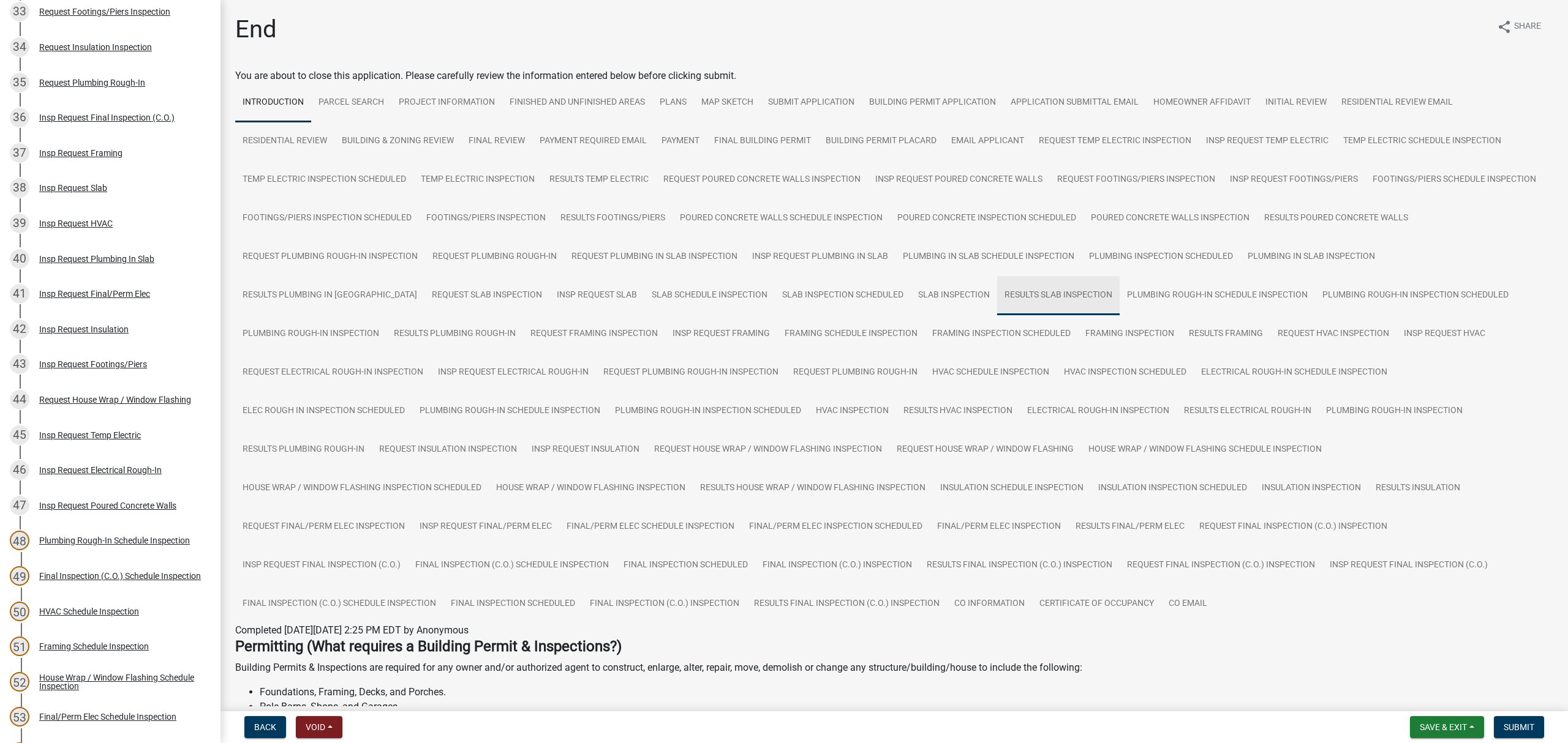
click at [1026, 304] on link "Results Slab Inspection" at bounding box center [1059, 295] width 123 height 39
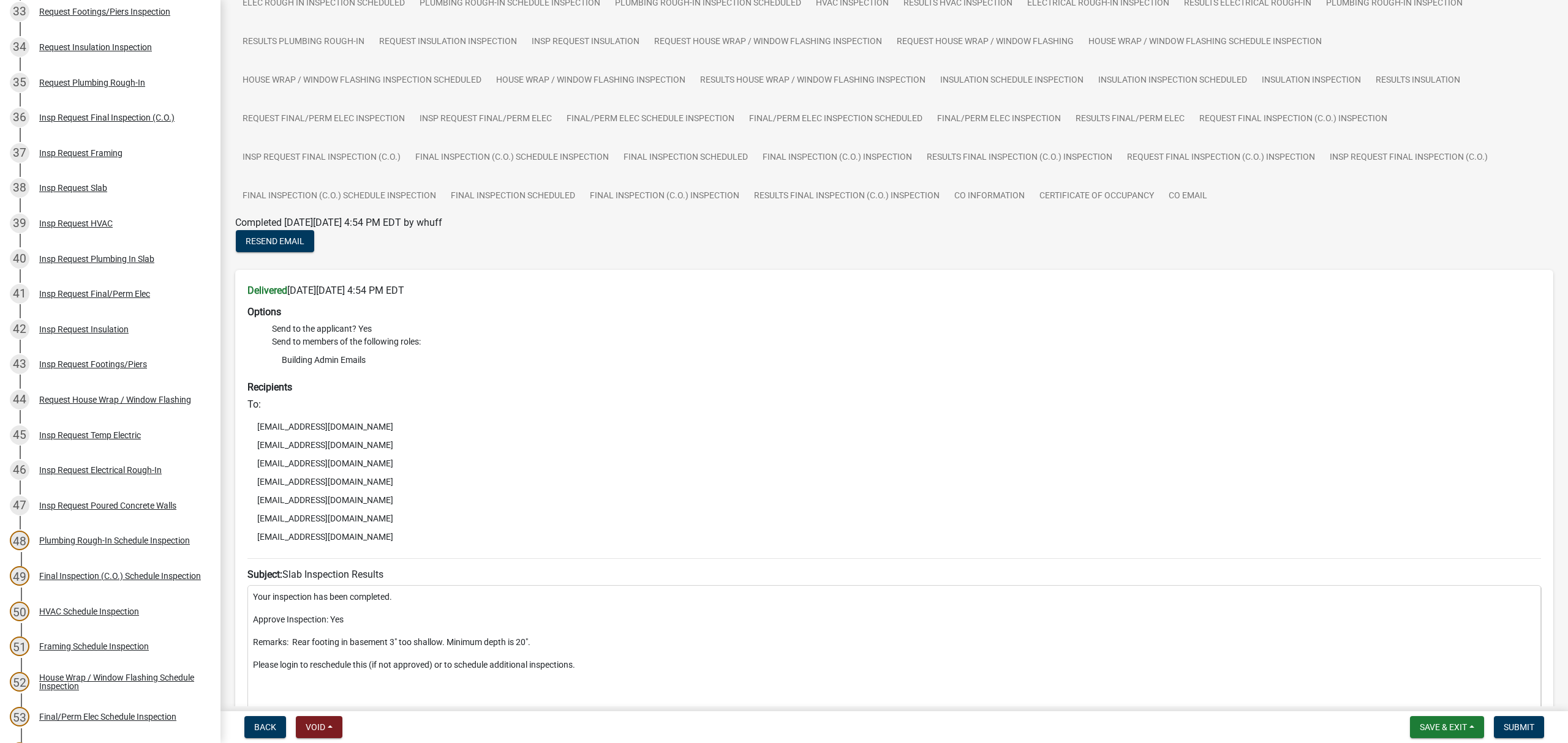
scroll to position [571, 0]
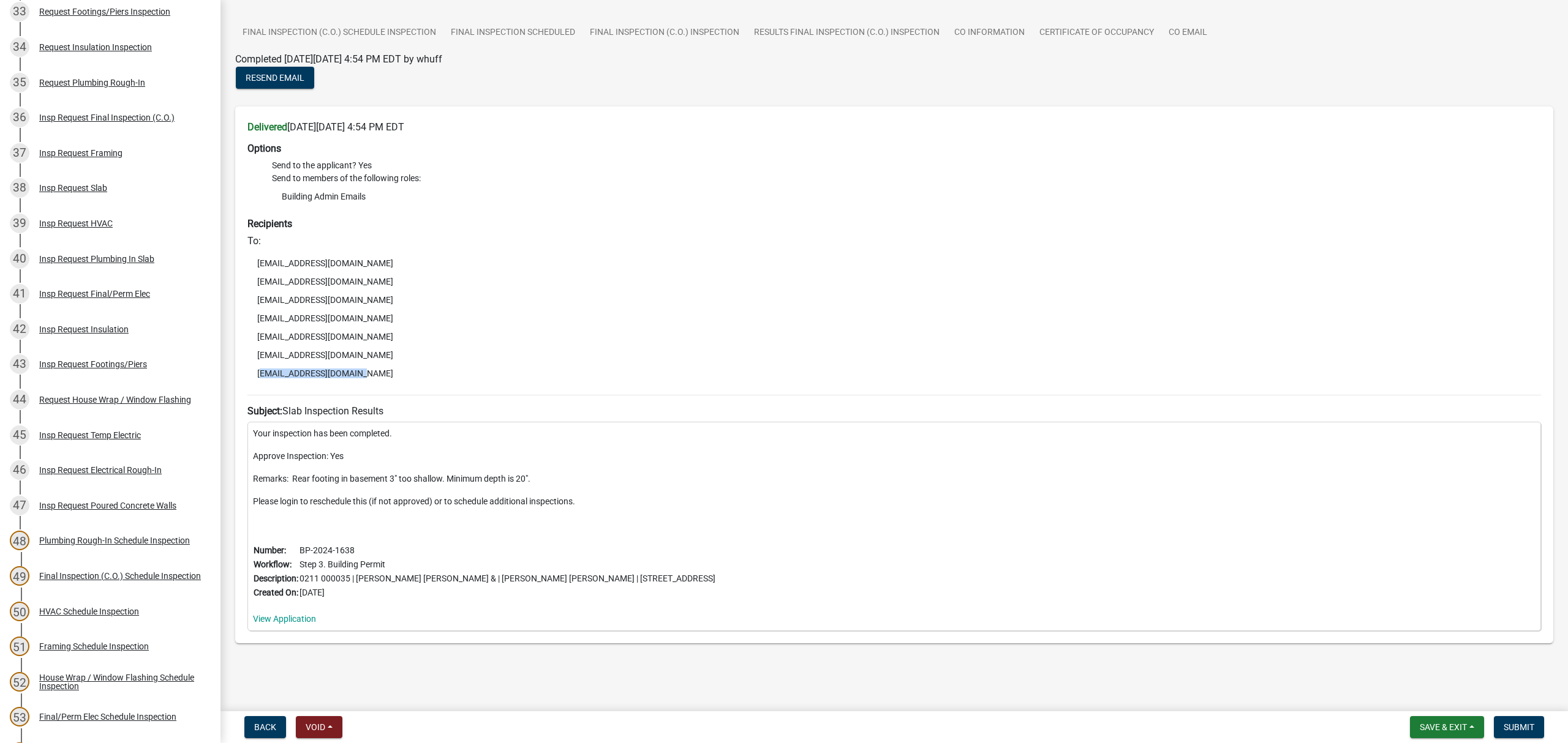
drag, startPoint x: 256, startPoint y: 366, endPoint x: 358, endPoint y: 376, distance: 102.5
click at [358, 376] on li "mcghinjordan@gmail.com" at bounding box center [894, 374] width 1294 height 19
copy li "mcghinjordan@gmail.com"
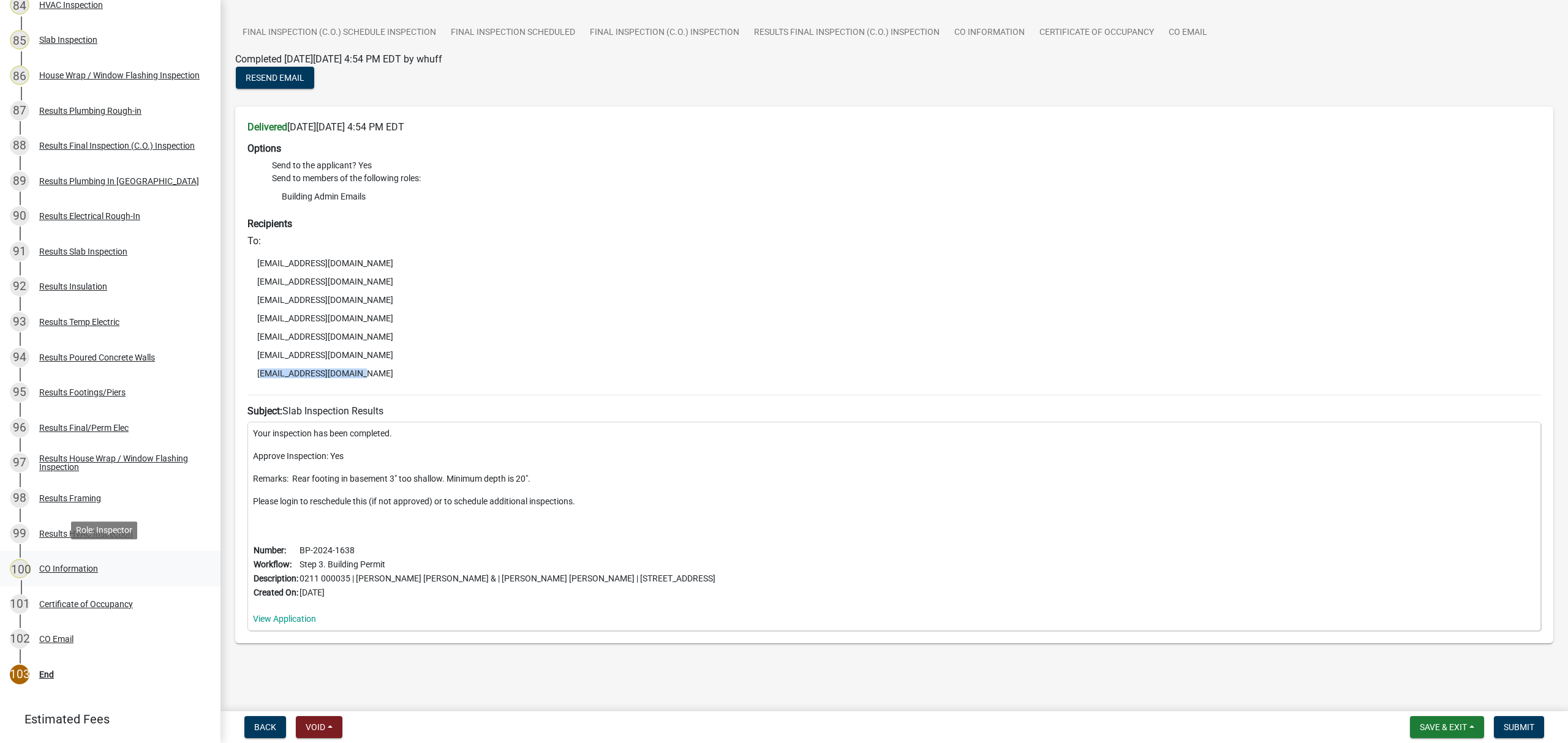
scroll to position [3170, 0]
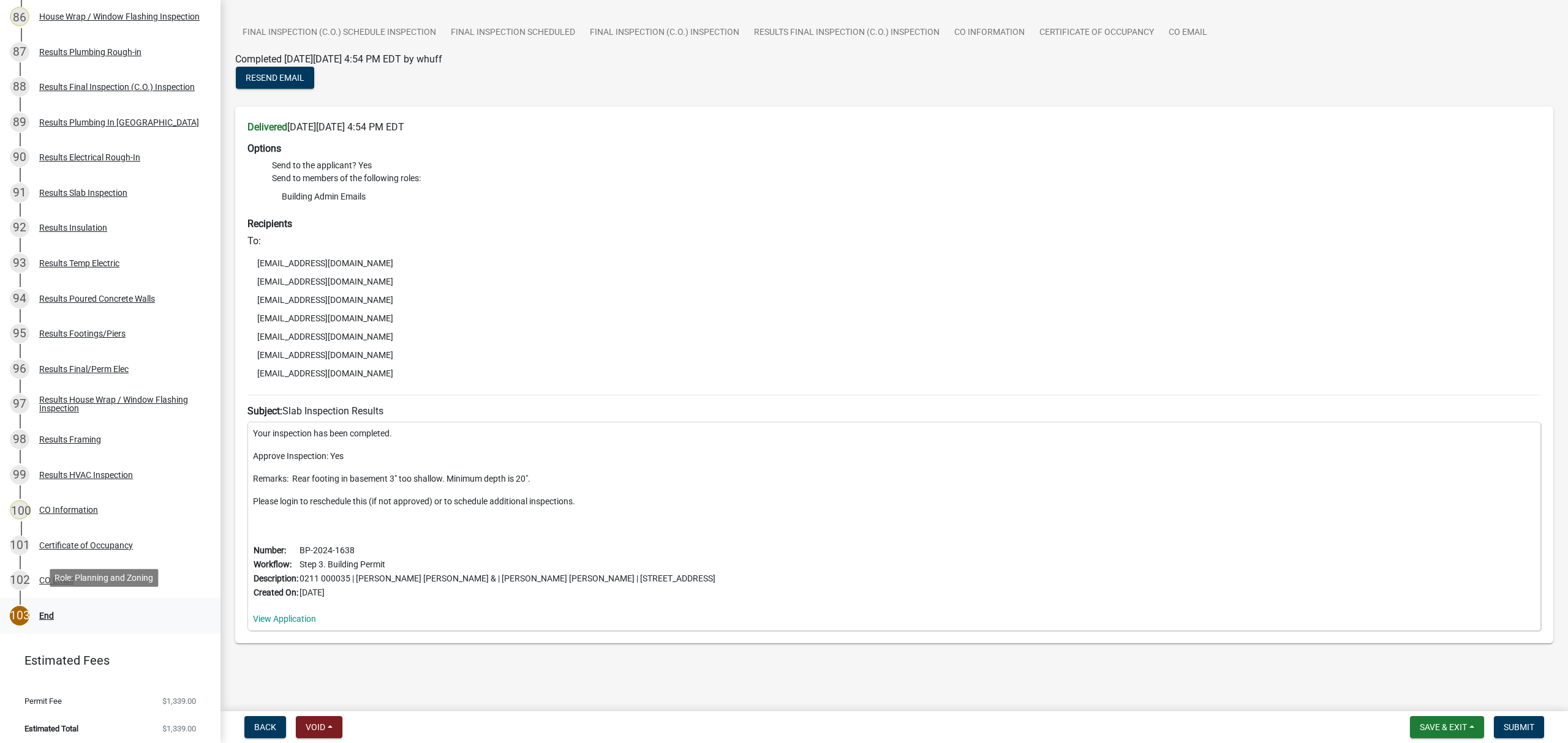
click at [43, 601] on link "103 End" at bounding box center [110, 616] width 220 height 35
click at [1523, 721] on button "Submit" at bounding box center [1518, 728] width 50 height 22
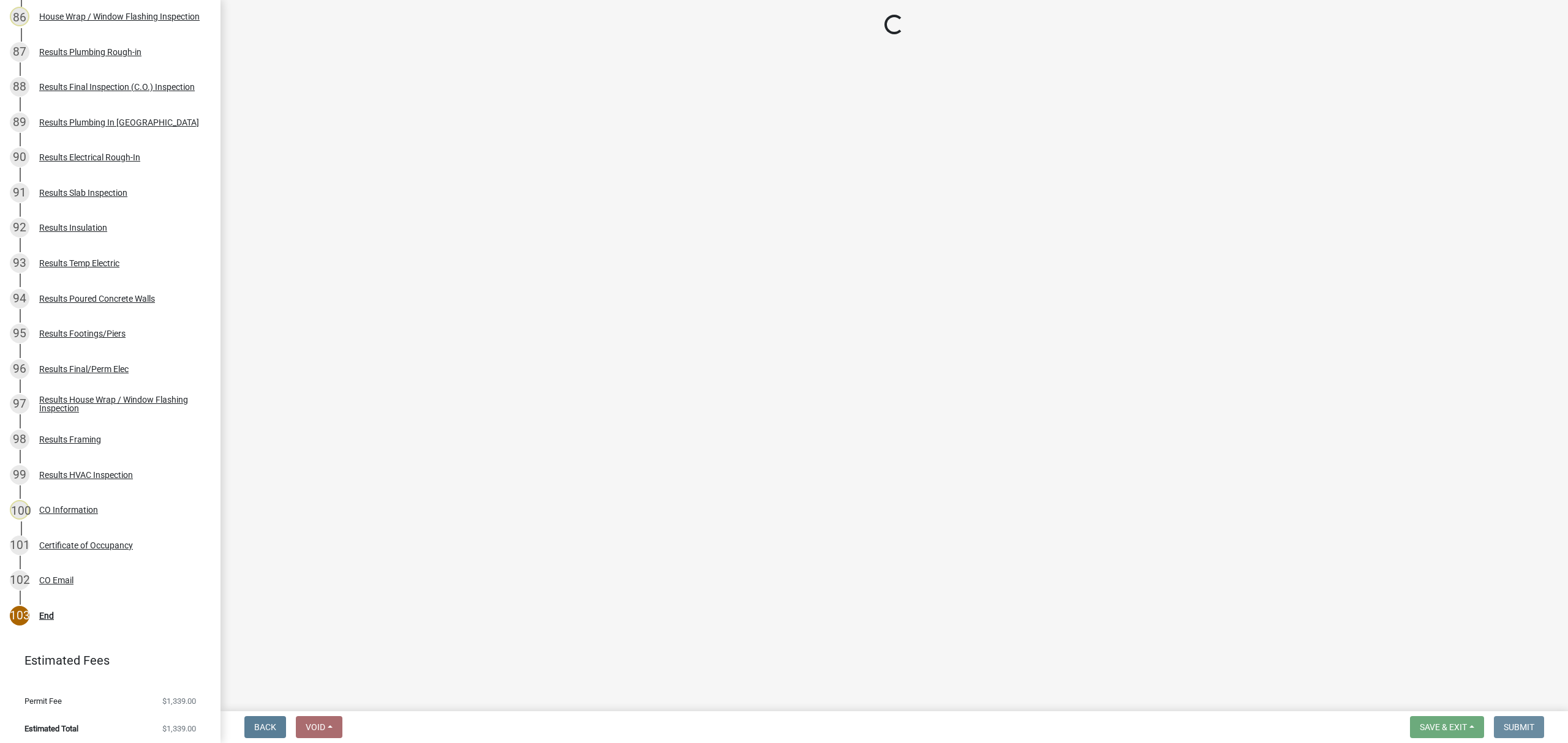
scroll to position [0, 0]
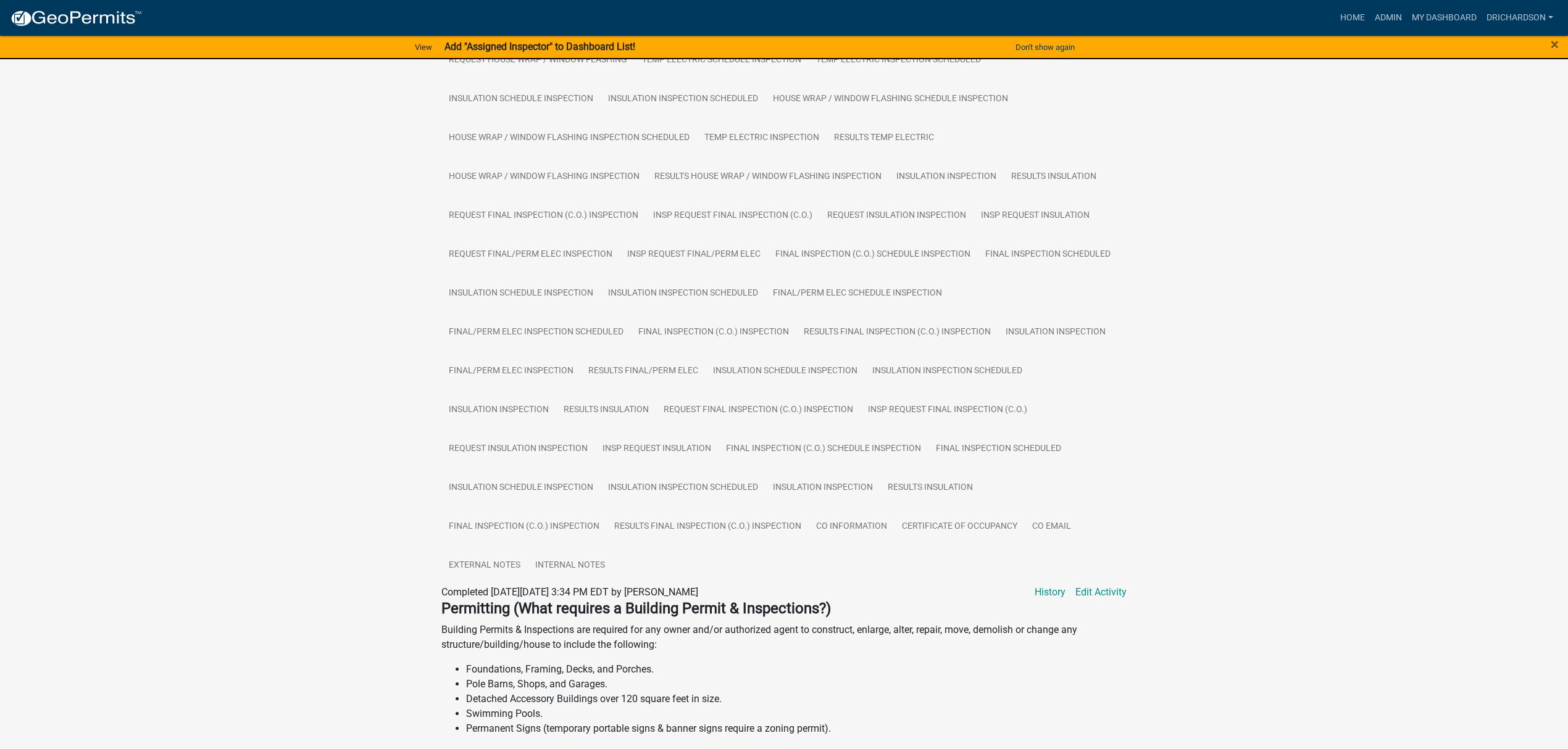
scroll to position [1070, 0]
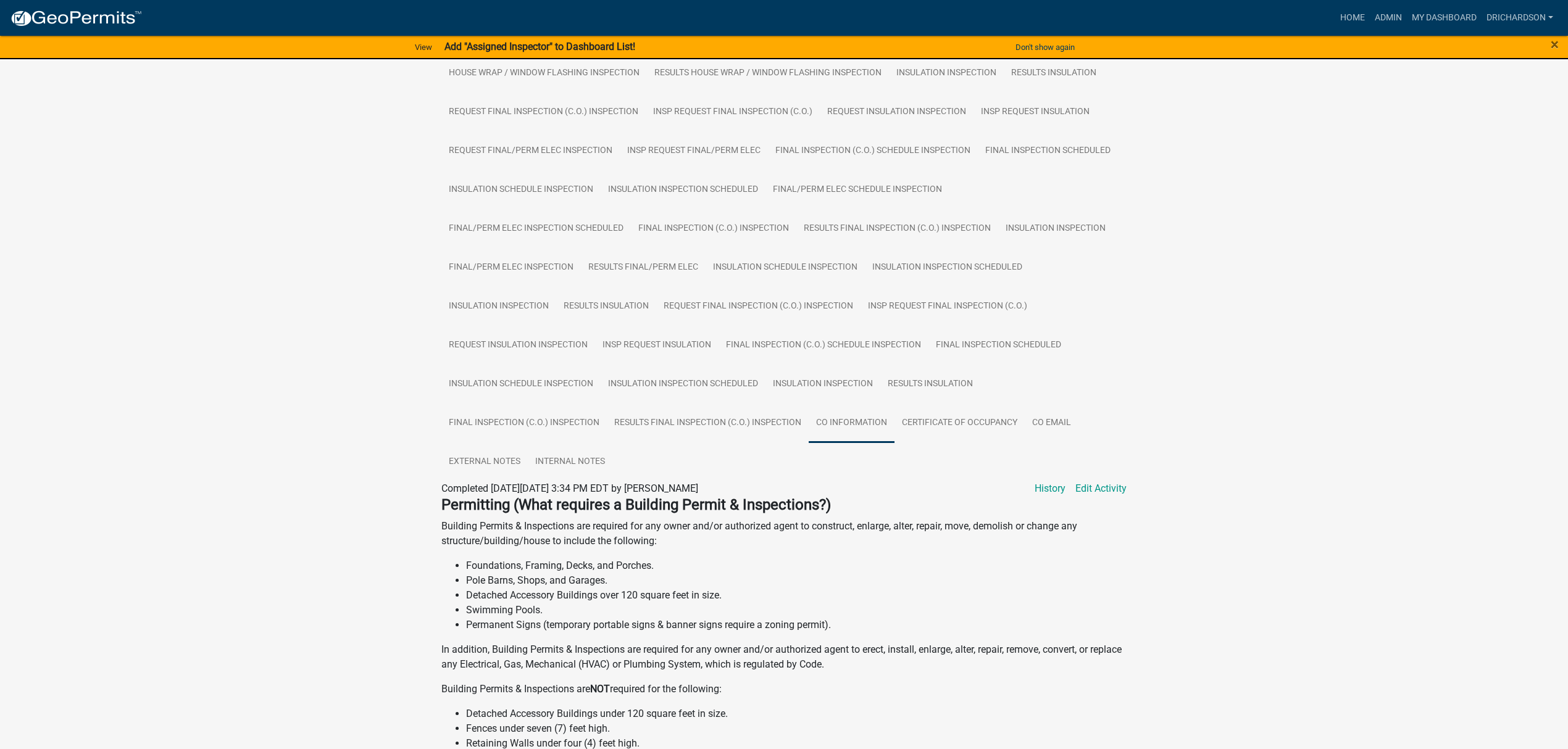
click at [863, 413] on link "CO Information" at bounding box center [852, 423] width 86 height 39
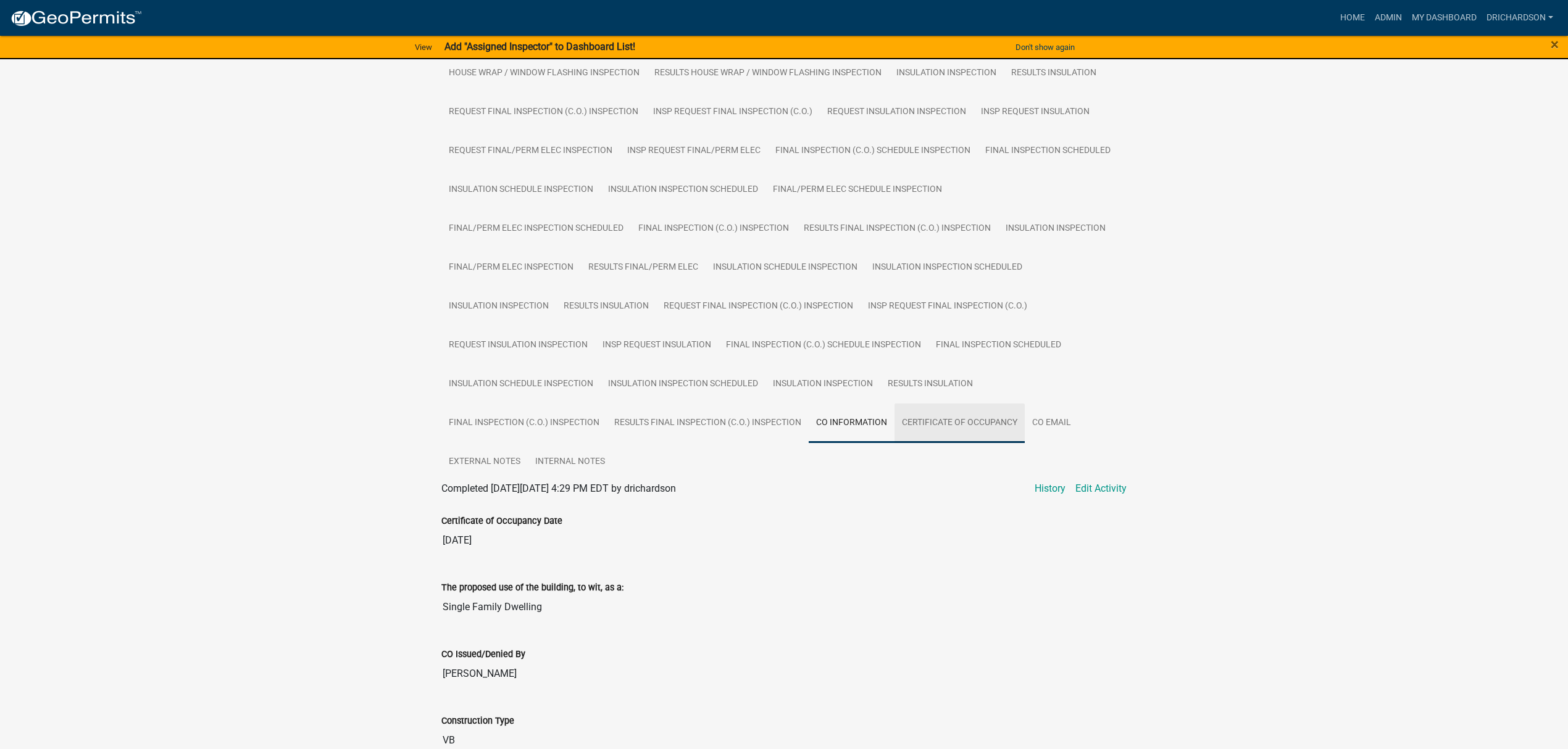
click at [952, 426] on link "Certificate of Occupancy" at bounding box center [960, 423] width 130 height 39
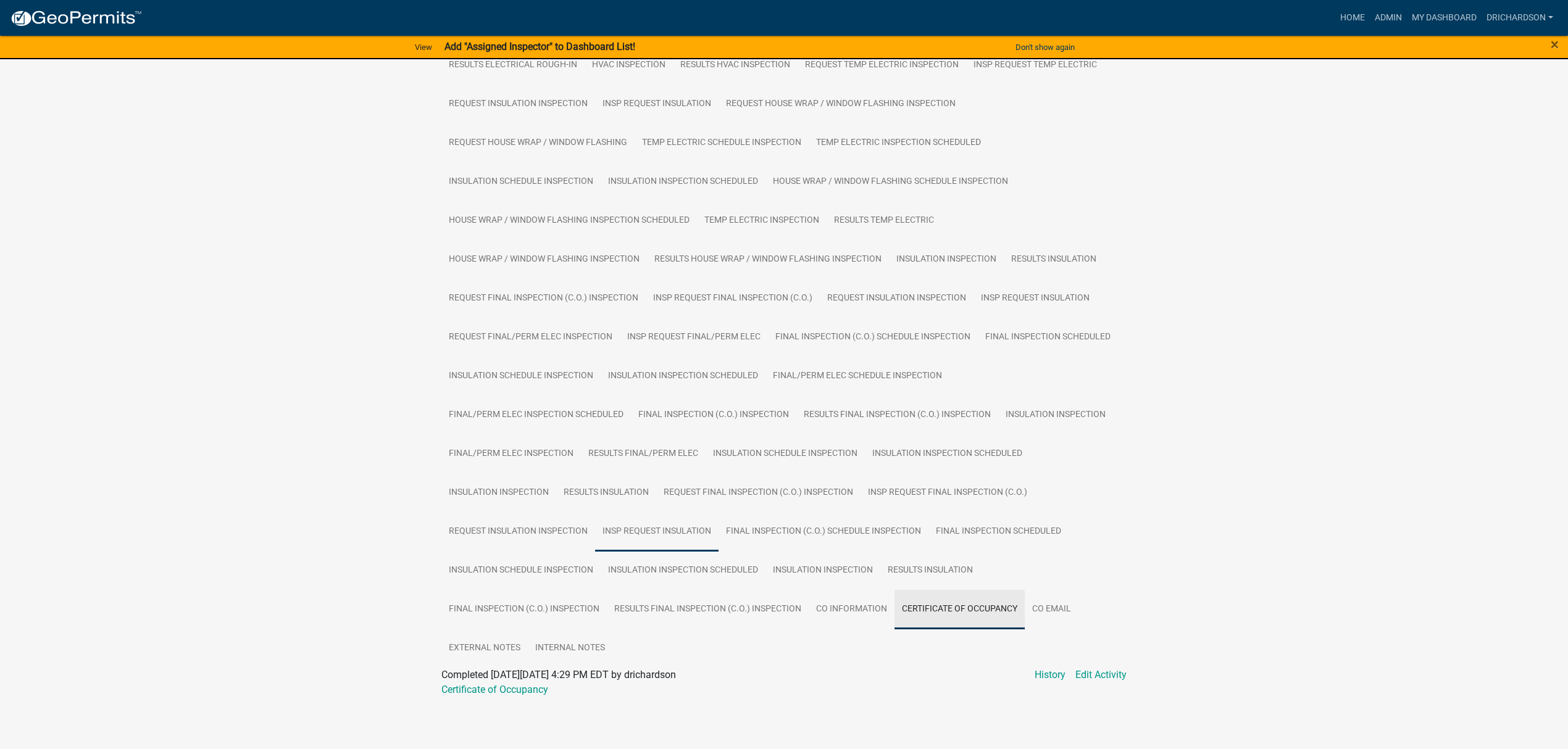
scroll to position [875, 0]
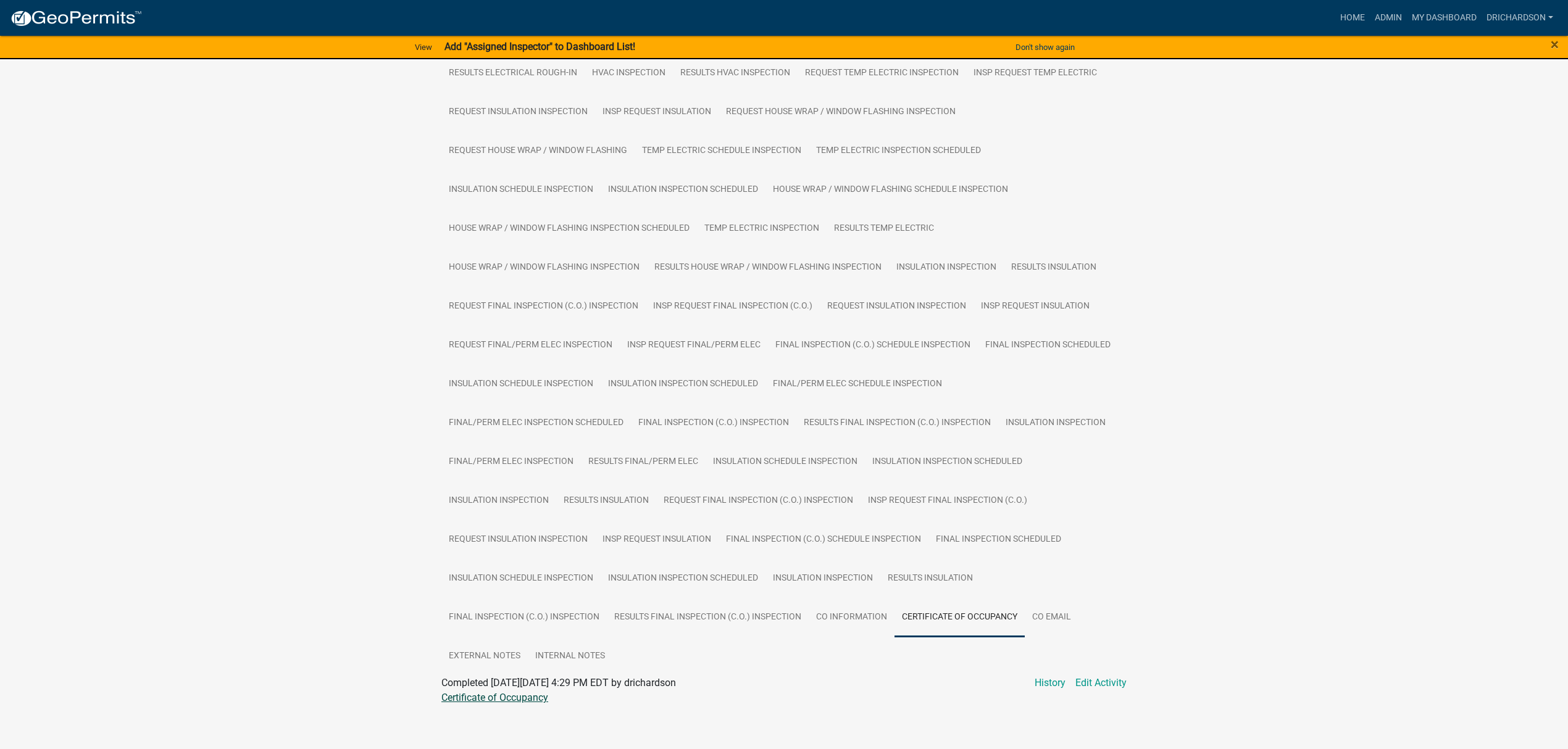
click at [507, 692] on link "Certificate of Occupancy" at bounding box center [494, 697] width 107 height 12
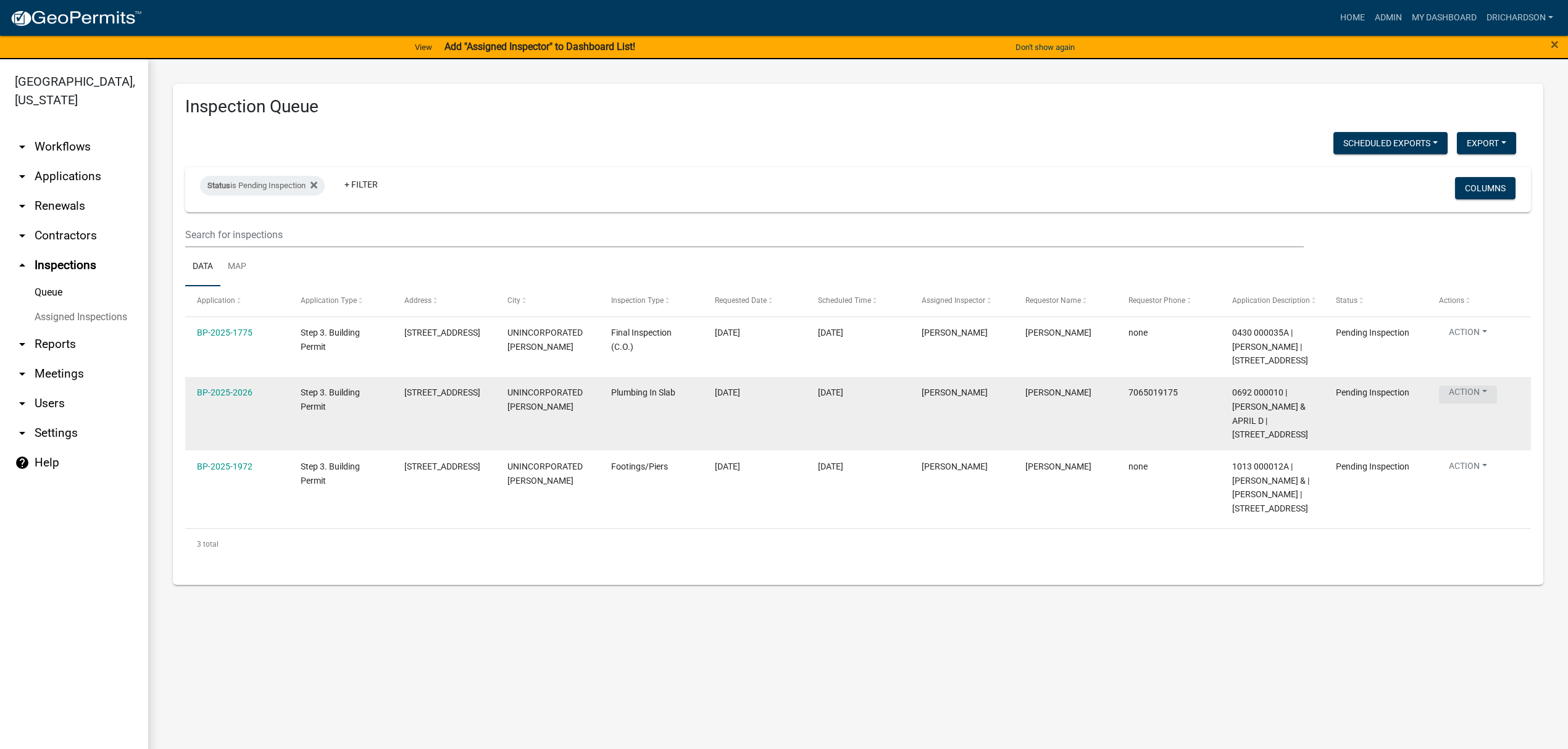
click at [1478, 390] on button "Action" at bounding box center [1468, 394] width 58 height 18
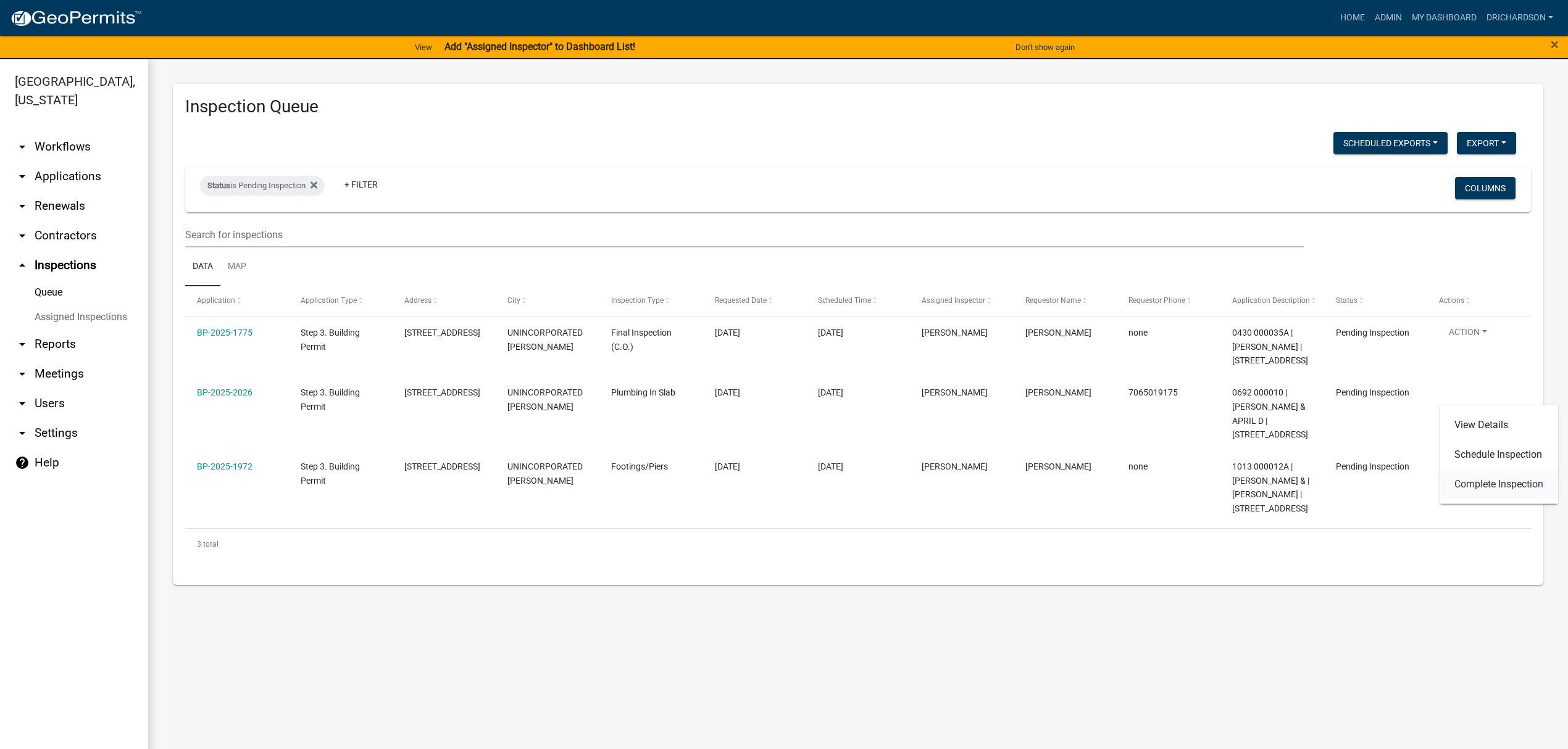
click at [1478, 484] on link "Complete Inspection" at bounding box center [1499, 484] width 119 height 29
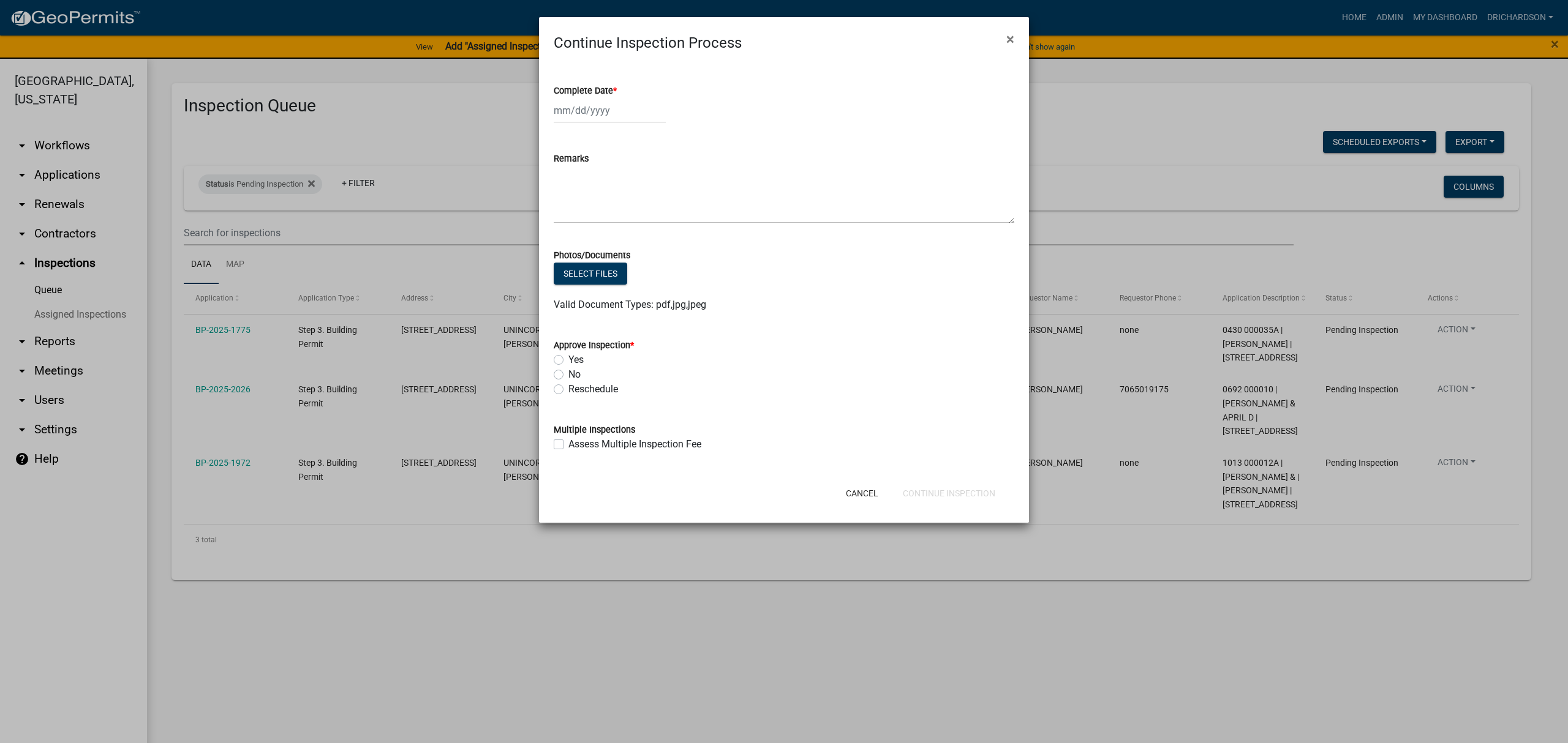
select select "8"
select select "2025"
drag, startPoint x: 596, startPoint y: 116, endPoint x: 596, endPoint y: 123, distance: 7.0
click at [596, 116] on div "Jan Feb Mar Apr May Jun Jul Aug Sep Oct Nov Dec 1525 1526 1527 1528 1529 1530 1…" at bounding box center [609, 110] width 112 height 25
click at [581, 231] on div "19" at bounding box center [586, 234] width 20 height 20
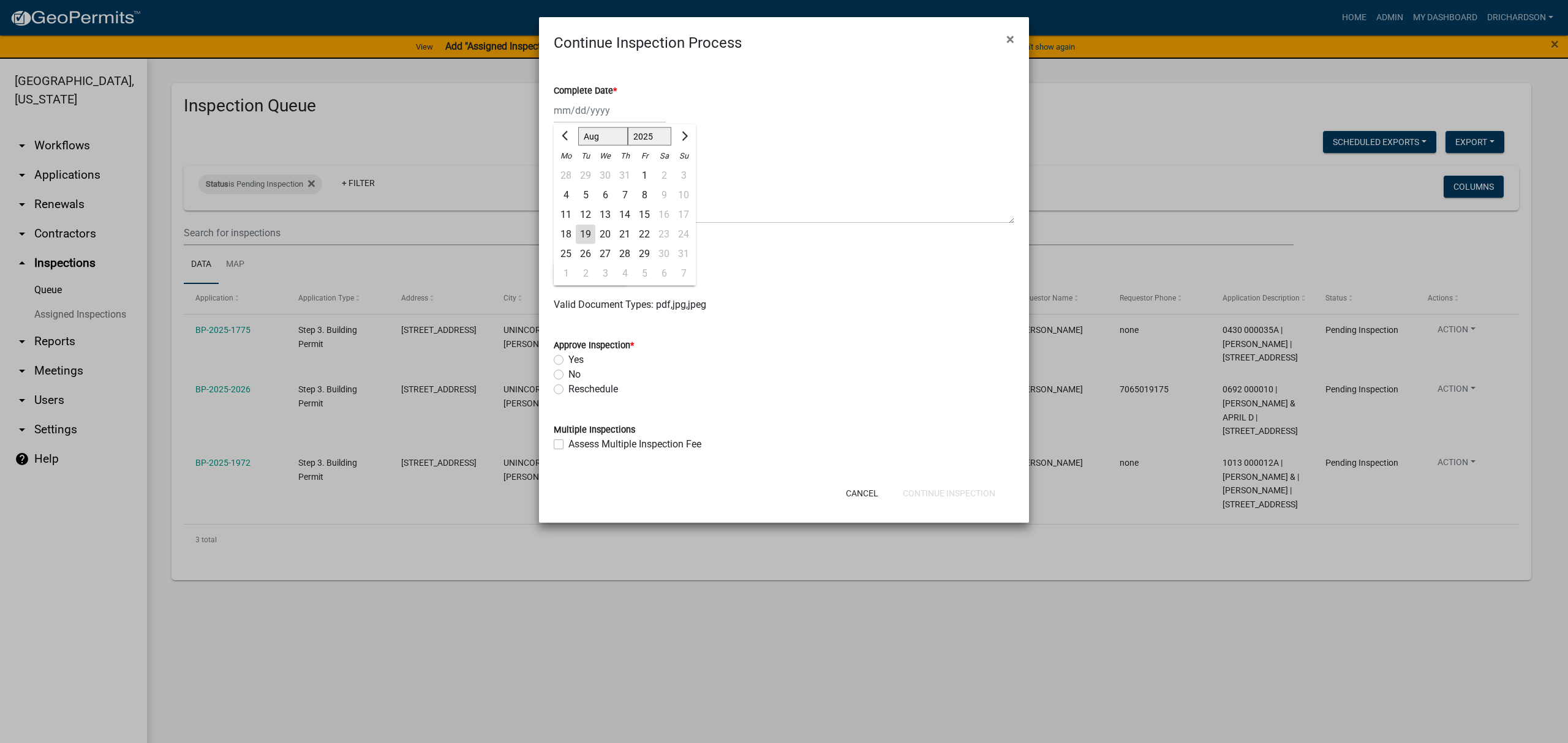
type input "[DATE]"
click at [568, 363] on label "Yes" at bounding box center [576, 360] width 15 height 15
click at [568, 361] on input "Yes" at bounding box center [572, 356] width 8 height 8
radio input "true"
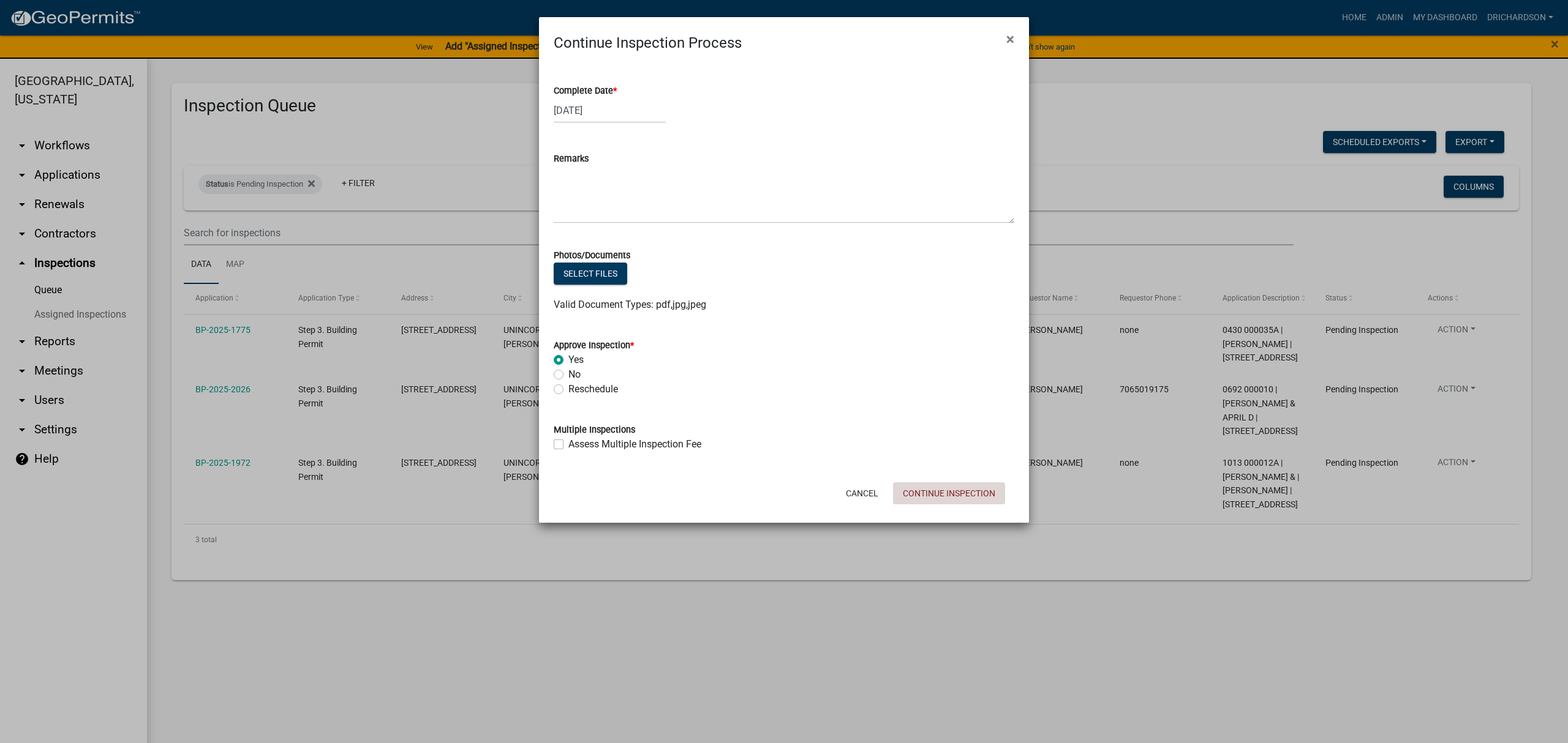
click at [950, 494] on button "Continue Inspection" at bounding box center [949, 494] width 112 height 22
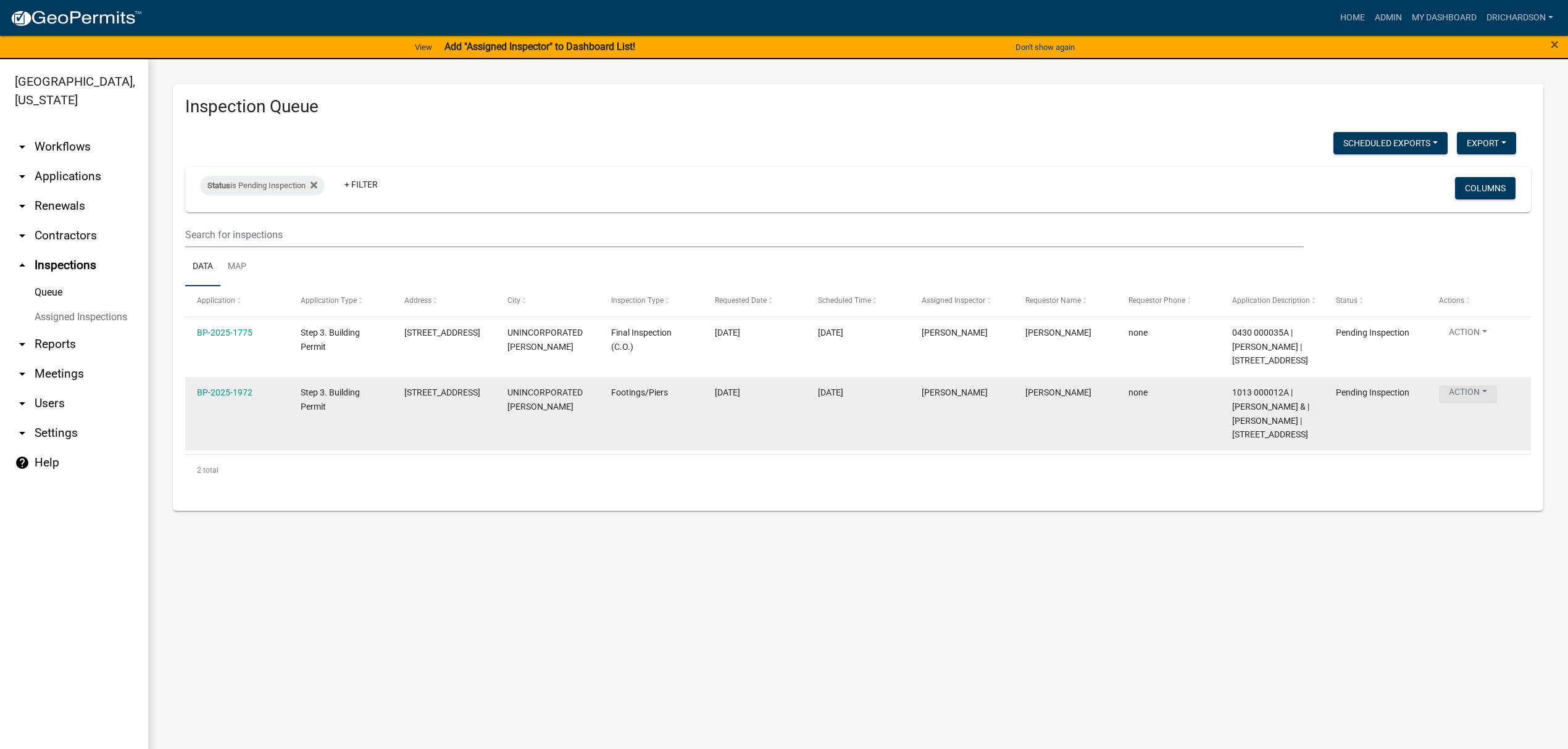
click at [1468, 394] on button "Action" at bounding box center [1468, 394] width 58 height 18
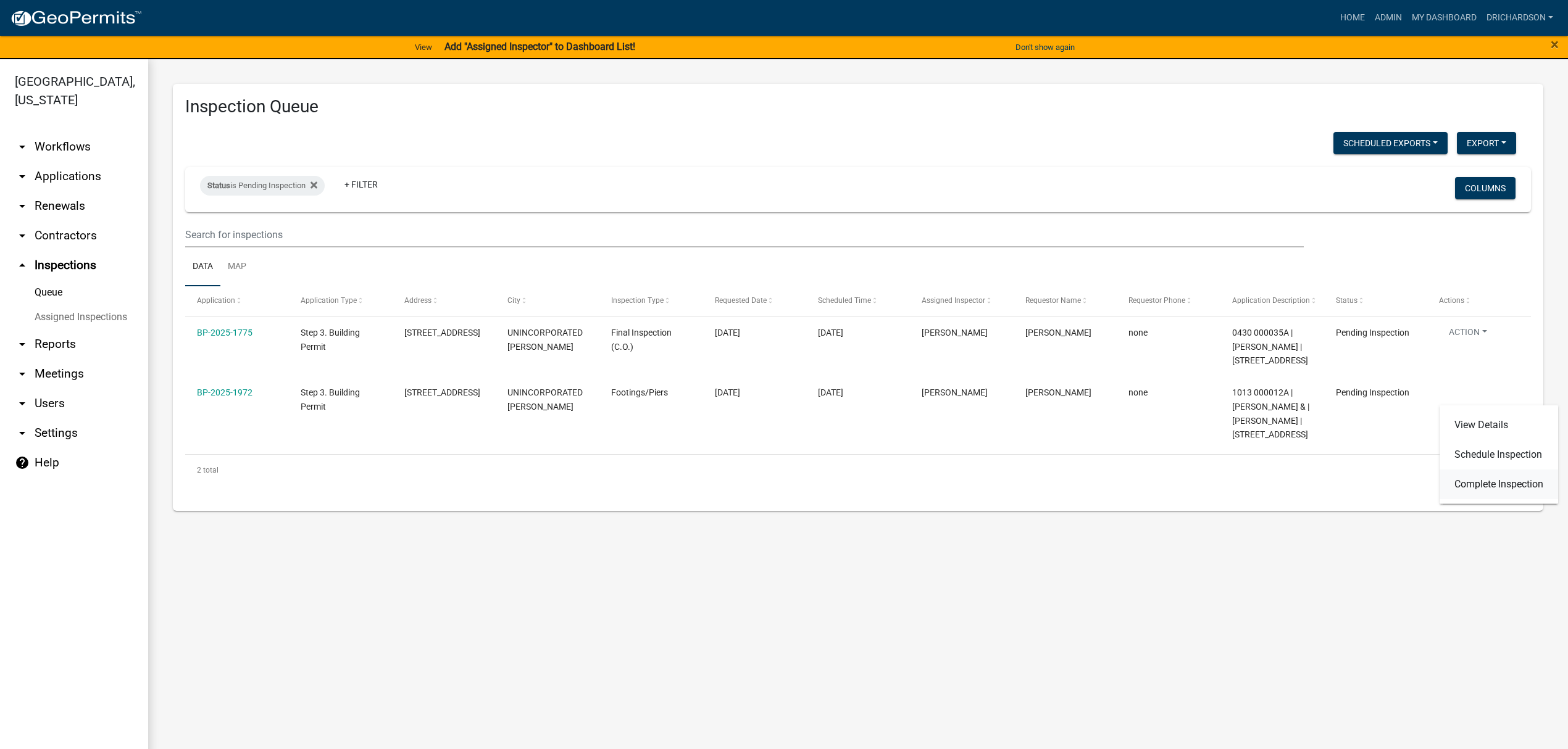
click at [1499, 485] on link "Complete Inspection" at bounding box center [1499, 484] width 119 height 29
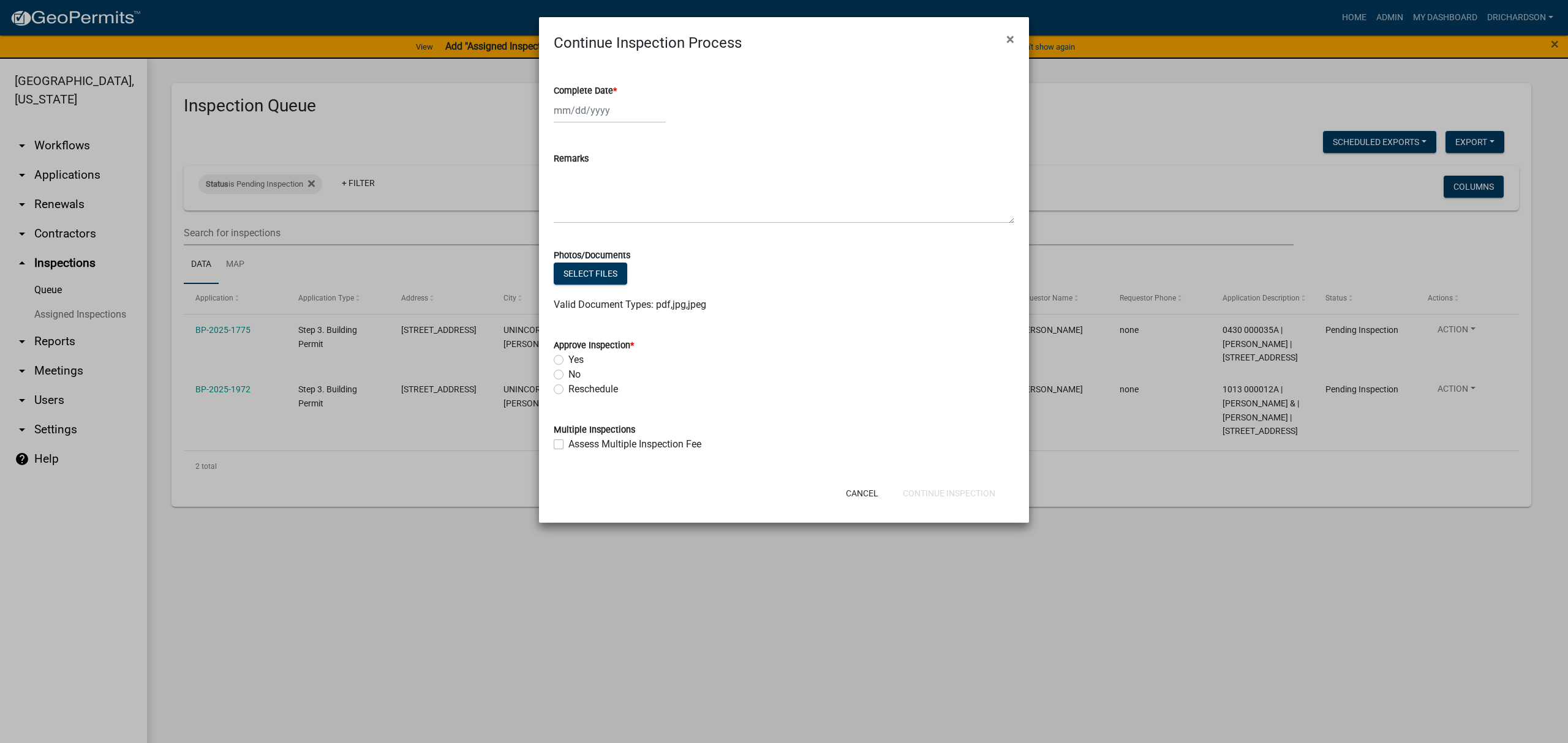
click at [568, 356] on label "Yes" at bounding box center [576, 360] width 15 height 15
click at [568, 356] on input "Yes" at bounding box center [572, 356] width 8 height 8
radio input "true"
click at [604, 118] on div at bounding box center [609, 110] width 112 height 25
select select "8"
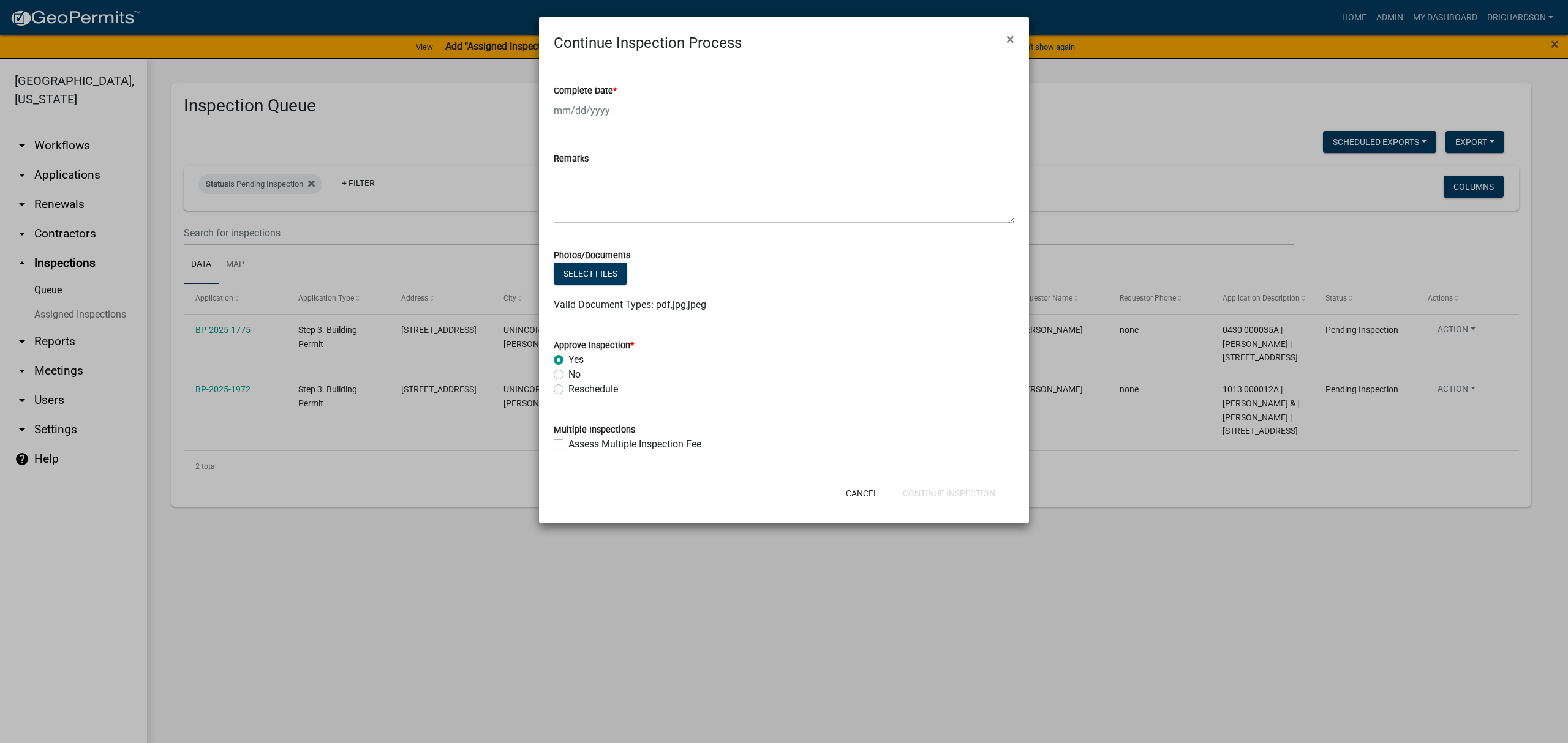
select select "2025"
click at [589, 233] on div "19" at bounding box center [586, 234] width 20 height 20
type input "[DATE]"
click at [945, 491] on button "Continue Inspection" at bounding box center [949, 494] width 112 height 22
